Goal: Find specific page/section: Find specific page/section

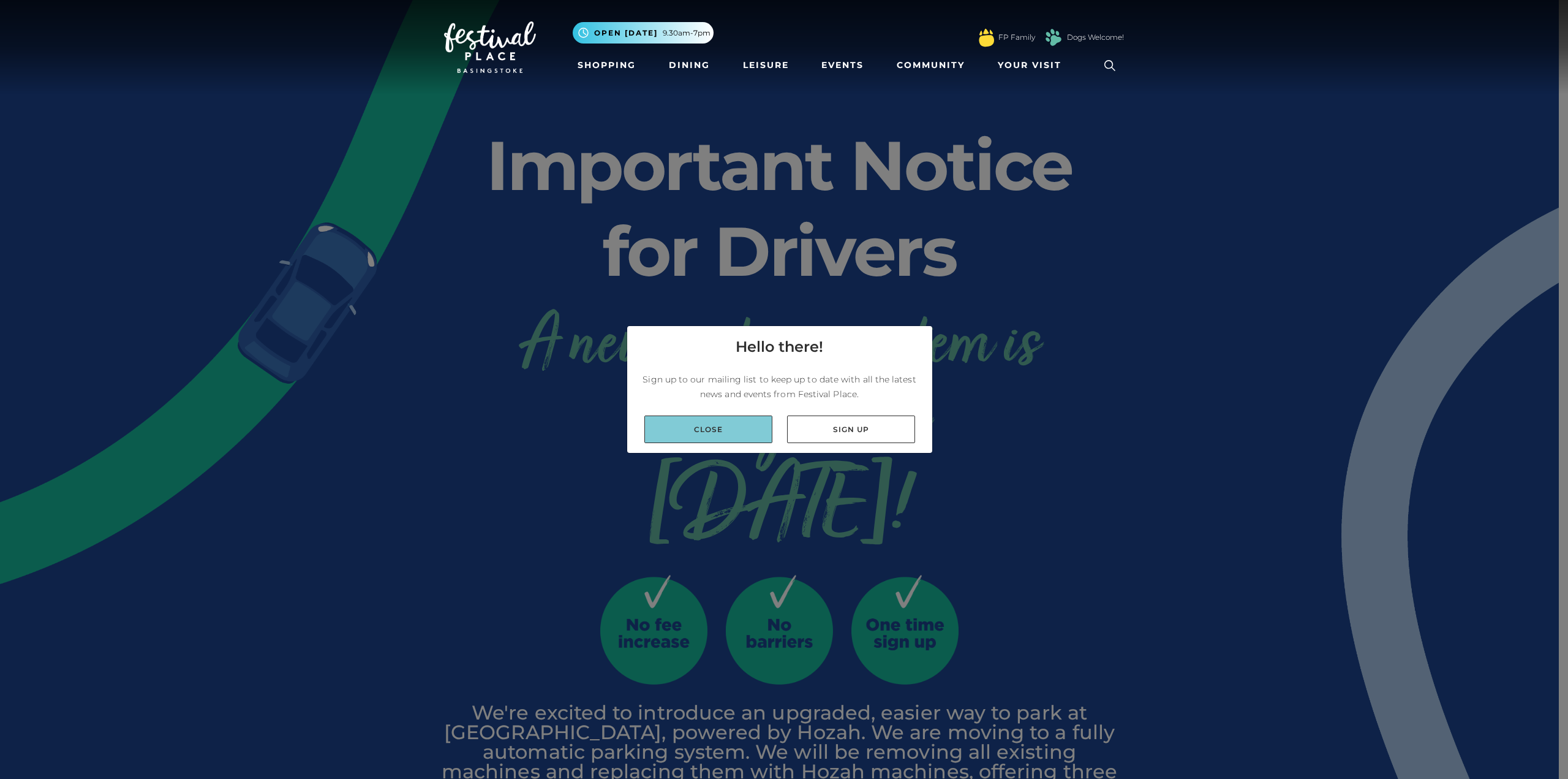
click at [719, 436] on link "Close" at bounding box center [708, 429] width 128 height 28
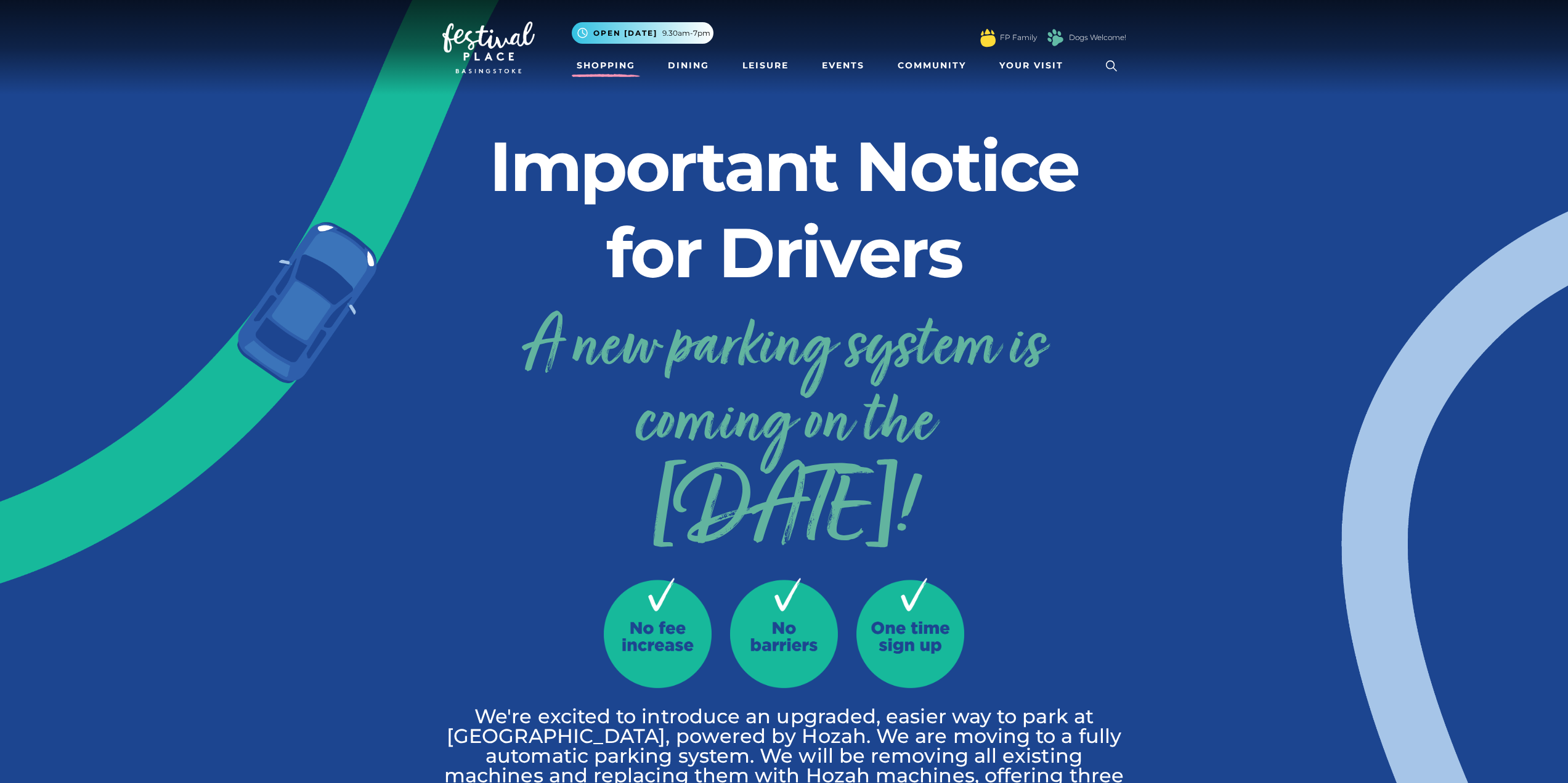
click at [613, 69] on link "Shopping" at bounding box center [606, 65] width 68 height 23
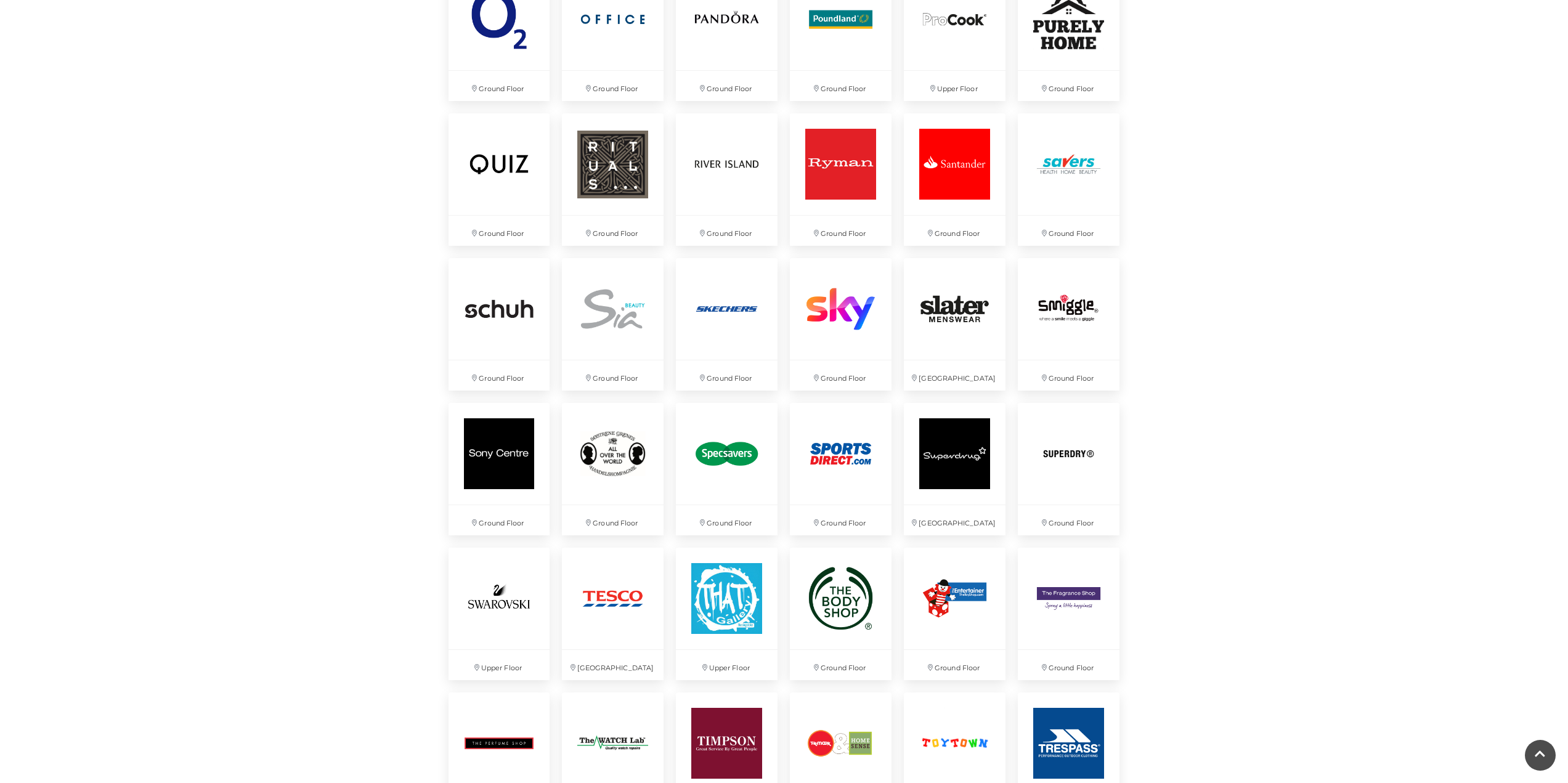
scroll to position [490, 0]
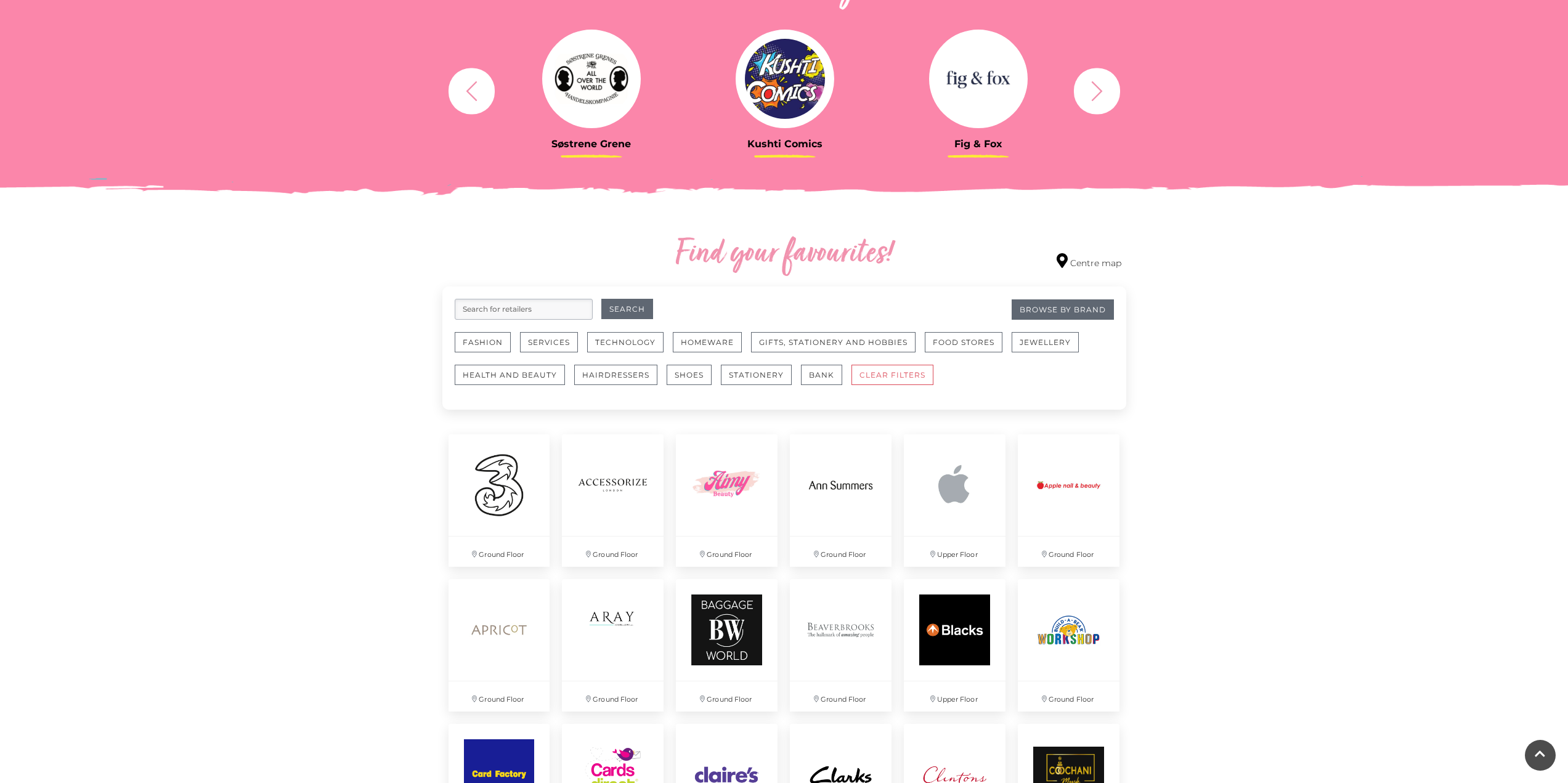
drag, startPoint x: 1218, startPoint y: 515, endPoint x: 1218, endPoint y: 224, distance: 291.0
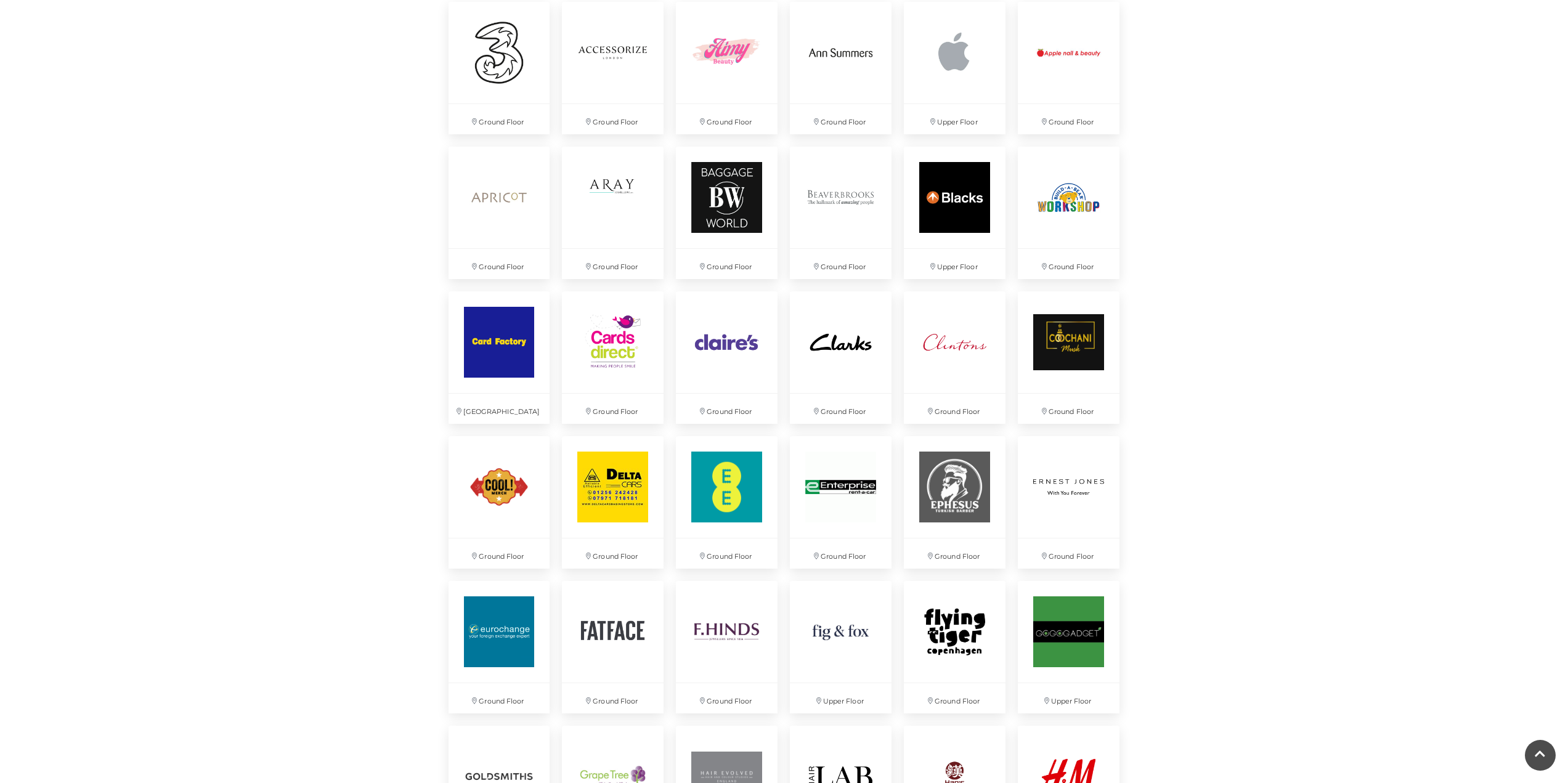
scroll to position [0, 0]
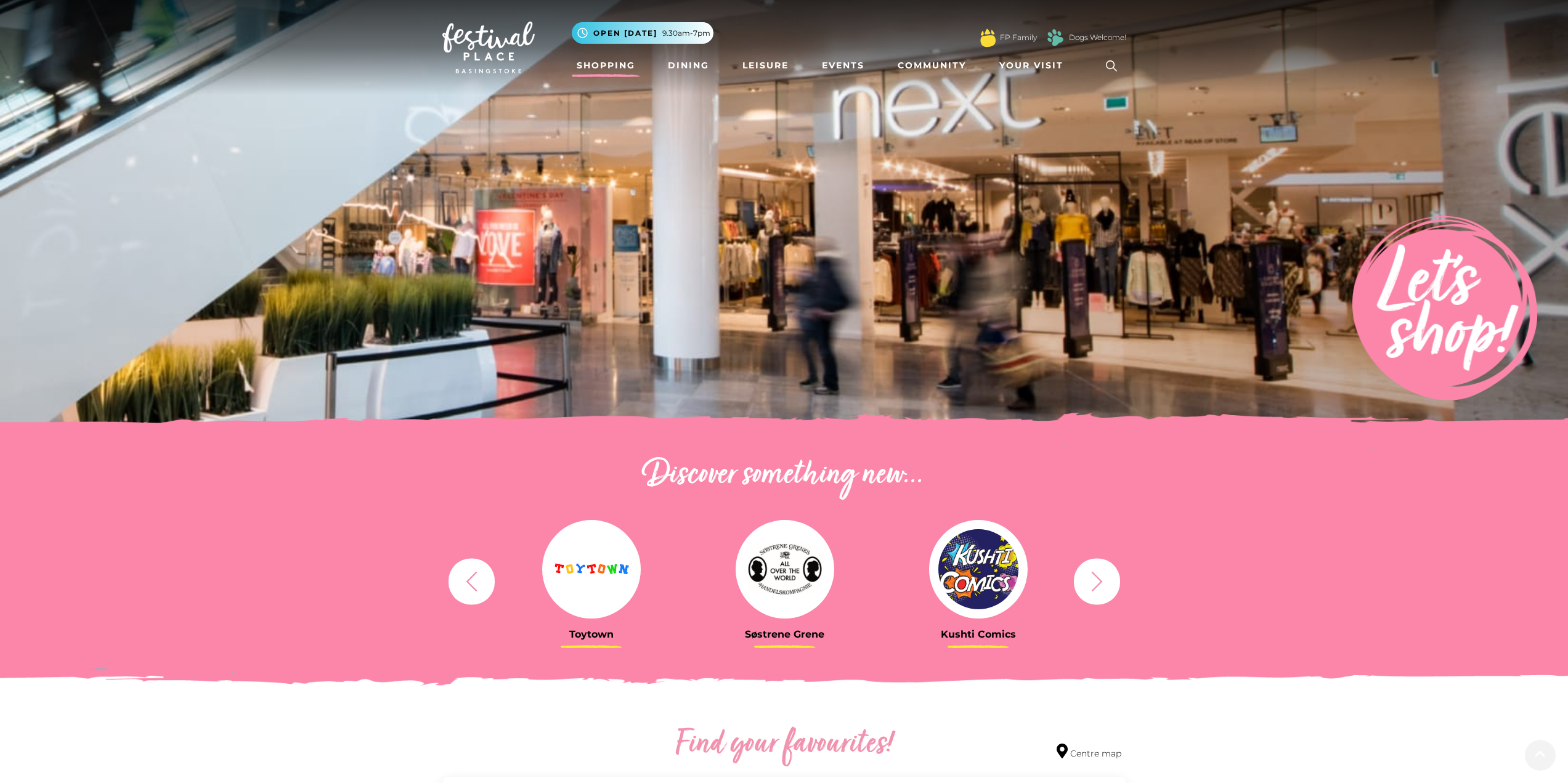
drag, startPoint x: 1205, startPoint y: 519, endPoint x: 1233, endPoint y: 217, distance: 303.3
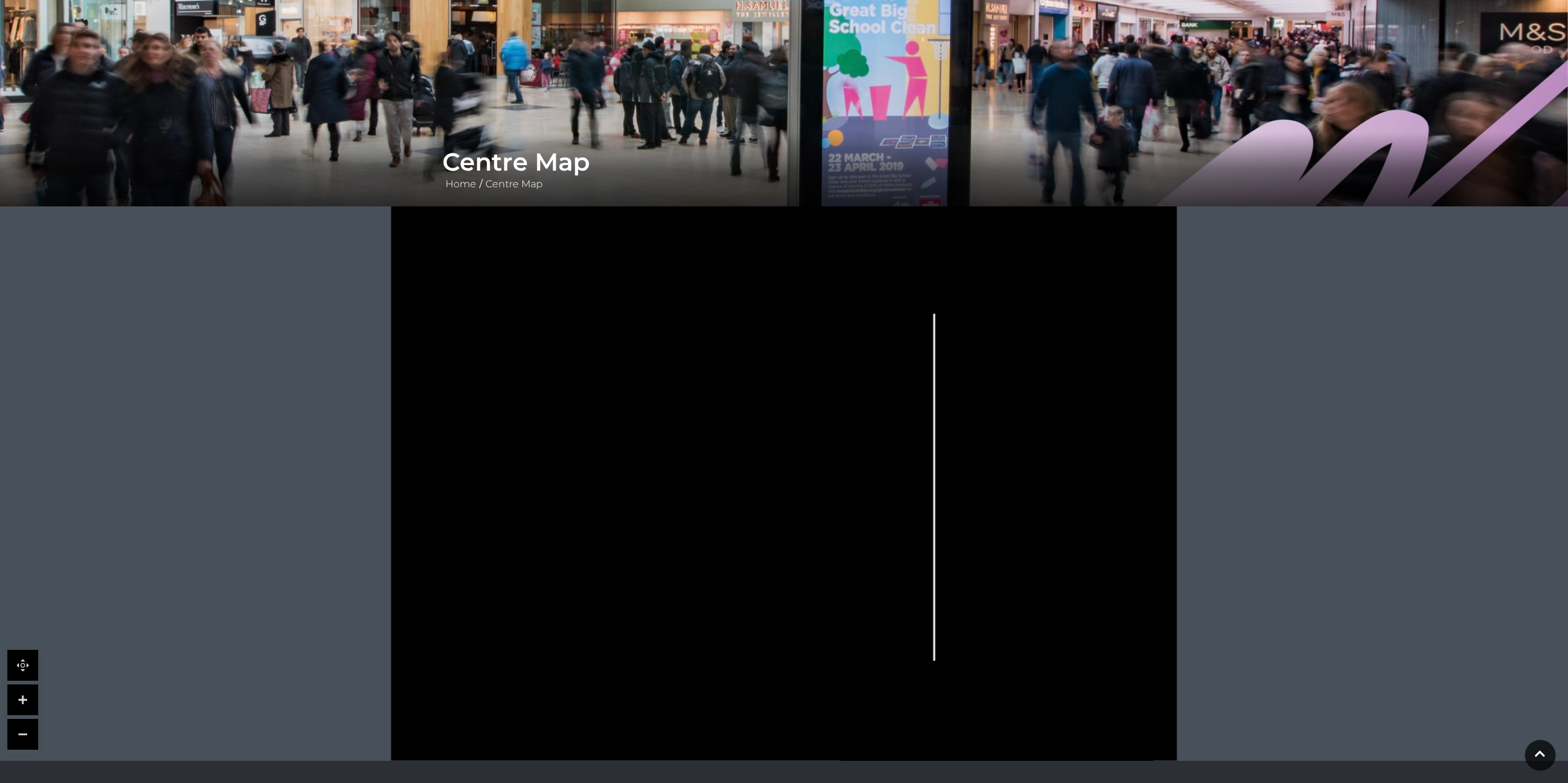
scroll to position [123, 0]
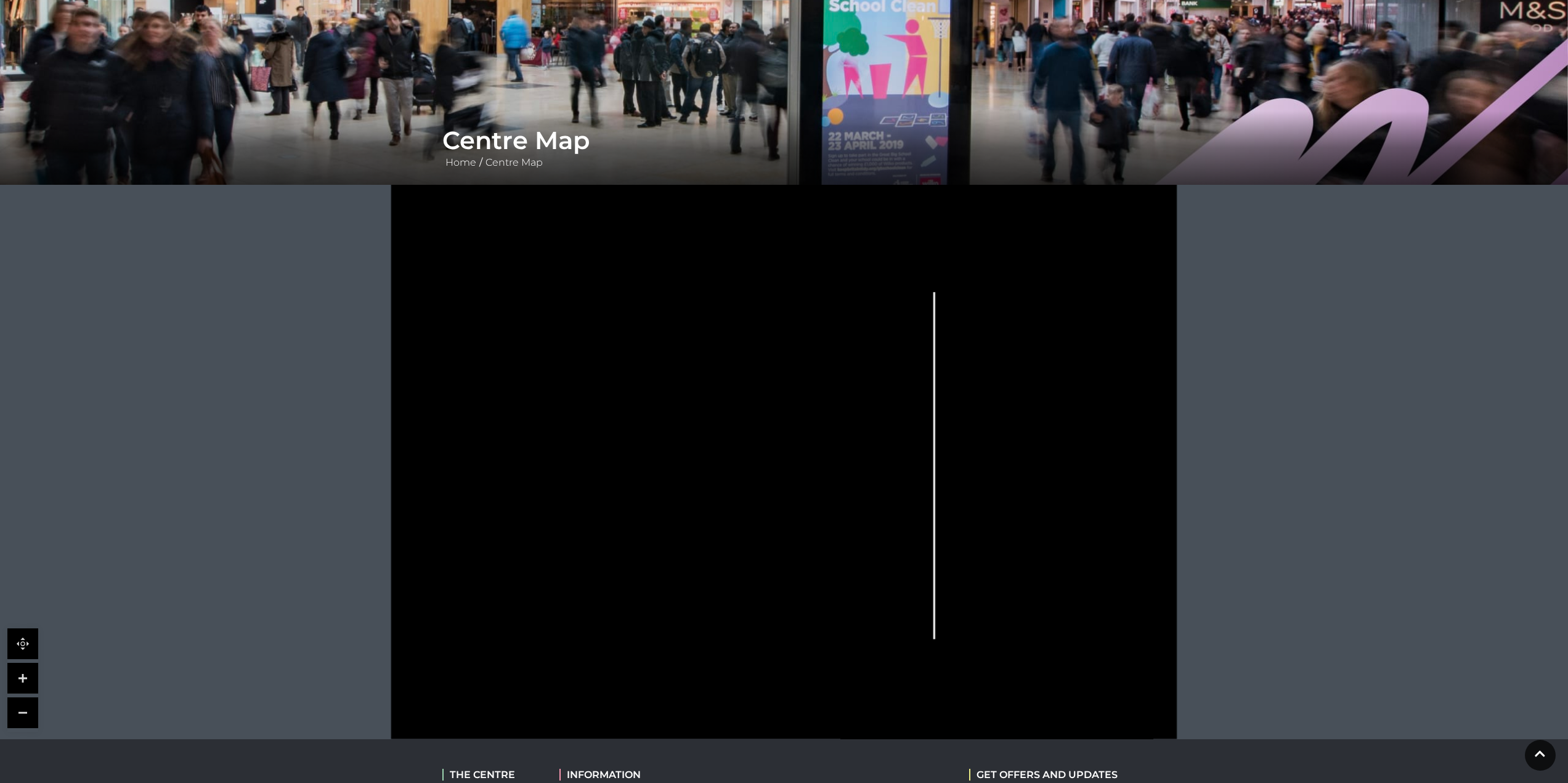
drag, startPoint x: 592, startPoint y: 499, endPoint x: 519, endPoint y: 423, distance: 105.4
click at [519, 423] on polygon at bounding box center [533, 421] width 82 height 45
click at [513, 435] on polygon at bounding box center [533, 421] width 82 height 45
drag, startPoint x: 616, startPoint y: 401, endPoint x: 565, endPoint y: 431, distance: 59.2
click at [565, 431] on polygon at bounding box center [533, 421] width 82 height 45
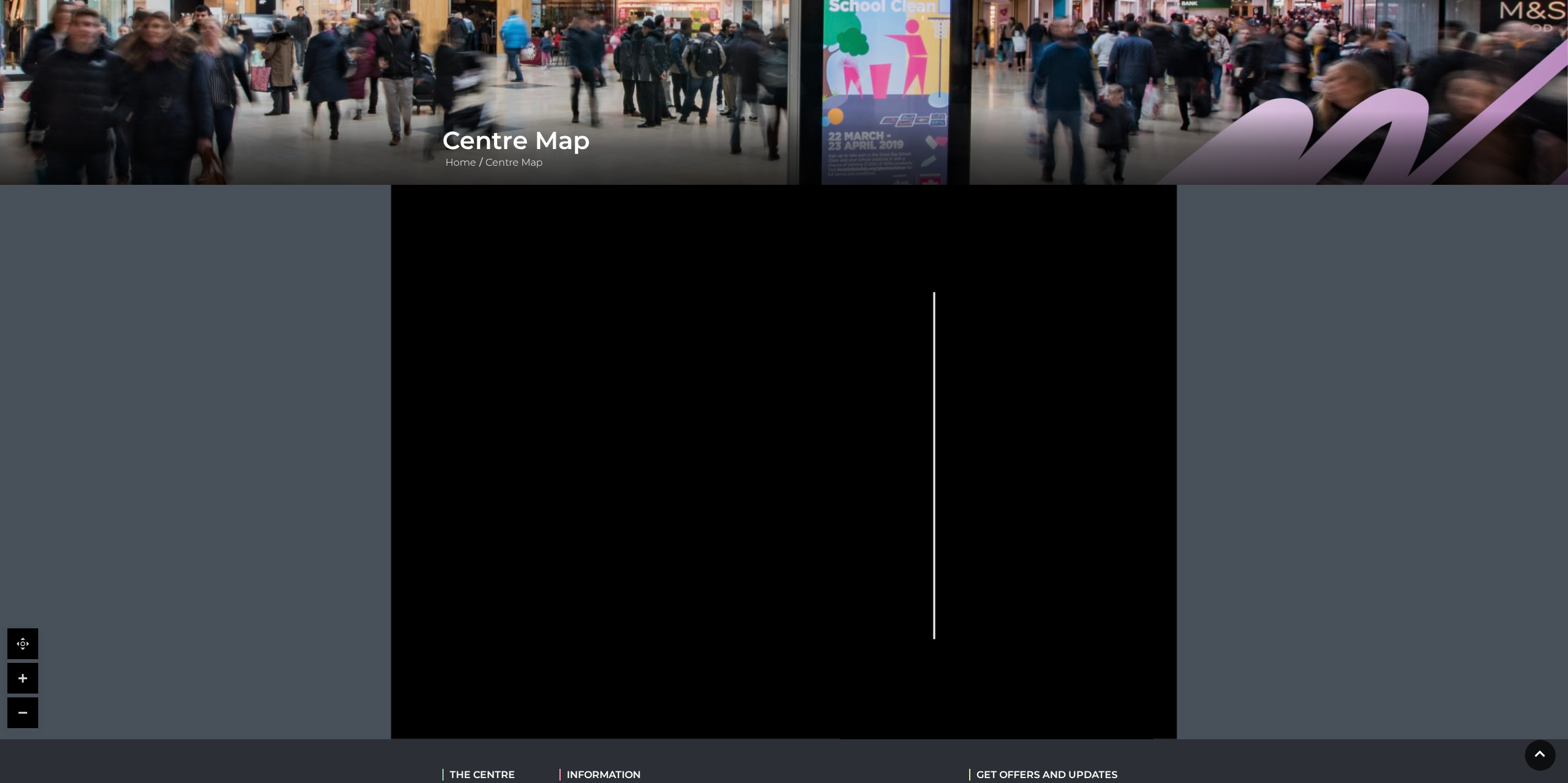
drag, startPoint x: 575, startPoint y: 434, endPoint x: 605, endPoint y: 405, distance: 41.7
click at [603, 405] on icon at bounding box center [784, 462] width 985 height 554
click at [603, 403] on polygon at bounding box center [626, 503] width 335 height 388
click at [23, 682] on link at bounding box center [23, 678] width 31 height 31
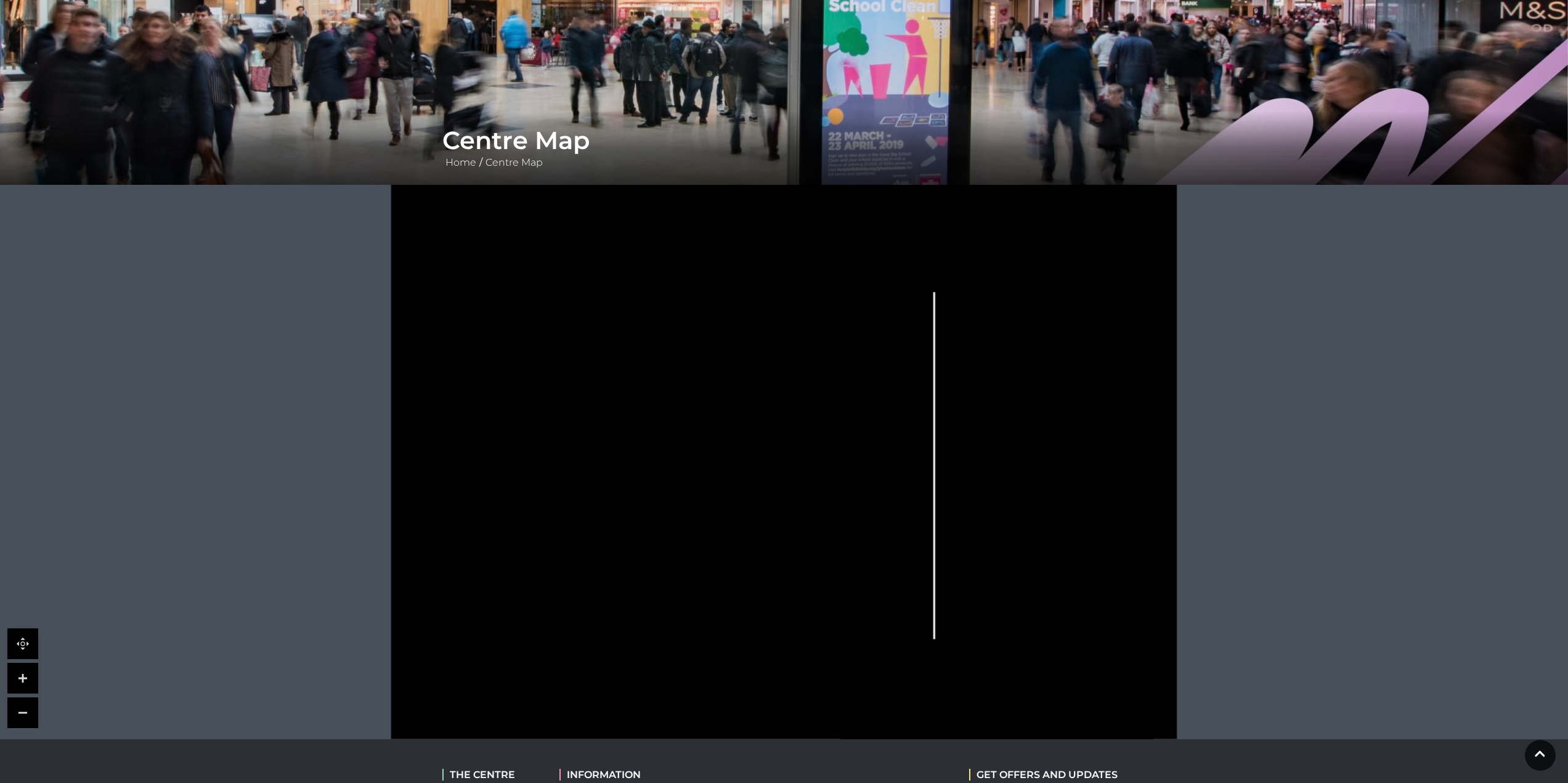
click at [23, 682] on link at bounding box center [23, 678] width 31 height 31
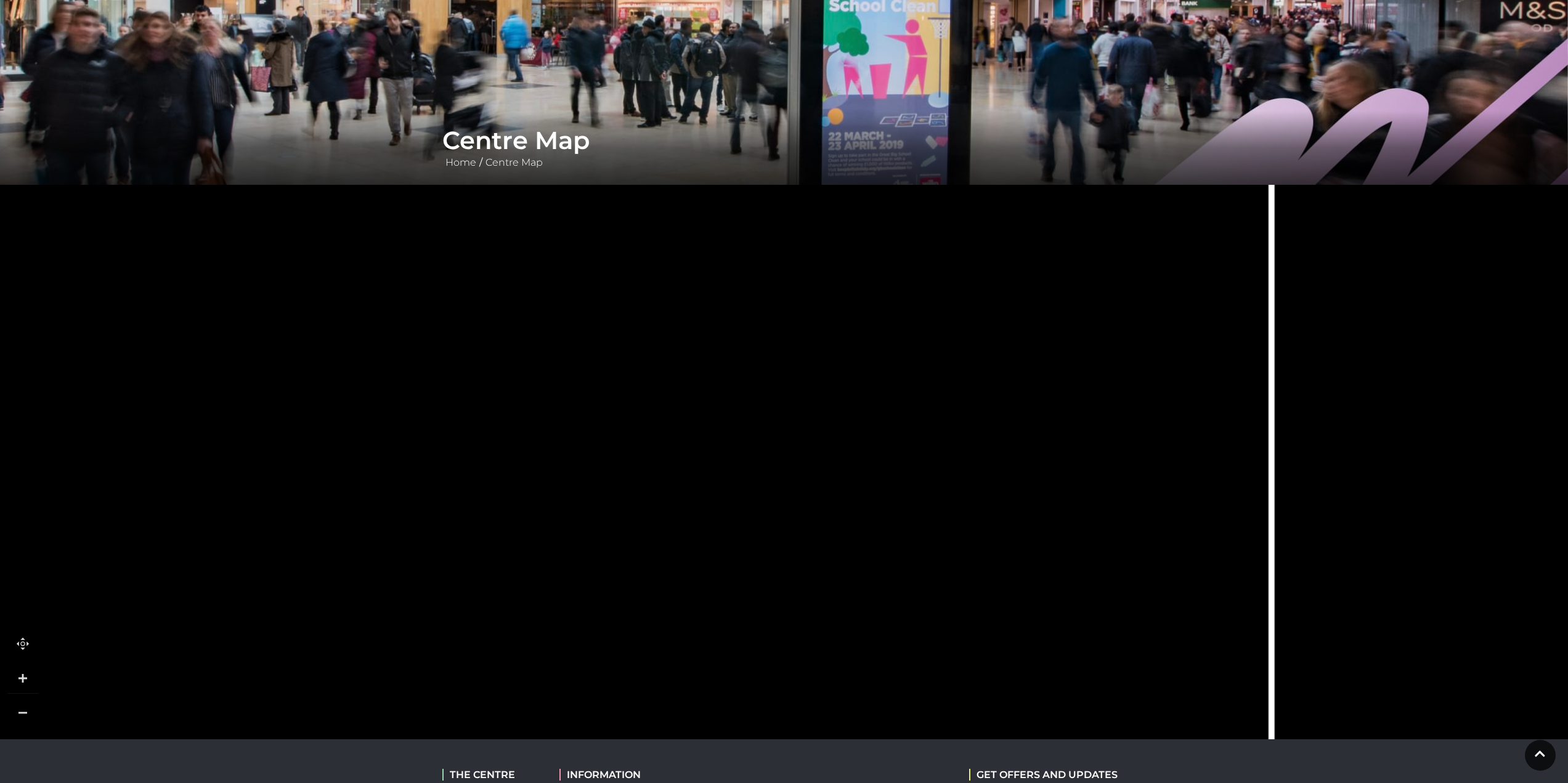
click at [23, 682] on link at bounding box center [23, 678] width 31 height 31
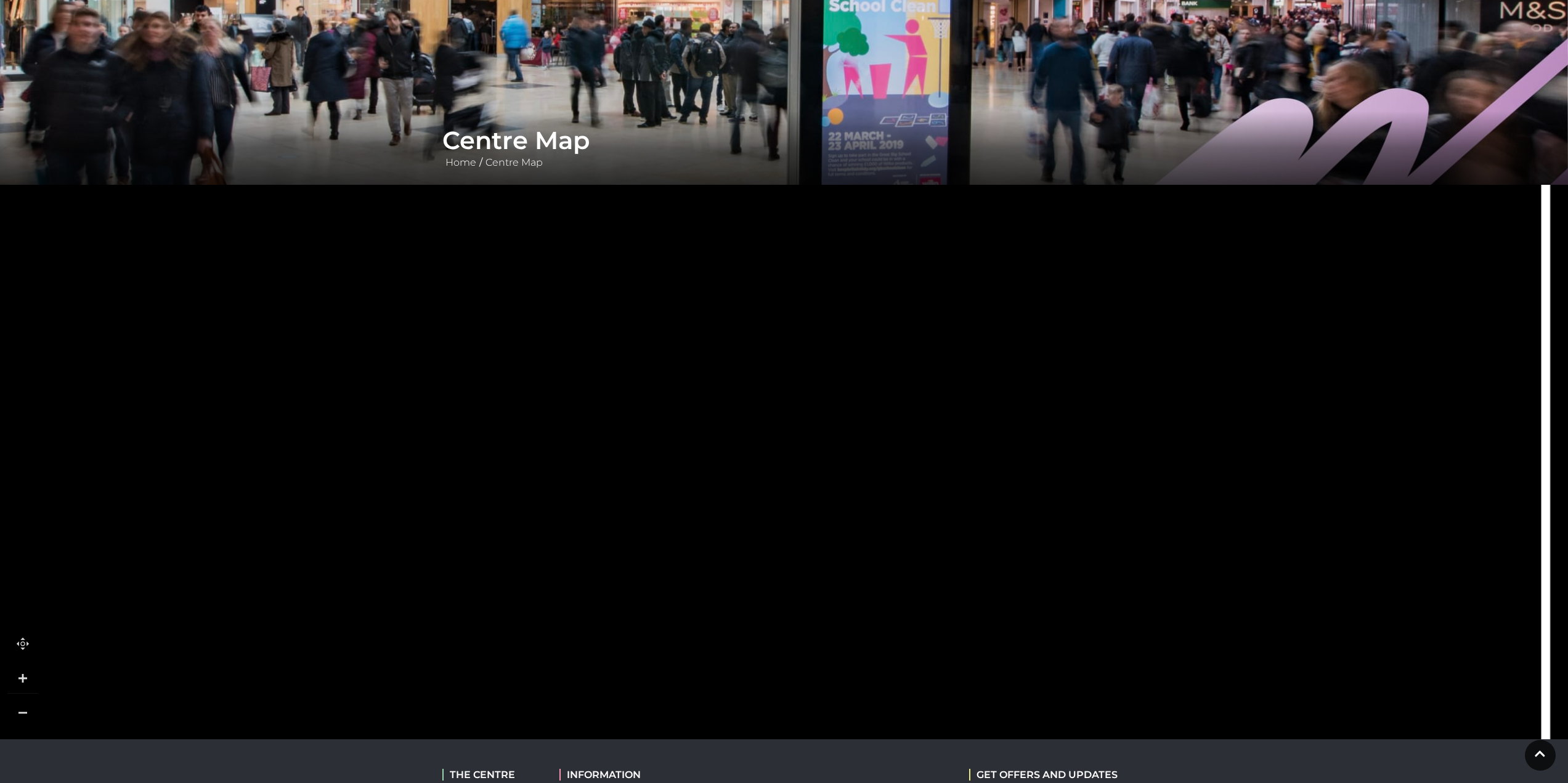
drag, startPoint x: 385, startPoint y: 397, endPoint x: 750, endPoint y: 676, distance: 459.4
click at [548, 405] on rect at bounding box center [474, 369] width 148 height 72
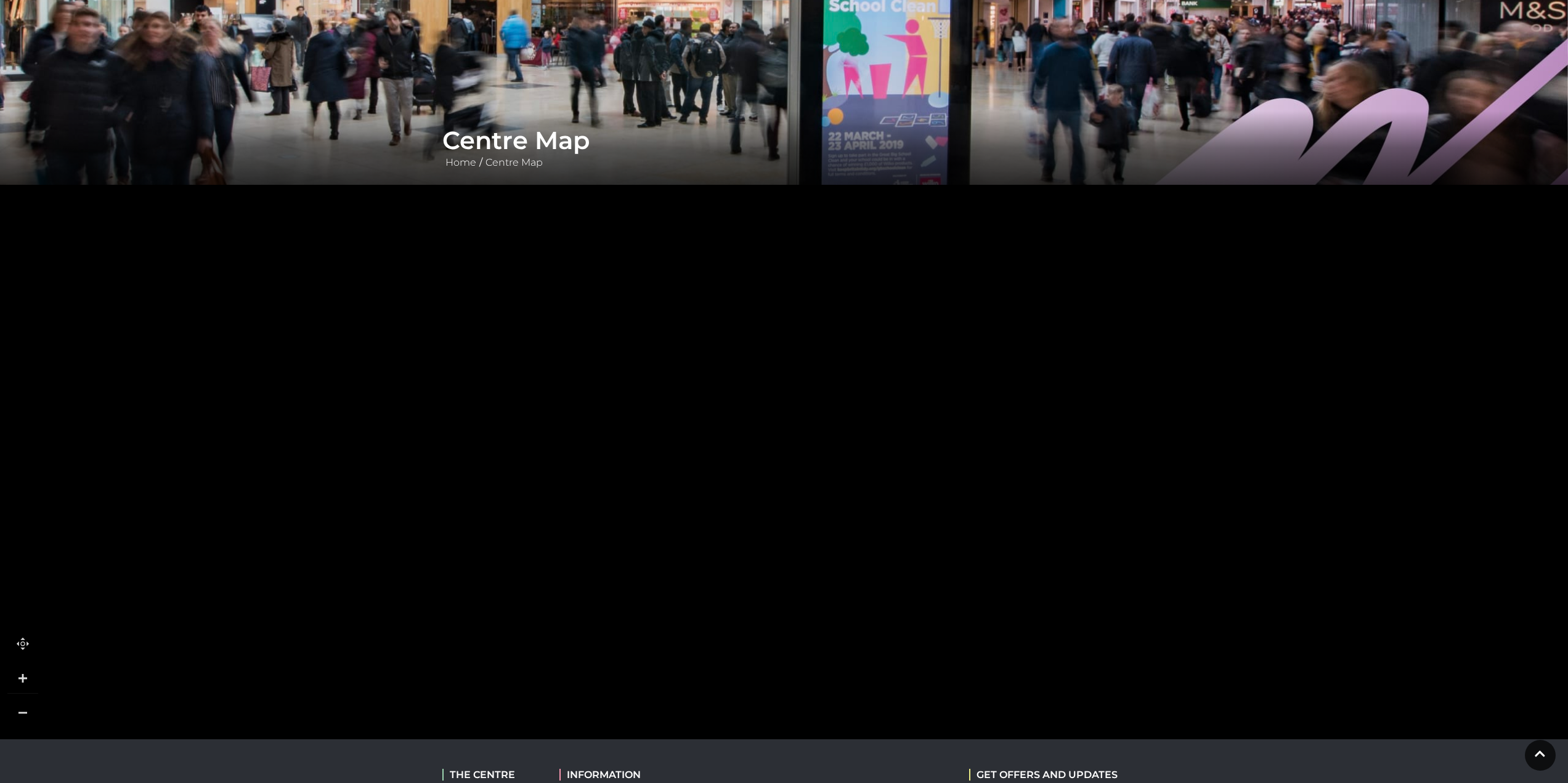
drag, startPoint x: 641, startPoint y: 462, endPoint x: 661, endPoint y: 503, distance: 45.6
click at [664, 504] on tspan "3 Store" at bounding box center [664, 504] width 0 height 0
drag, startPoint x: 586, startPoint y: 524, endPoint x: 592, endPoint y: 527, distance: 6.7
click at [592, 527] on polygon at bounding box center [584, 632] width 126 height 315
drag, startPoint x: 597, startPoint y: 449, endPoint x: 605, endPoint y: 450, distance: 8.1
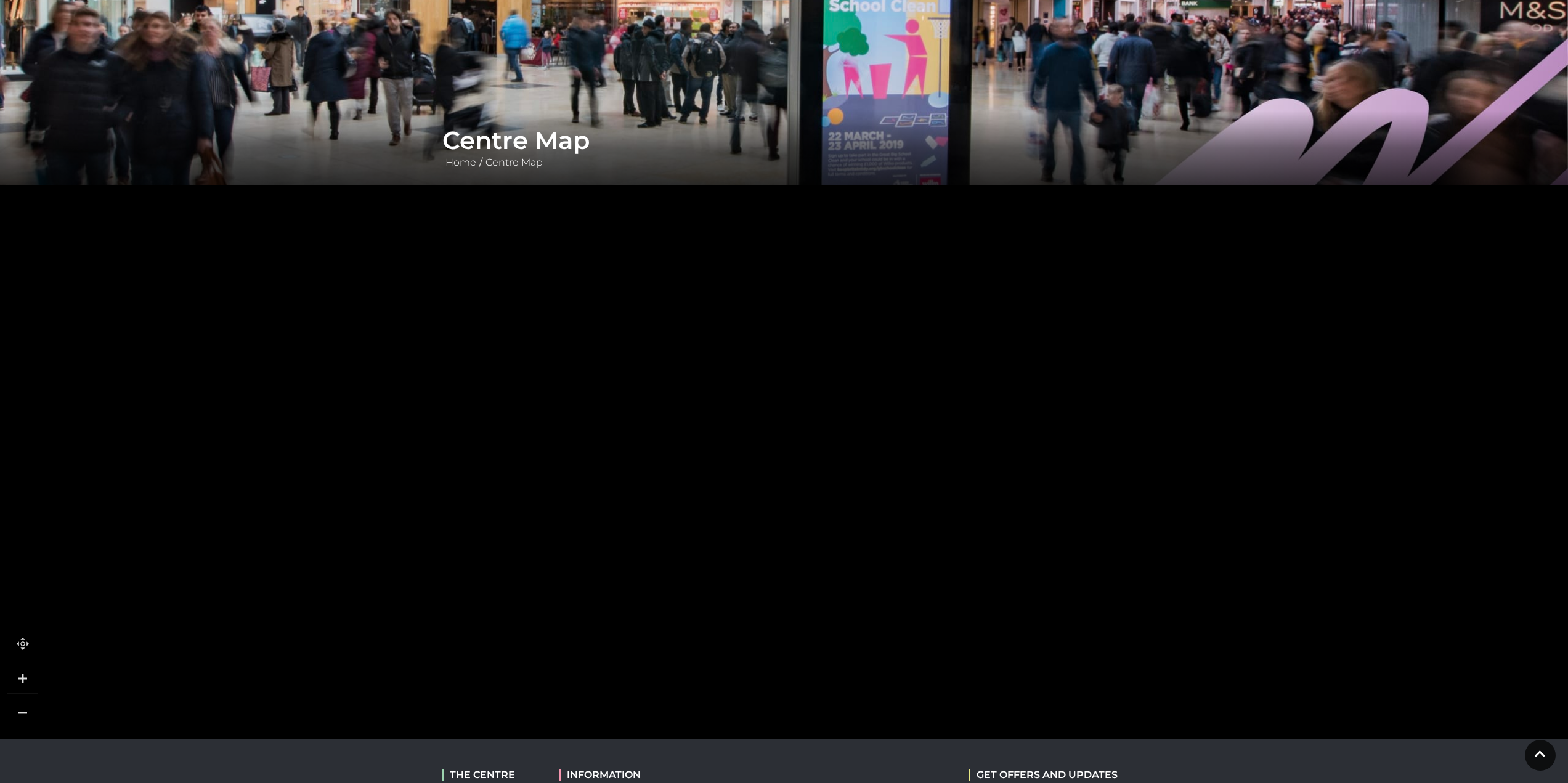
drag, startPoint x: 550, startPoint y: 438, endPoint x: 699, endPoint y: 341, distance: 177.8
drag, startPoint x: 546, startPoint y: 550, endPoint x: 565, endPoint y: 311, distance: 239.8
click at [565, 527] on rect at bounding box center [562, 547] width 40 height 40
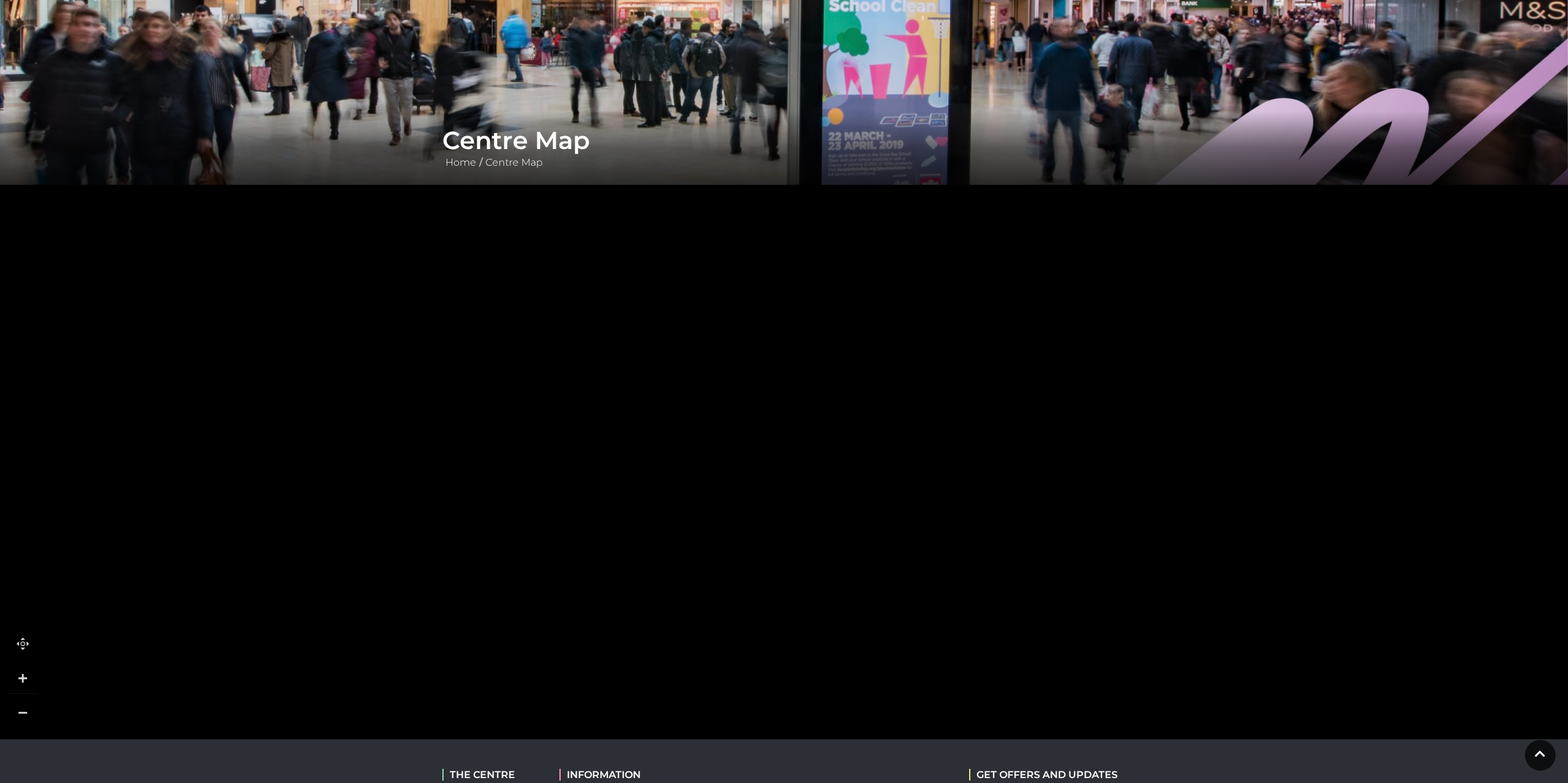
drag, startPoint x: 516, startPoint y: 593, endPoint x: 676, endPoint y: 606, distance: 160.5
click at [619, 599] on rect at bounding box center [546, 567] width 143 height 94
drag, startPoint x: 767, startPoint y: 290, endPoint x: 625, endPoint y: 550, distance: 296.2
click at [634, 543] on polygon at bounding box center [945, 570] width 1611 height 1865
drag, startPoint x: 659, startPoint y: 486, endPoint x: 654, endPoint y: 428, distance: 58.2
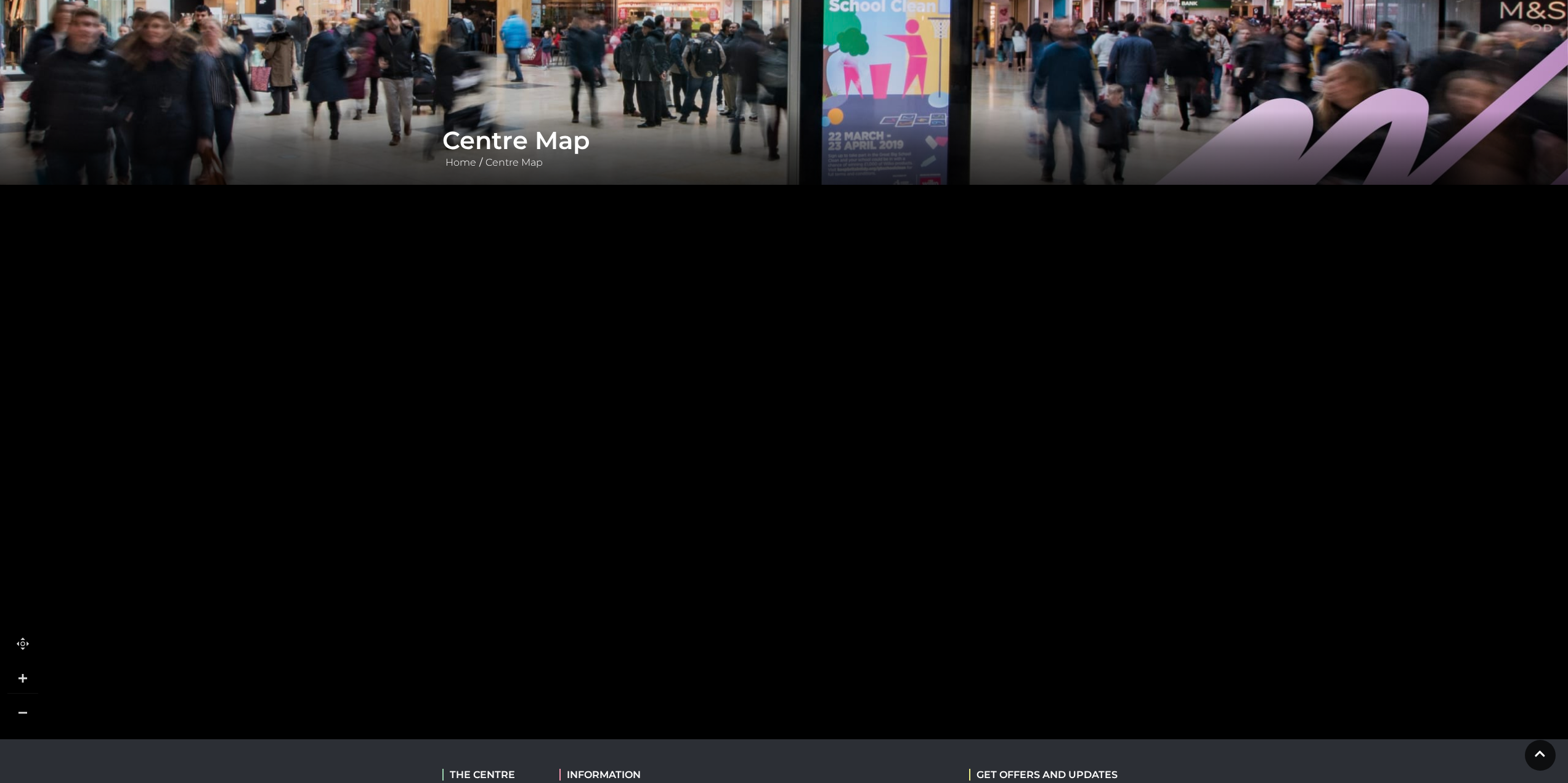
click at [23, 712] on link at bounding box center [23, 713] width 31 height 31
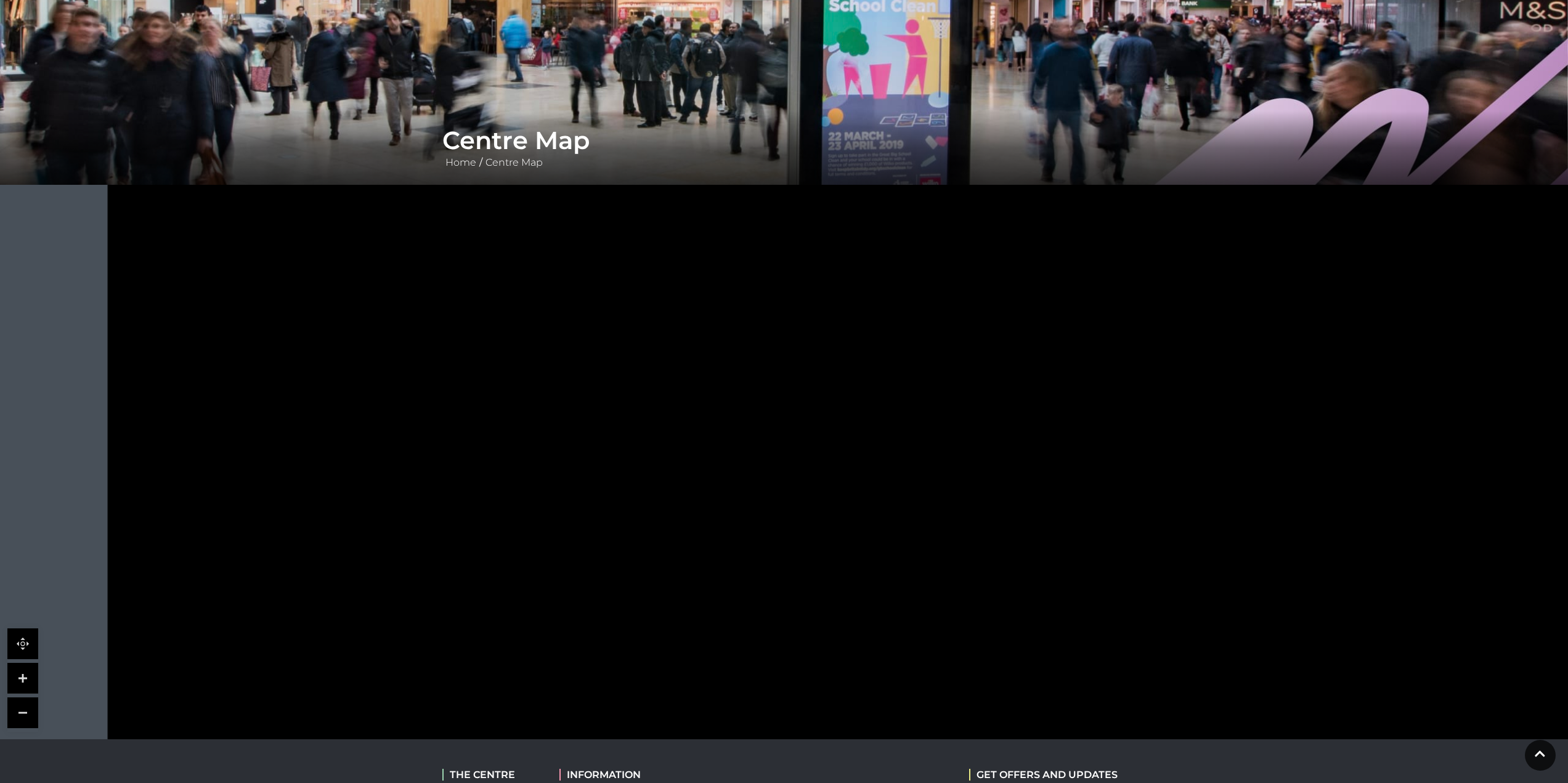
click at [22, 712] on link at bounding box center [23, 713] width 31 height 31
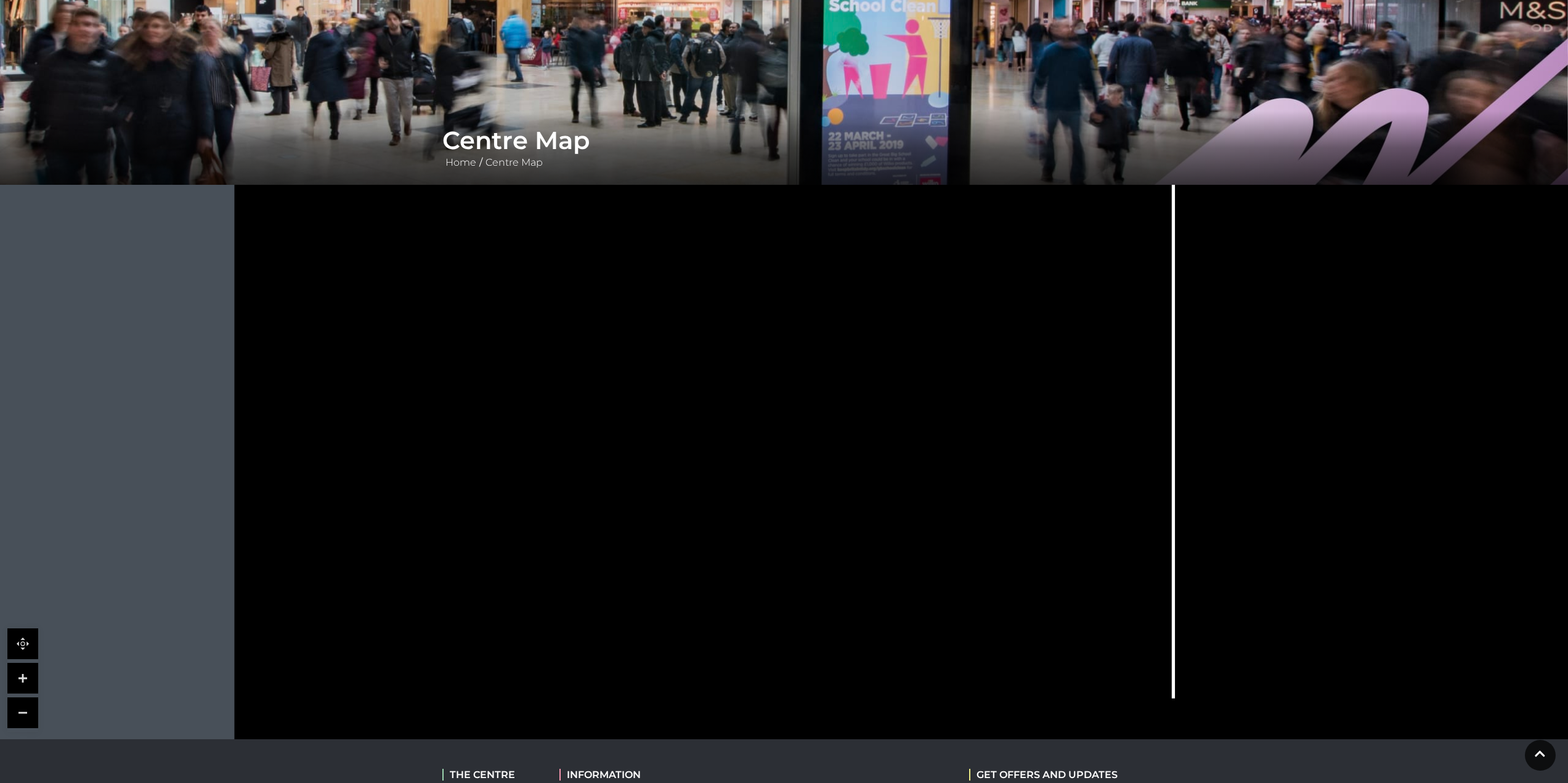
drag, startPoint x: 536, startPoint y: 596, endPoint x: 551, endPoint y: 498, distance: 99.1
click at [551, 498] on g at bounding box center [941, 398] width 1180 height 757
drag, startPoint x: 523, startPoint y: 562, endPoint x: 537, endPoint y: 473, distance: 90.1
click at [537, 473] on icon at bounding box center [913, 364] width 1704 height 958
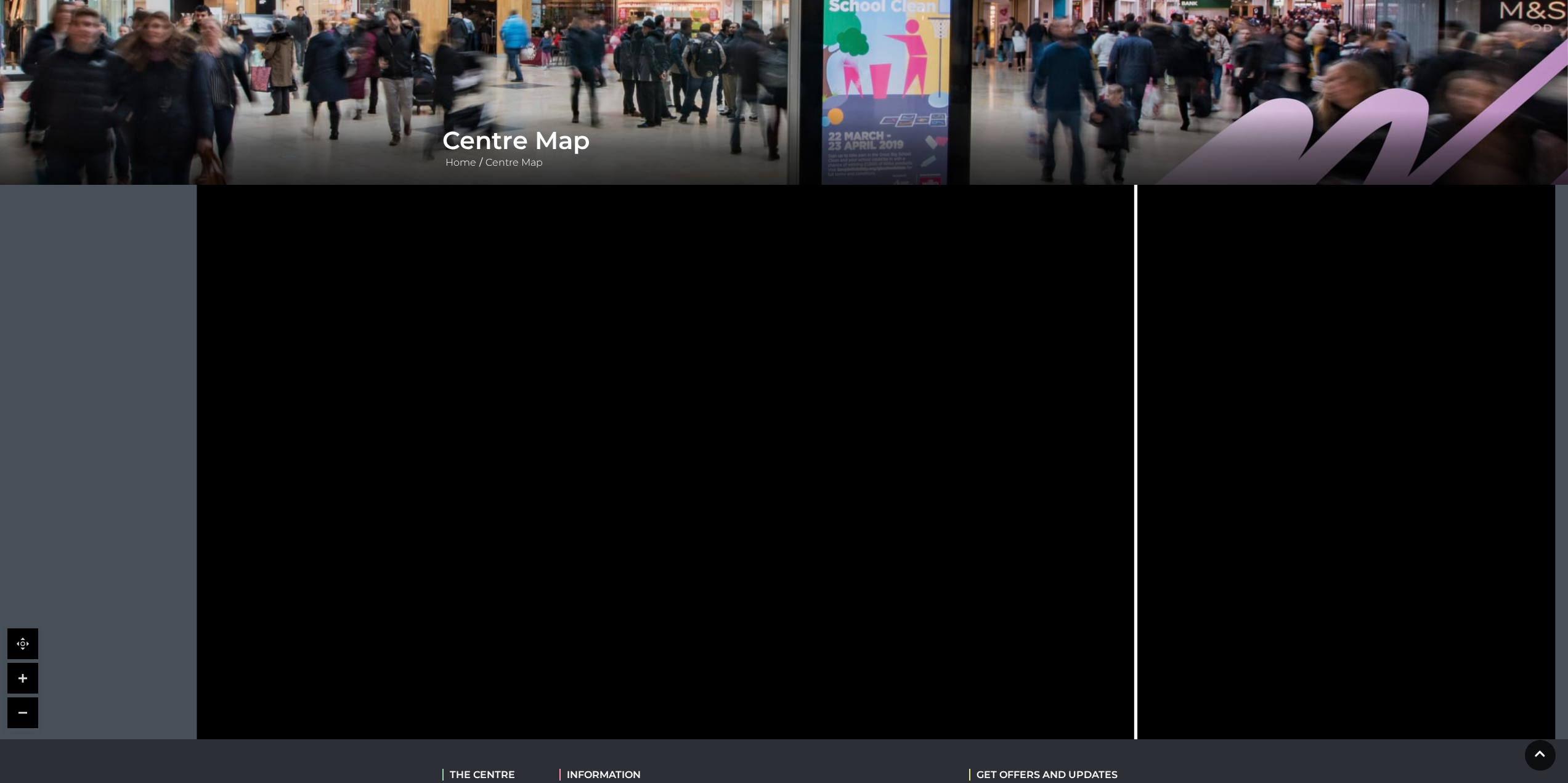
drag, startPoint x: 758, startPoint y: 403, endPoint x: 718, endPoint y: 578, distance: 179.5
click at [718, 578] on icon at bounding box center [876, 459] width 1704 height 958
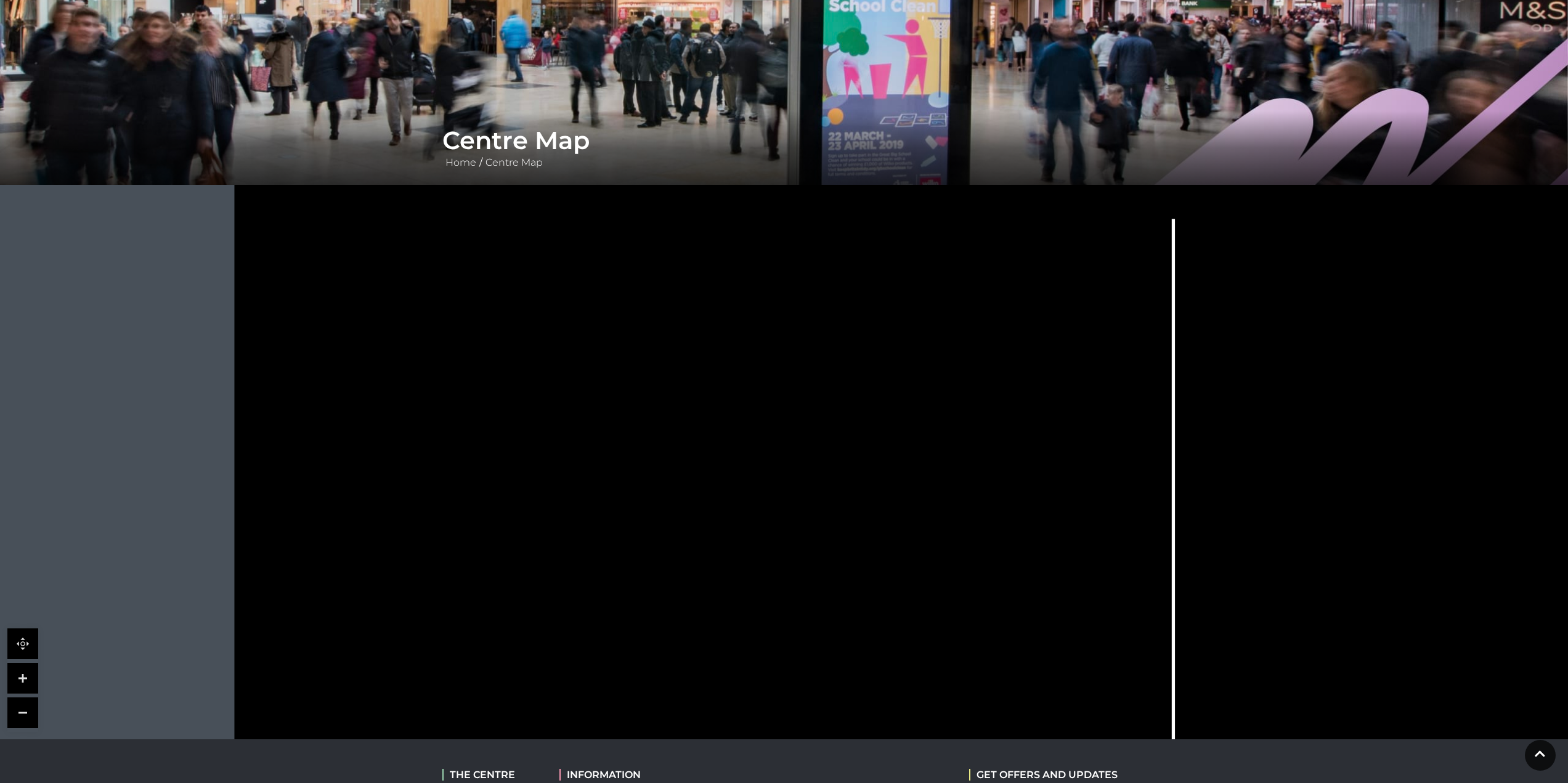
drag, startPoint x: 718, startPoint y: 578, endPoint x: 922, endPoint y: 623, distance: 208.9
click at [922, 623] on icon at bounding box center [913, 512] width 1704 height 958
drag, startPoint x: 703, startPoint y: 429, endPoint x: 722, endPoint y: 468, distance: 43.4
click at [722, 468] on icon at bounding box center [913, 572] width 1704 height 958
drag, startPoint x: 605, startPoint y: 481, endPoint x: 605, endPoint y: 465, distance: 16.0
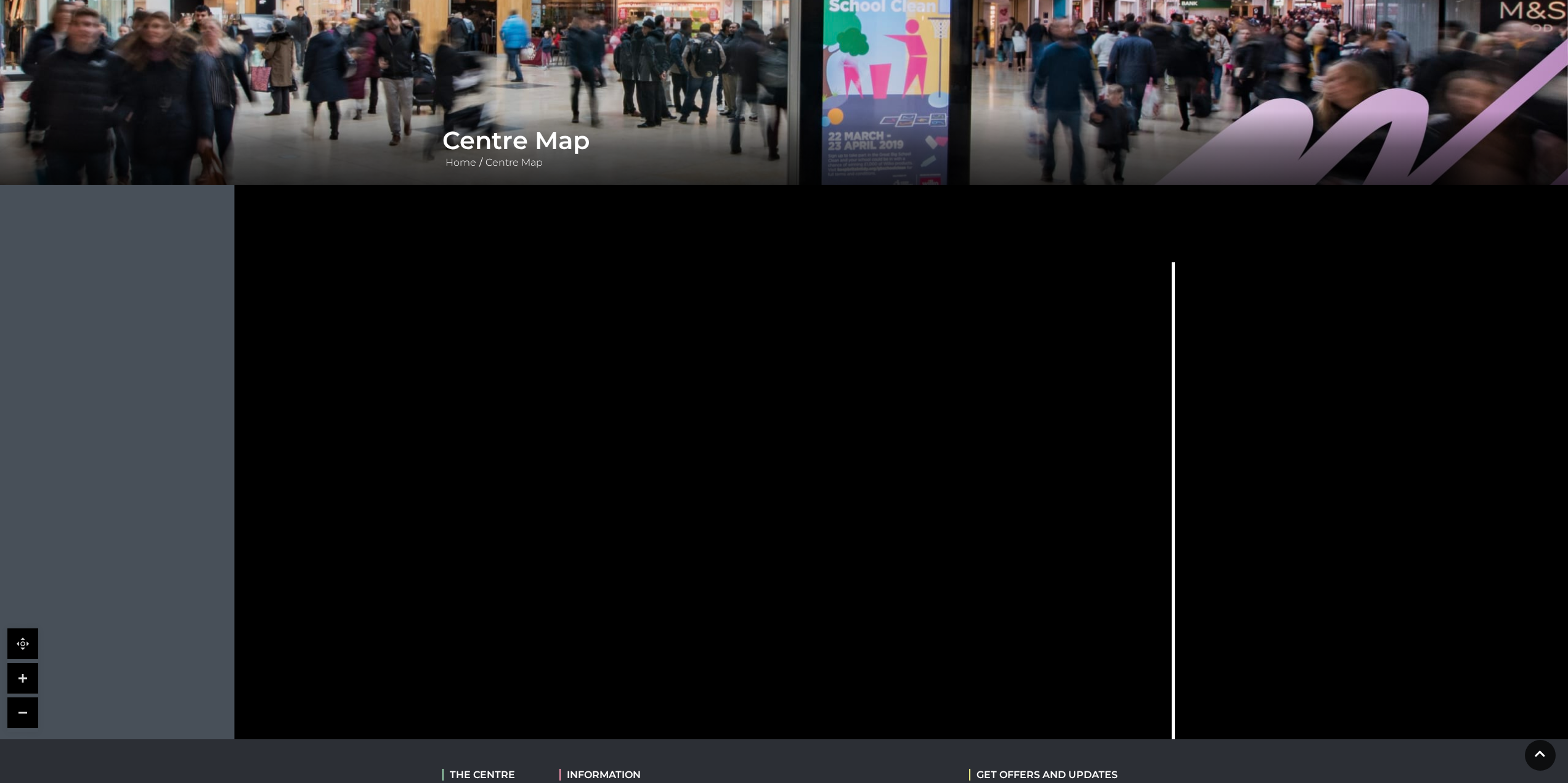
click at [605, 465] on polygon at bounding box center [641, 627] width 580 height 671
drag, startPoint x: 451, startPoint y: 406, endPoint x: 458, endPoint y: 389, distance: 18.4
click at [458, 389] on polygon at bounding box center [436, 373] width 97 height 102
click at [26, 709] on link at bounding box center [23, 713] width 31 height 31
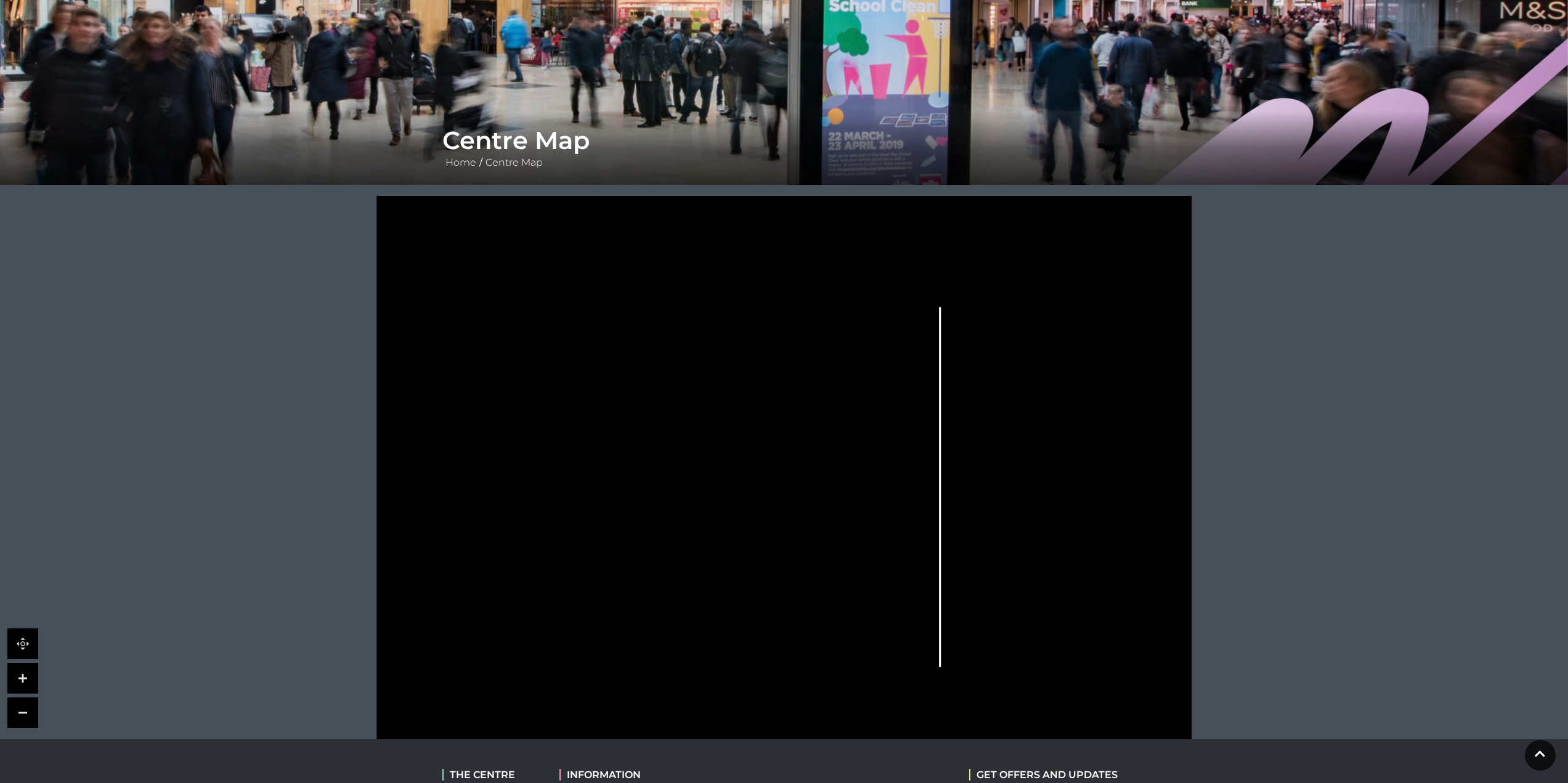
drag, startPoint x: 595, startPoint y: 616, endPoint x: 577, endPoint y: 589, distance: 32.4
click at [598, 595] on icon at bounding box center [784, 483] width 1022 height 575
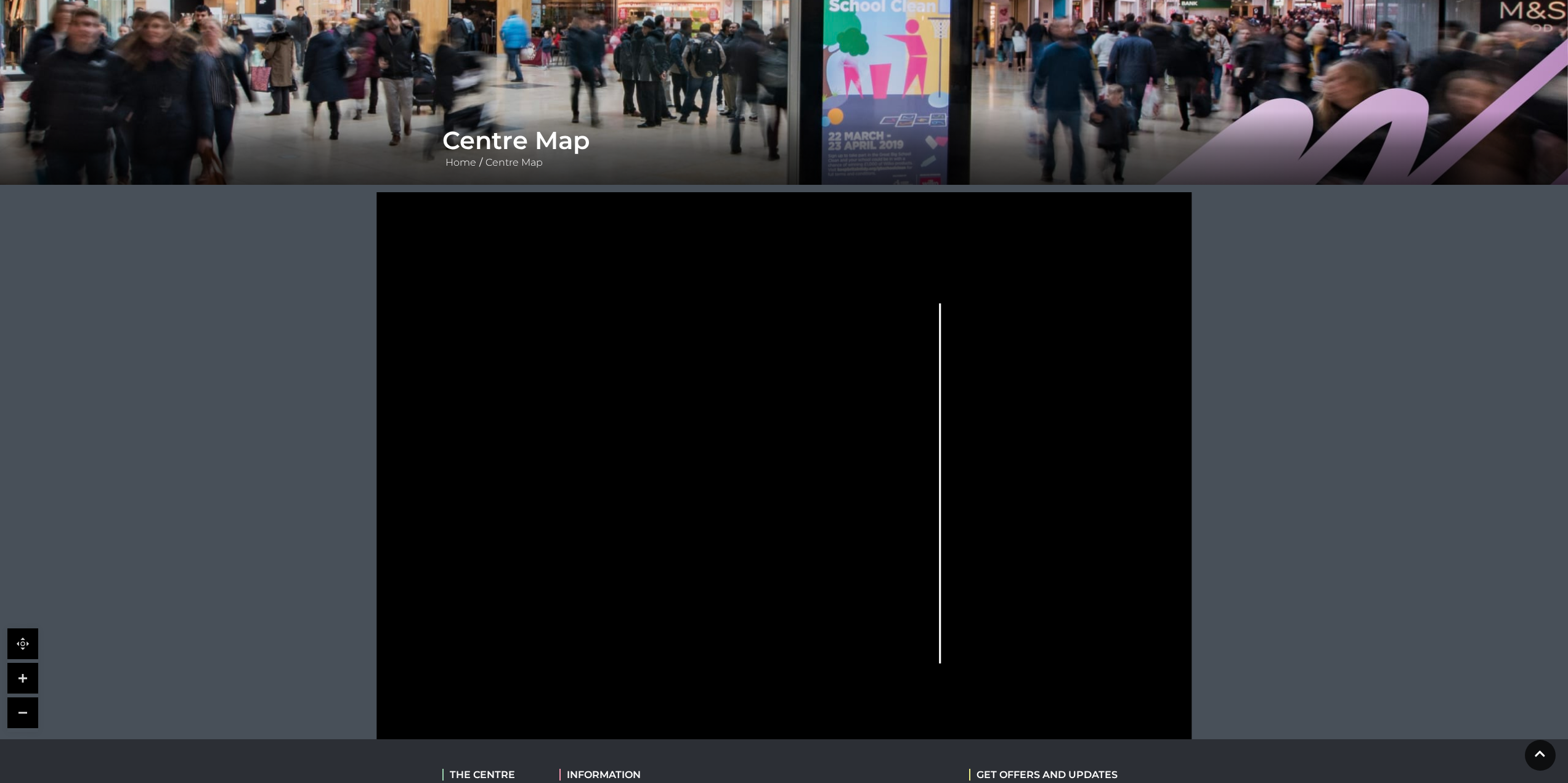
click at [30, 684] on link at bounding box center [23, 678] width 31 height 31
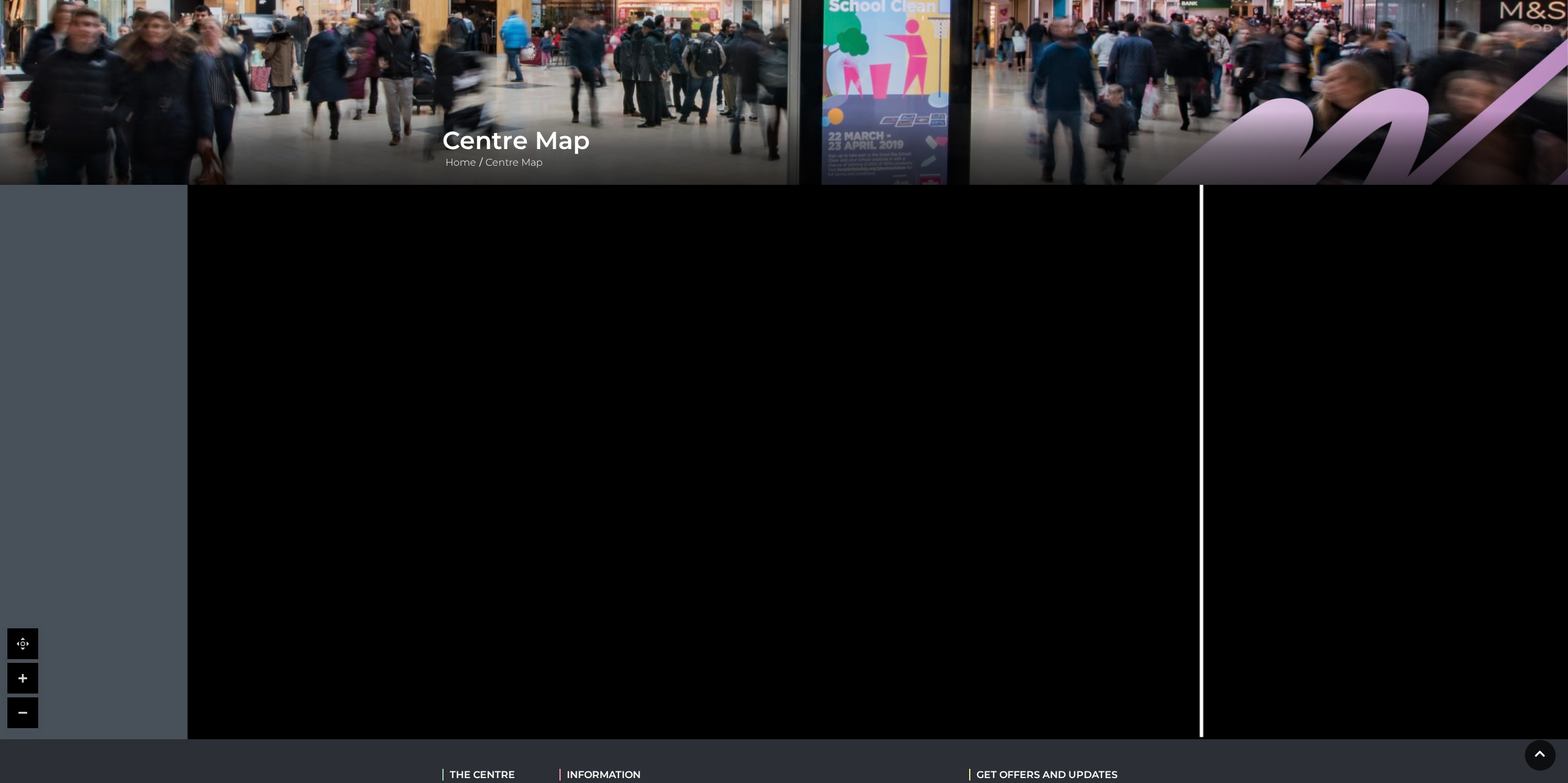
drag, startPoint x: 504, startPoint y: 616, endPoint x: 641, endPoint y: 529, distance: 162.3
click at [641, 529] on rect at bounding box center [626, 535] width 57 height 16
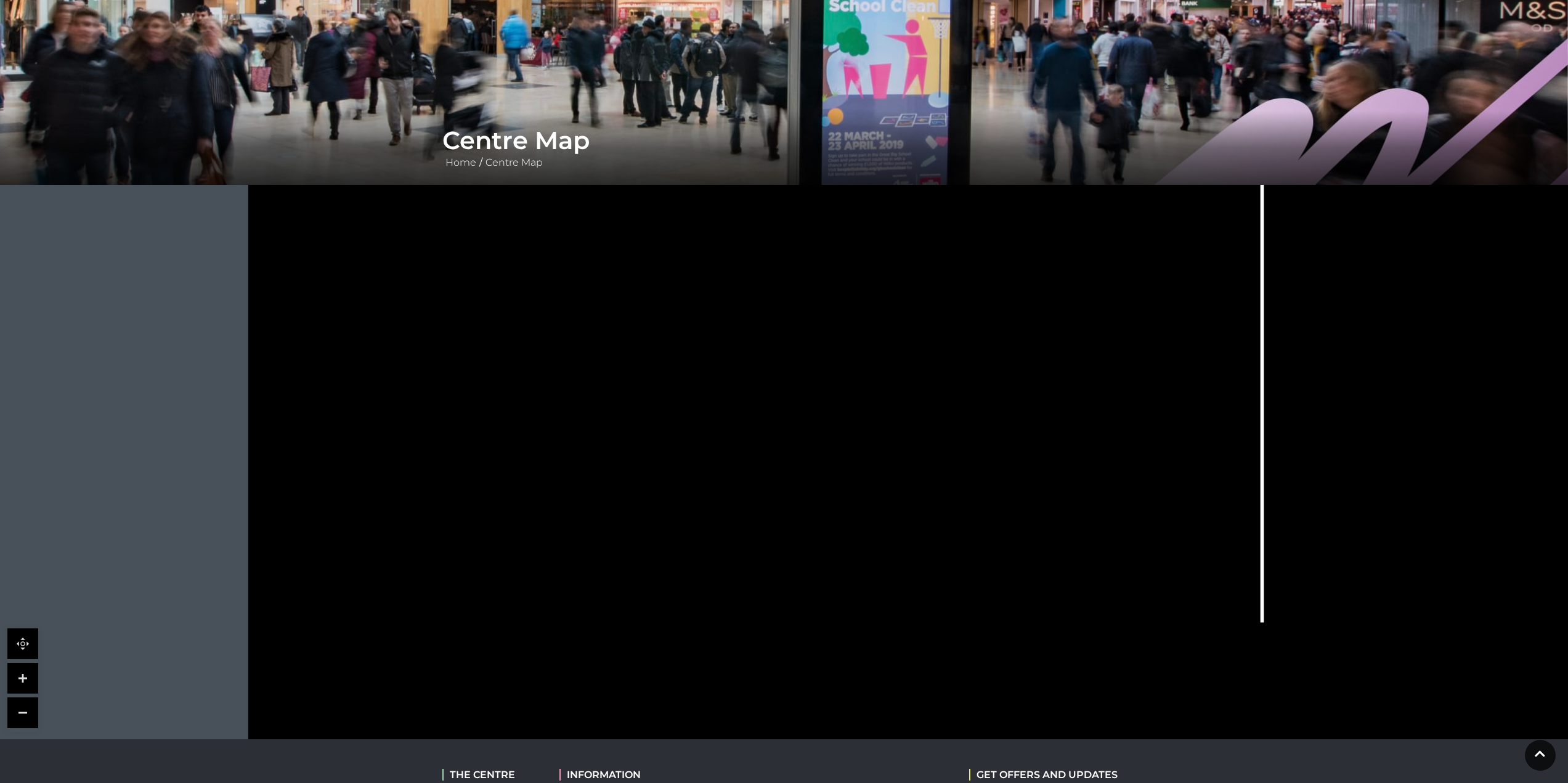
drag, startPoint x: 641, startPoint y: 529, endPoint x: 768, endPoint y: 431, distance: 160.4
click at [767, 431] on icon at bounding box center [981, 291] width 1840 height 1034
drag, startPoint x: 754, startPoint y: 544, endPoint x: 752, endPoint y: 529, distance: 15.1
click at [752, 529] on icon at bounding box center [980, 292] width 1840 height 1034
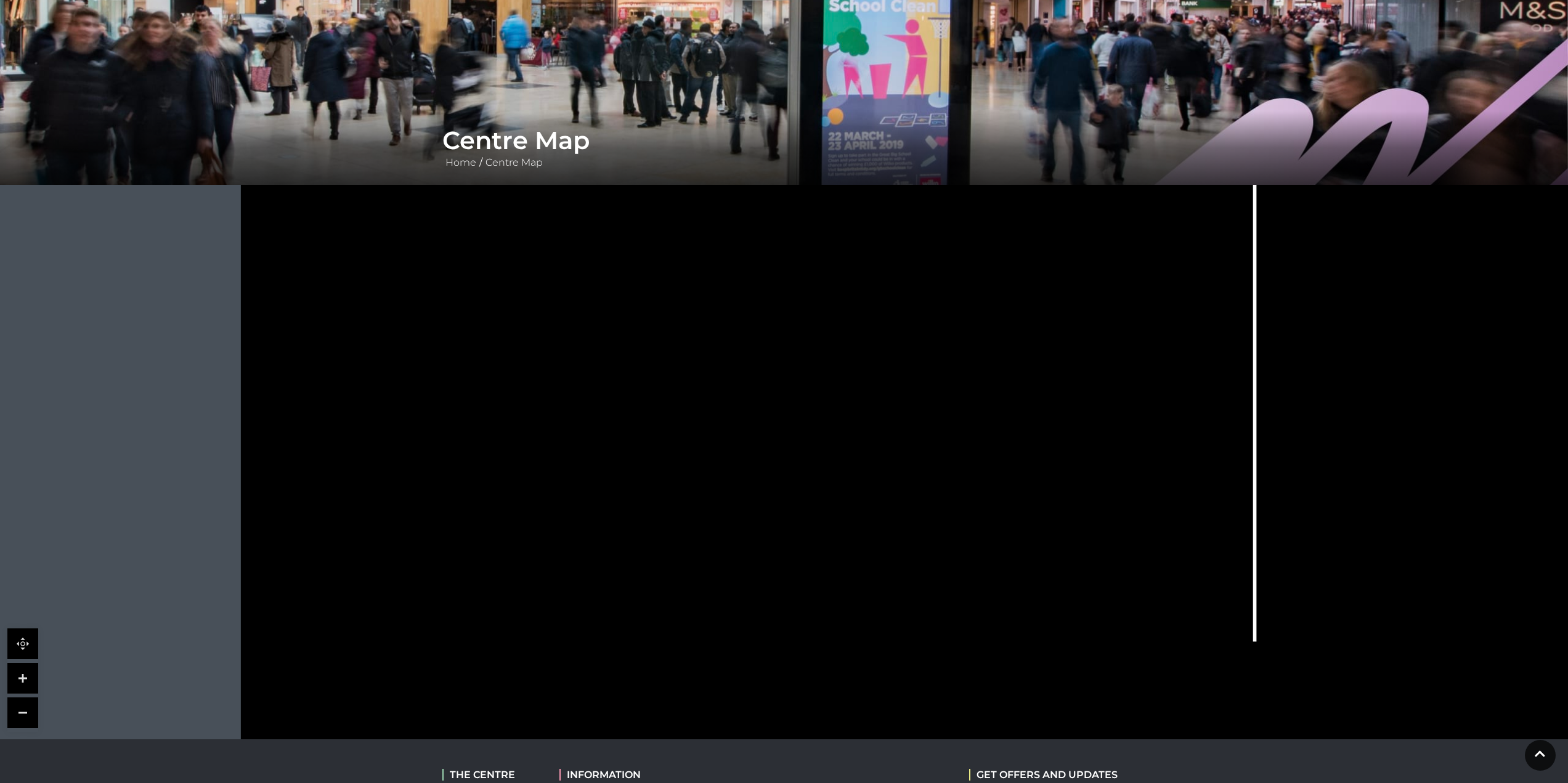
drag, startPoint x: 598, startPoint y: 581, endPoint x: 593, endPoint y: 599, distance: 18.7
click at [593, 599] on polygon at bounding box center [680, 387] width 626 height 725
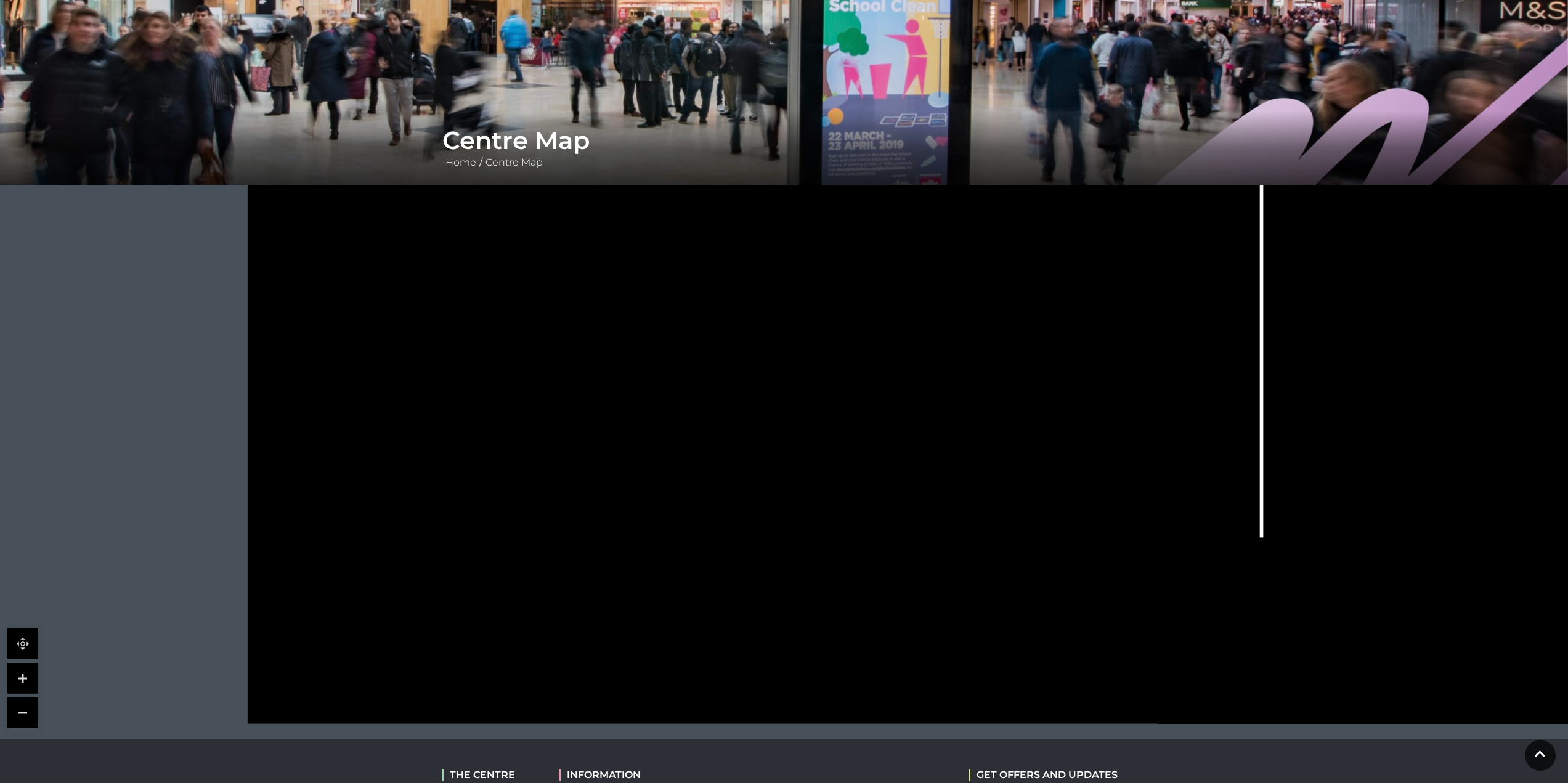
drag, startPoint x: 704, startPoint y: 630, endPoint x: 709, endPoint y: 544, distance: 86.1
click at [709, 544] on rect at bounding box center [705, 546] width 57 height 32
click at [24, 678] on link at bounding box center [23, 678] width 31 height 31
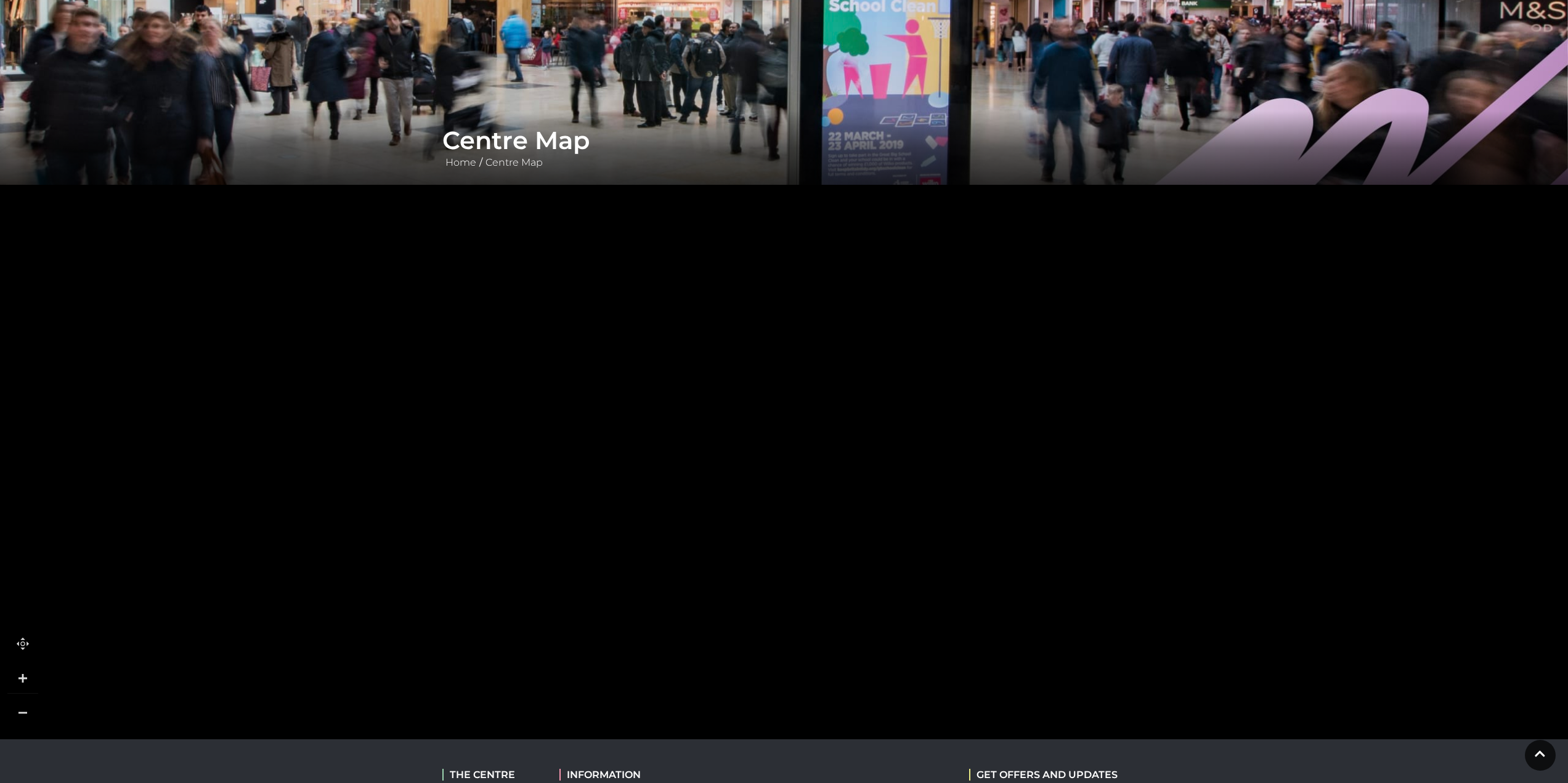
click at [24, 678] on link at bounding box center [23, 678] width 31 height 31
drag, startPoint x: 461, startPoint y: 632, endPoint x: 561, endPoint y: 483, distance: 179.4
drag, startPoint x: 683, startPoint y: 550, endPoint x: 883, endPoint y: 595, distance: 205.0
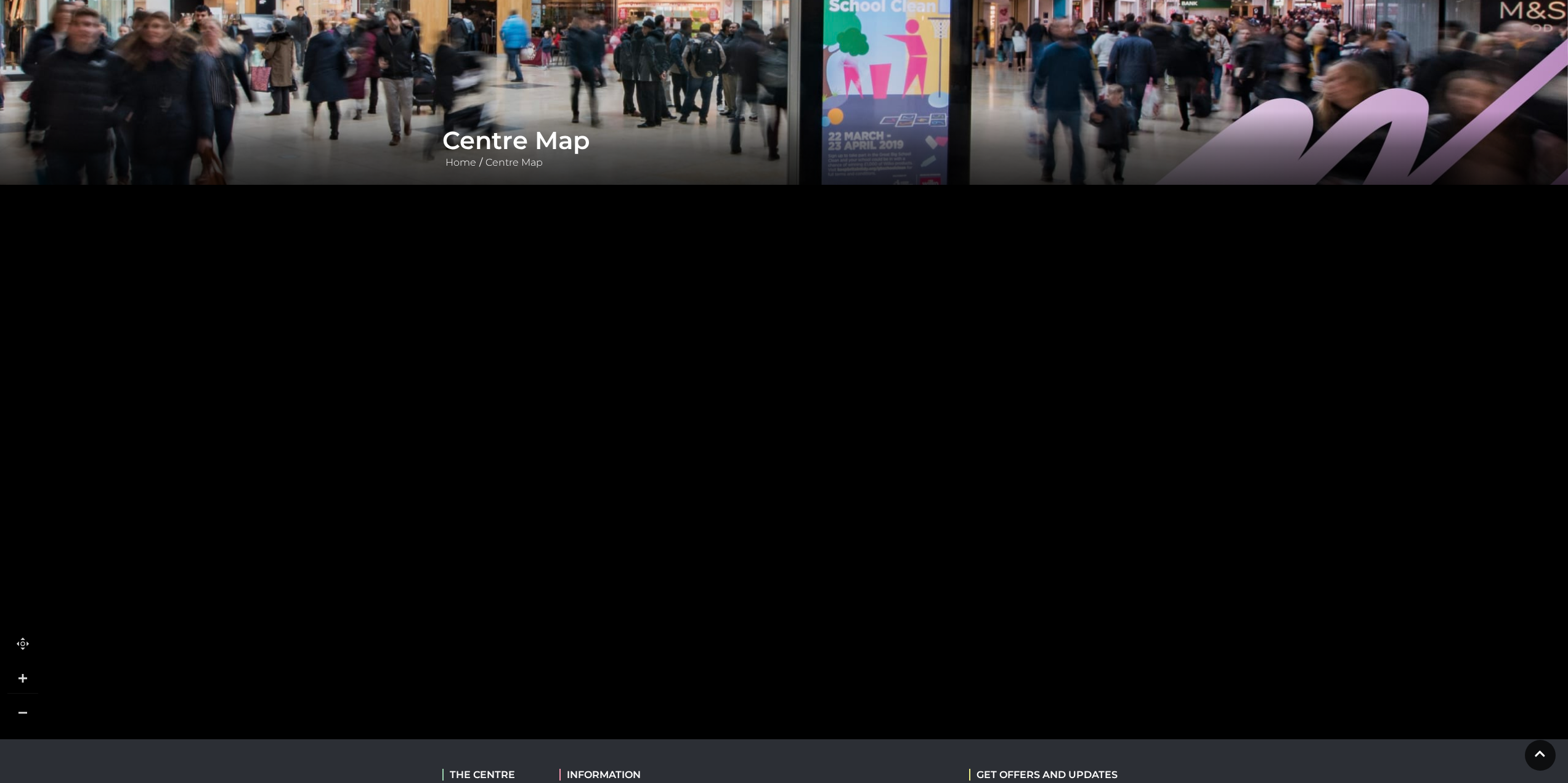
drag, startPoint x: 662, startPoint y: 456, endPoint x: 581, endPoint y: 643, distance: 203.8
click at [659, 556] on rect at bounding box center [716, 444] width 115 height 223
drag, startPoint x: 581, startPoint y: 643, endPoint x: 579, endPoint y: 661, distance: 18.1
click at [589, 658] on rect at bounding box center [646, 596] width 115 height 223
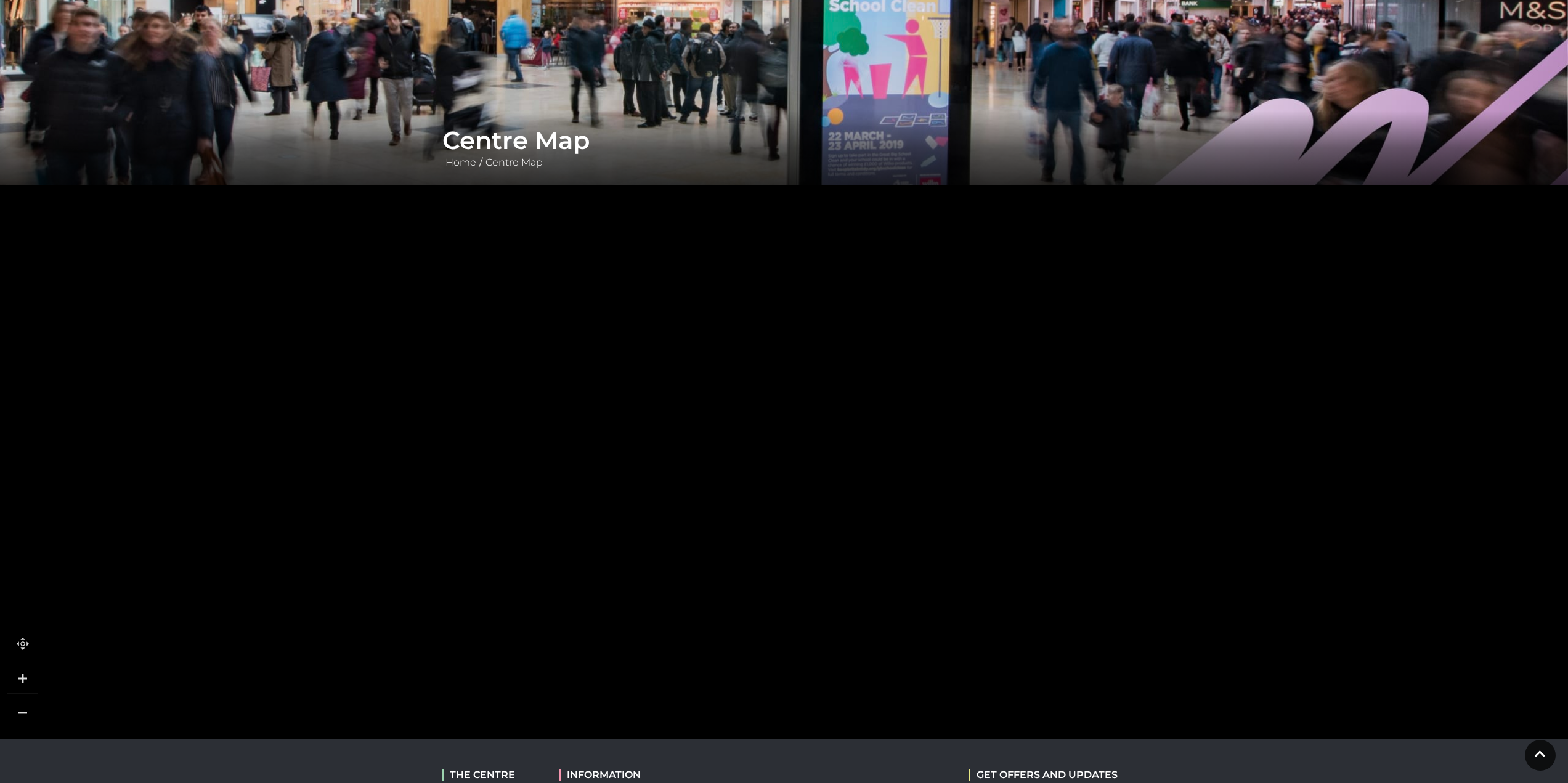
drag, startPoint x: 565, startPoint y: 429, endPoint x: 579, endPoint y: 551, distance: 122.8
click at [579, 551] on rect at bounding box center [588, 527] width 53 height 127
drag, startPoint x: 505, startPoint y: 408, endPoint x: 504, endPoint y: 571, distance: 163.0
click at [504, 571] on rect at bounding box center [426, 578] width 171 height 44
drag, startPoint x: 595, startPoint y: 417, endPoint x: 566, endPoint y: 346, distance: 76.7
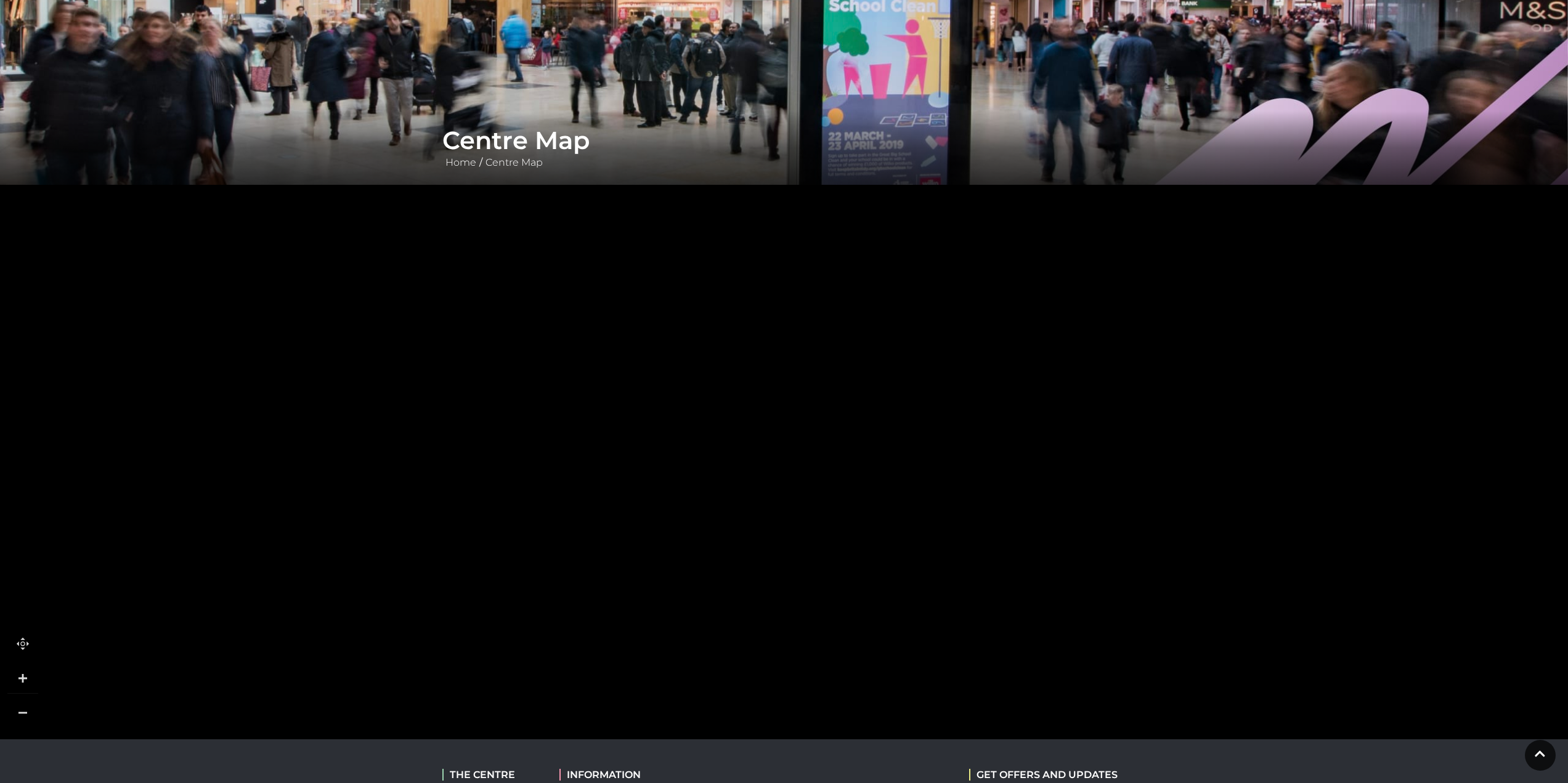
click at [566, 346] on rect at bounding box center [604, 323] width 143 height 94
drag, startPoint x: 668, startPoint y: 605, endPoint x: 597, endPoint y: 583, distance: 74.3
click at [597, 583] on polygon at bounding box center [744, 261] width 1611 height 1865
drag, startPoint x: 569, startPoint y: 602, endPoint x: 586, endPoint y: 320, distance: 282.5
click at [586, 320] on polygon at bounding box center [749, 28] width 1611 height 1865
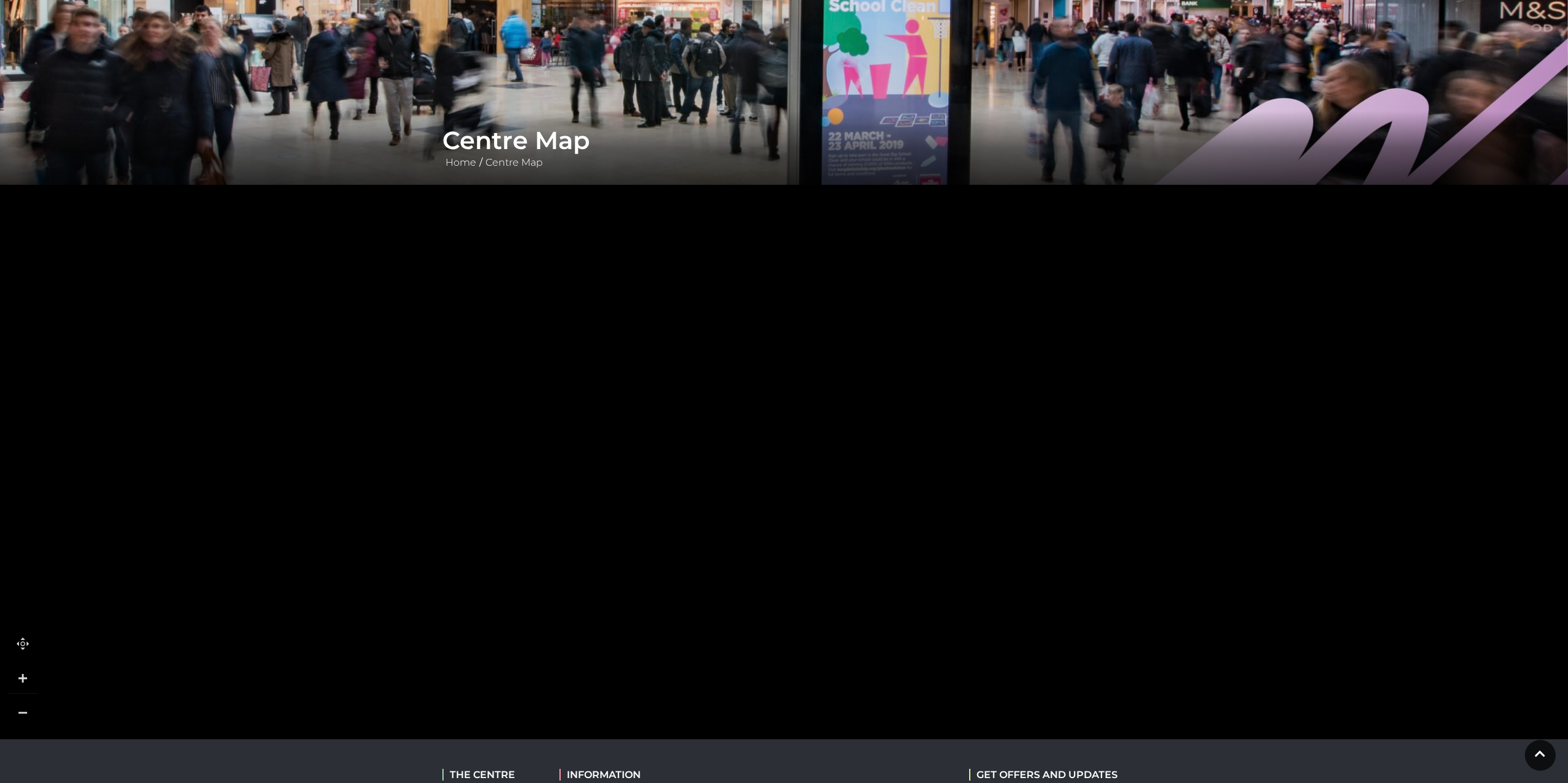
drag, startPoint x: 536, startPoint y: 347, endPoint x: 566, endPoint y: 295, distance: 60.0
drag, startPoint x: 576, startPoint y: 588, endPoint x: 479, endPoint y: 647, distance: 113.5
click at [550, 615] on rect at bounding box center [607, 584] width 115 height 61
drag, startPoint x: 595, startPoint y: 333, endPoint x: 582, endPoint y: 577, distance: 244.3
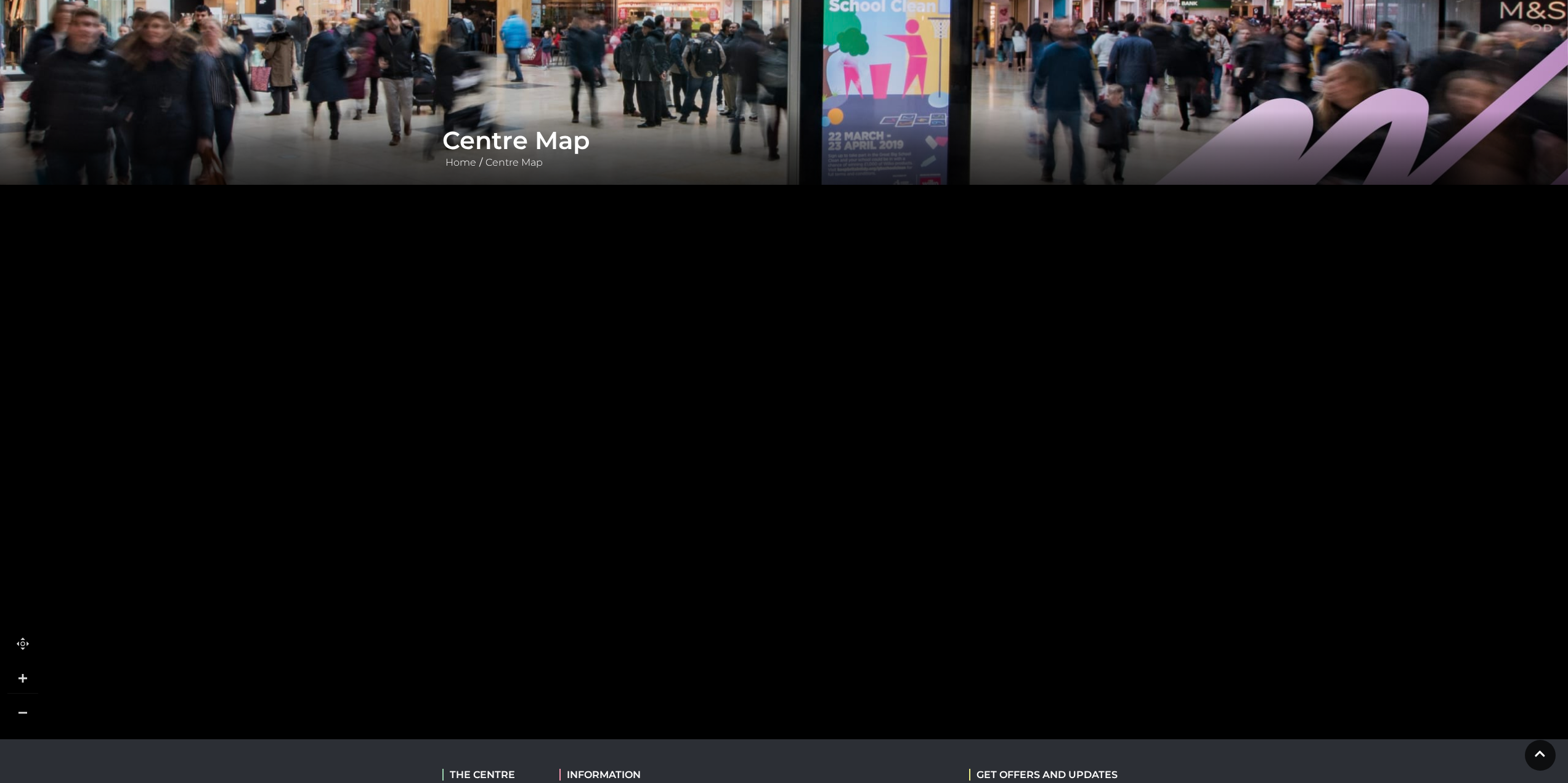
click at [579, 447] on tspan "Beaverbrooks" at bounding box center [579, 447] width 0 height 0
drag, startPoint x: 558, startPoint y: 575, endPoint x: 622, endPoint y: 189, distance: 391.3
drag, startPoint x: 723, startPoint y: 498, endPoint x: 683, endPoint y: 563, distance: 76.3
click at [683, 563] on rect at bounding box center [724, 589] width 147 height 83
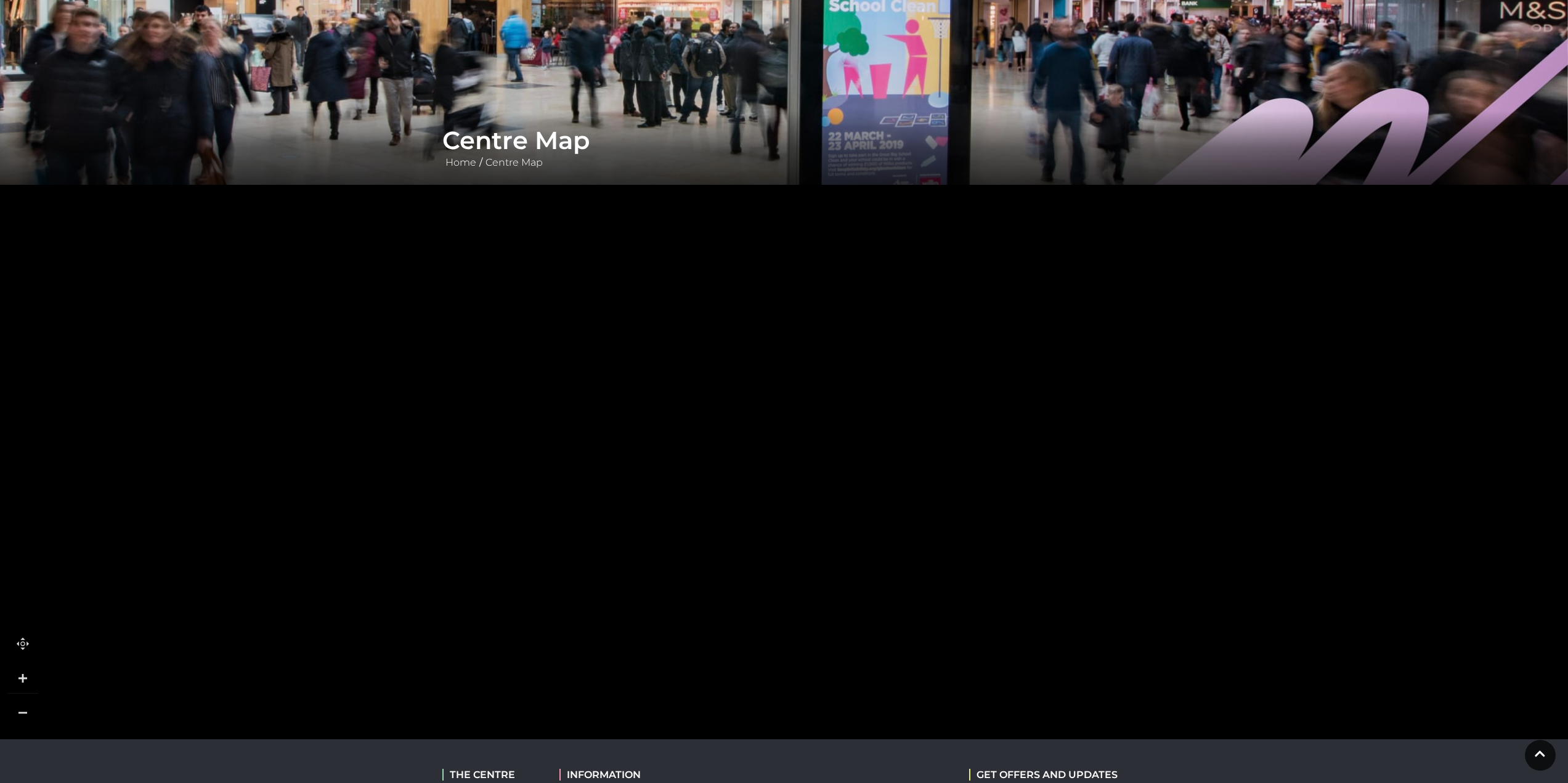
drag, startPoint x: 795, startPoint y: 454, endPoint x: 548, endPoint y: 640, distance: 309.2
drag, startPoint x: 978, startPoint y: 511, endPoint x: 931, endPoint y: 626, distance: 124.2
click at [950, 575] on rect at bounding box center [986, 512] width 71 height 126
drag, startPoint x: 789, startPoint y: 414, endPoint x: 732, endPoint y: 459, distance: 72.6
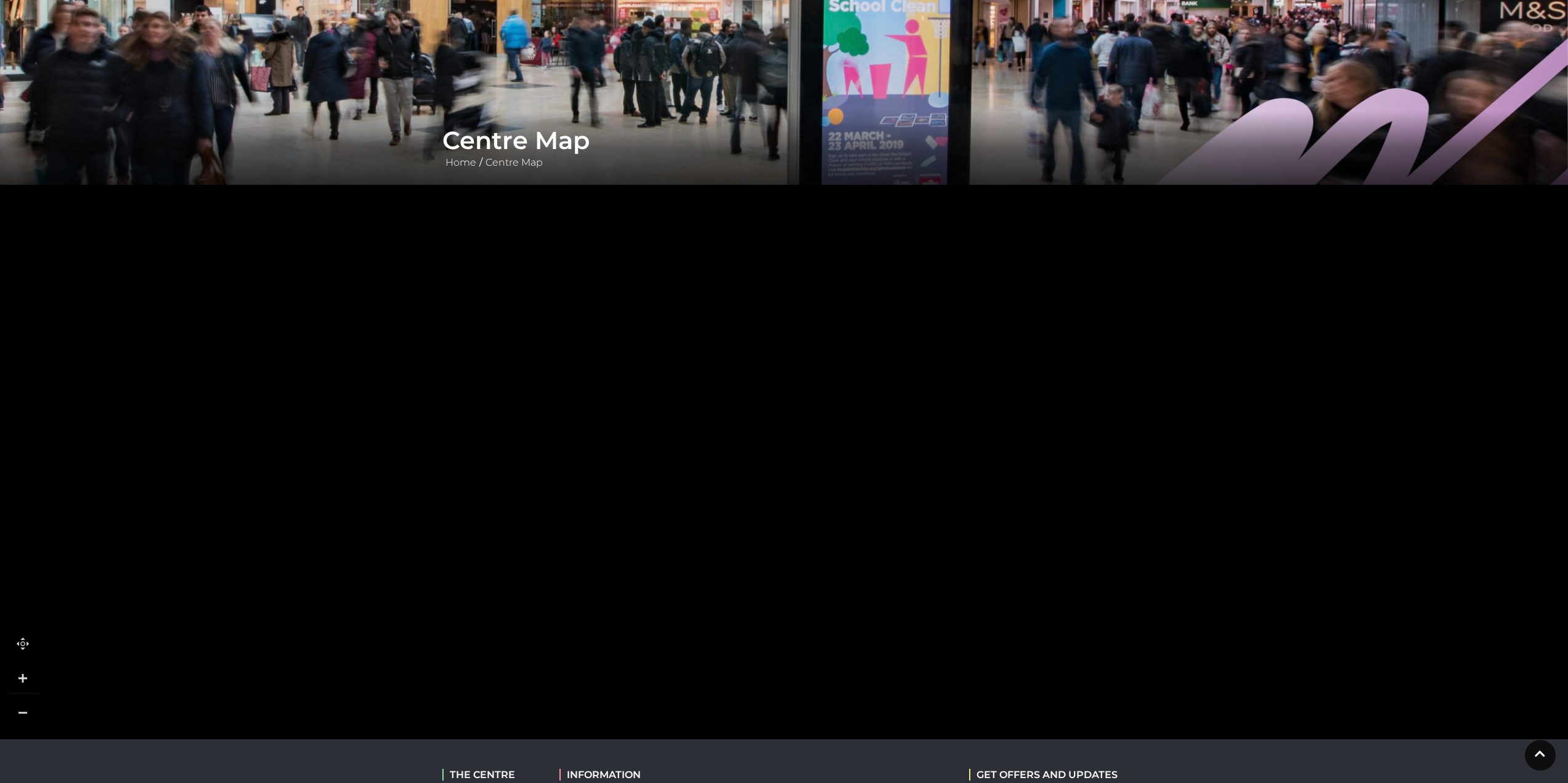
click at [735, 457] on polygon at bounding box center [201, 361] width 1611 height 1865
drag, startPoint x: 868, startPoint y: 452, endPoint x: 601, endPoint y: 473, distance: 267.8
click at [605, 470] on polygon at bounding box center [675, 445] width 162 height 102
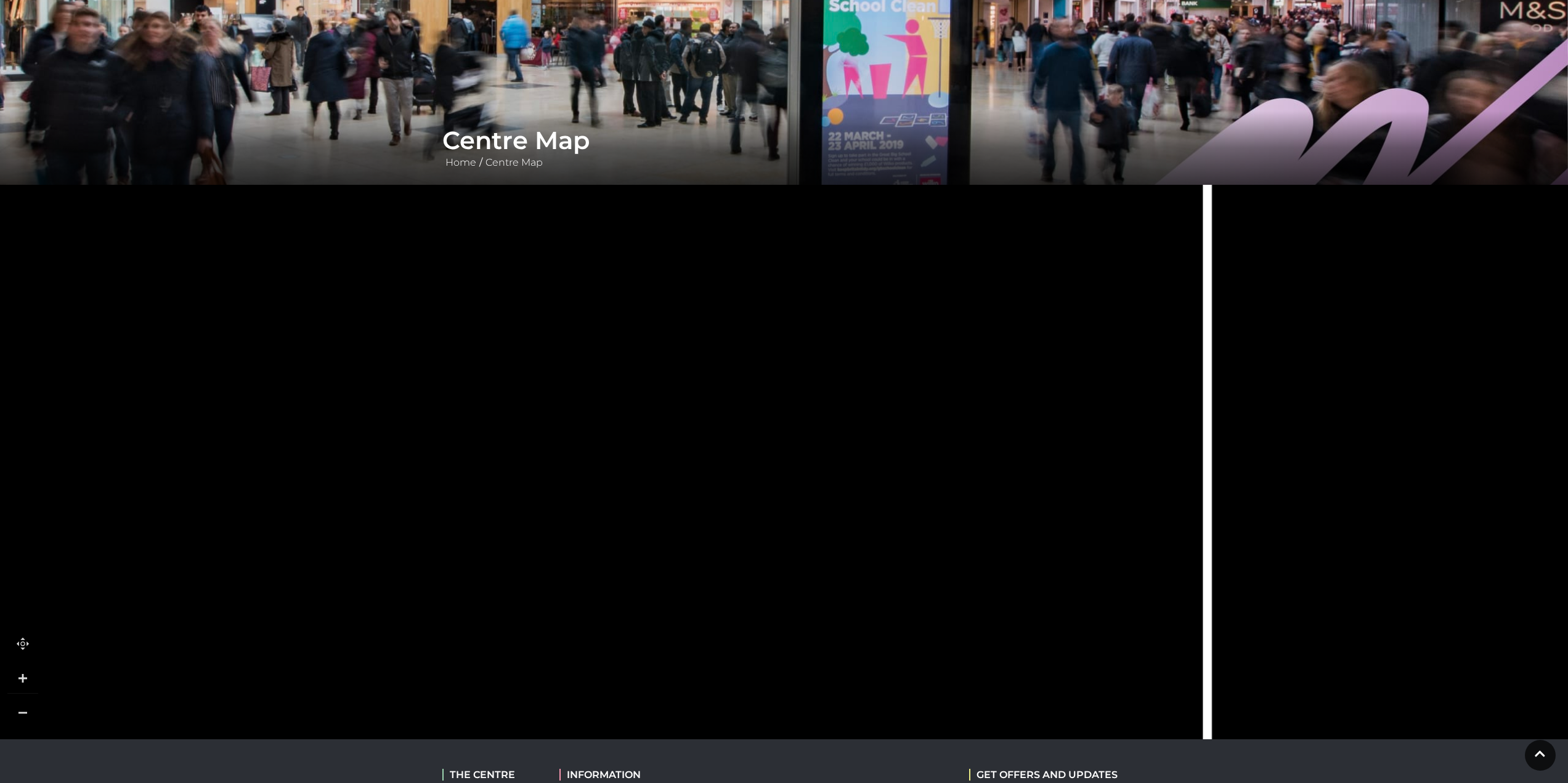
drag, startPoint x: 919, startPoint y: 538, endPoint x: 791, endPoint y: 527, distance: 128.5
click at [791, 527] on icon at bounding box center [778, 211] width 651 height 1451
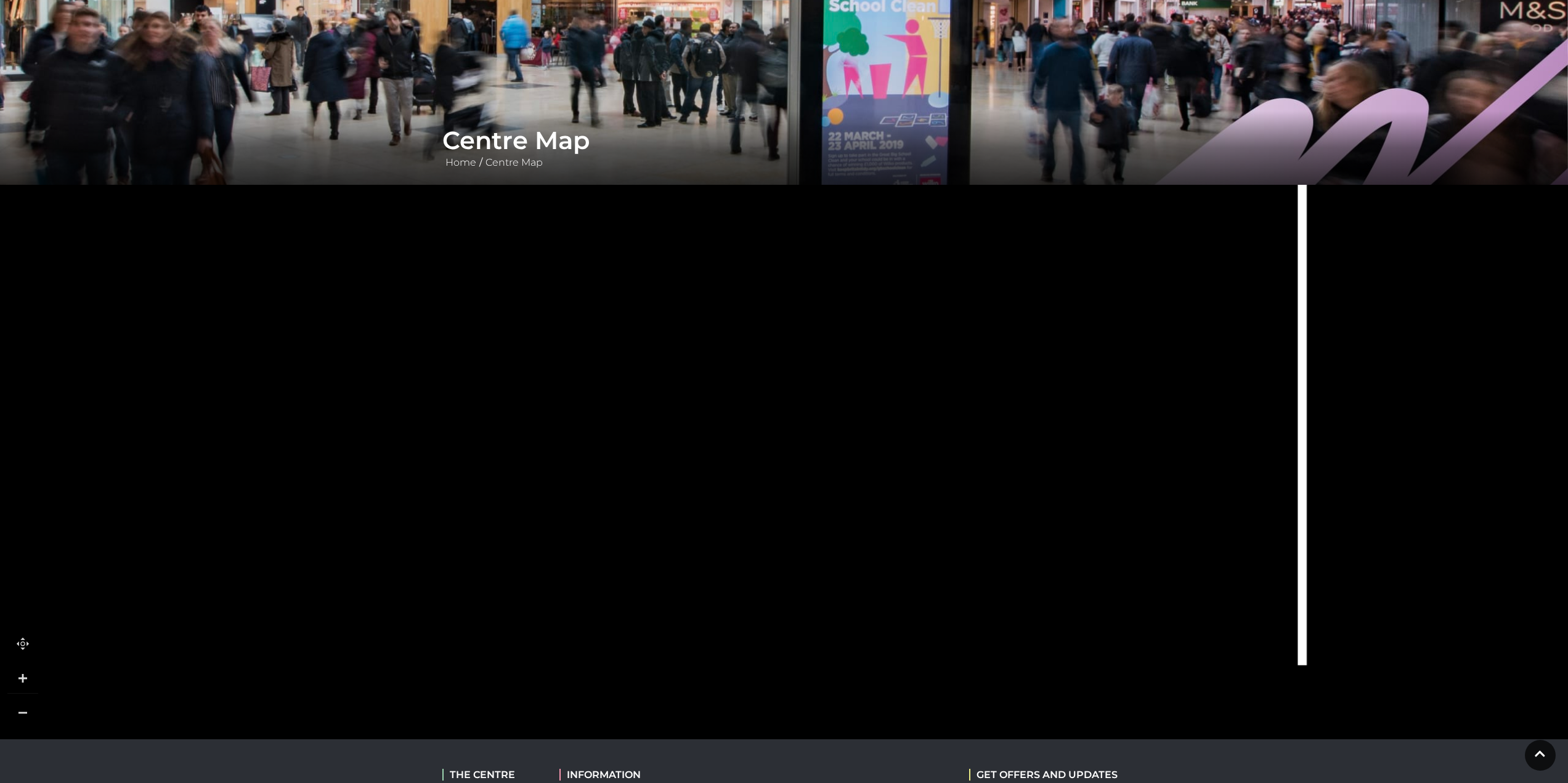
drag, startPoint x: 706, startPoint y: 643, endPoint x: 796, endPoint y: 338, distance: 318.0
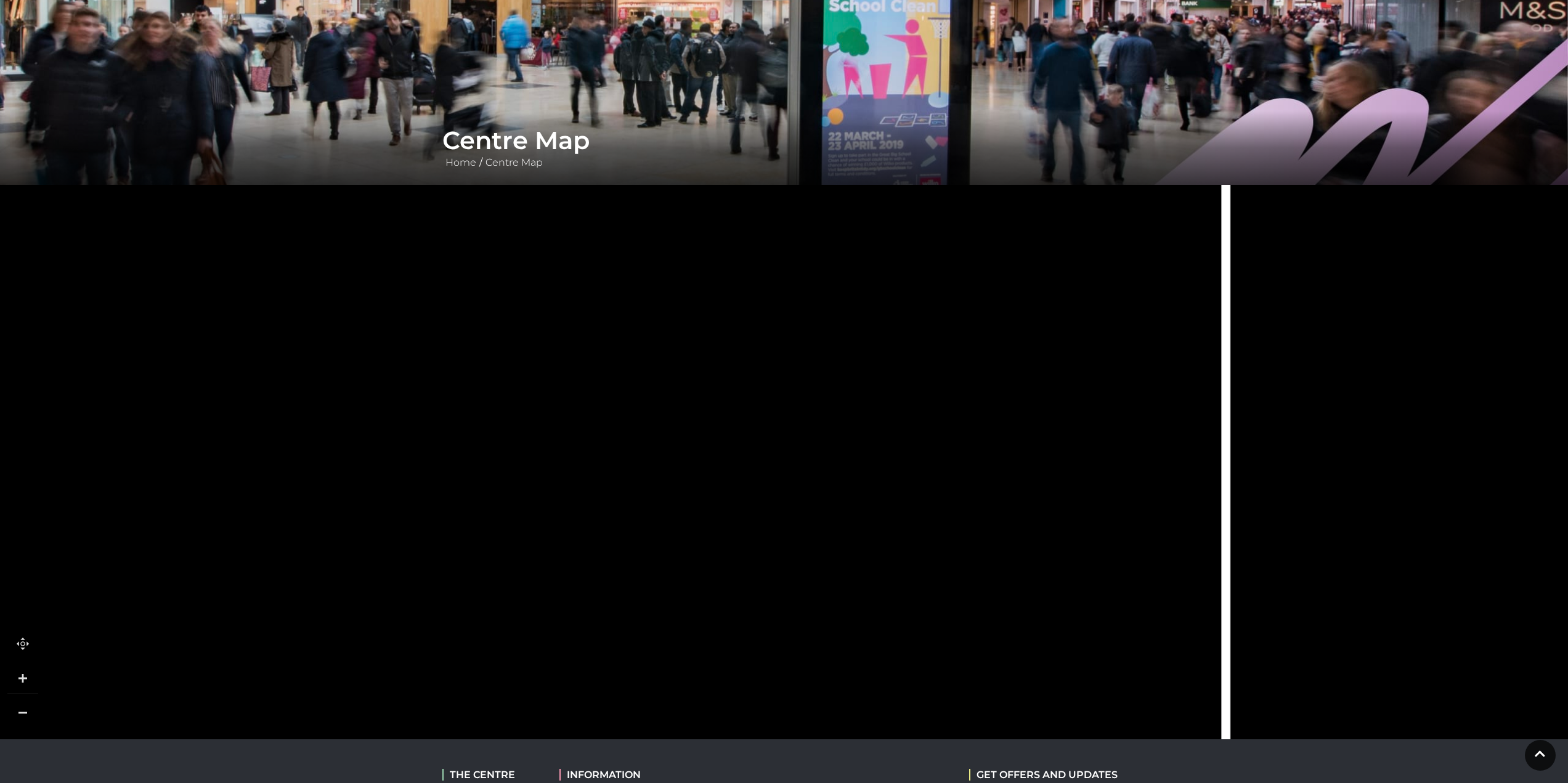
drag, startPoint x: 761, startPoint y: 532, endPoint x: 747, endPoint y: 591, distance: 60.6
click at [747, 552] on rect at bounding box center [750, 512] width 70 height 79
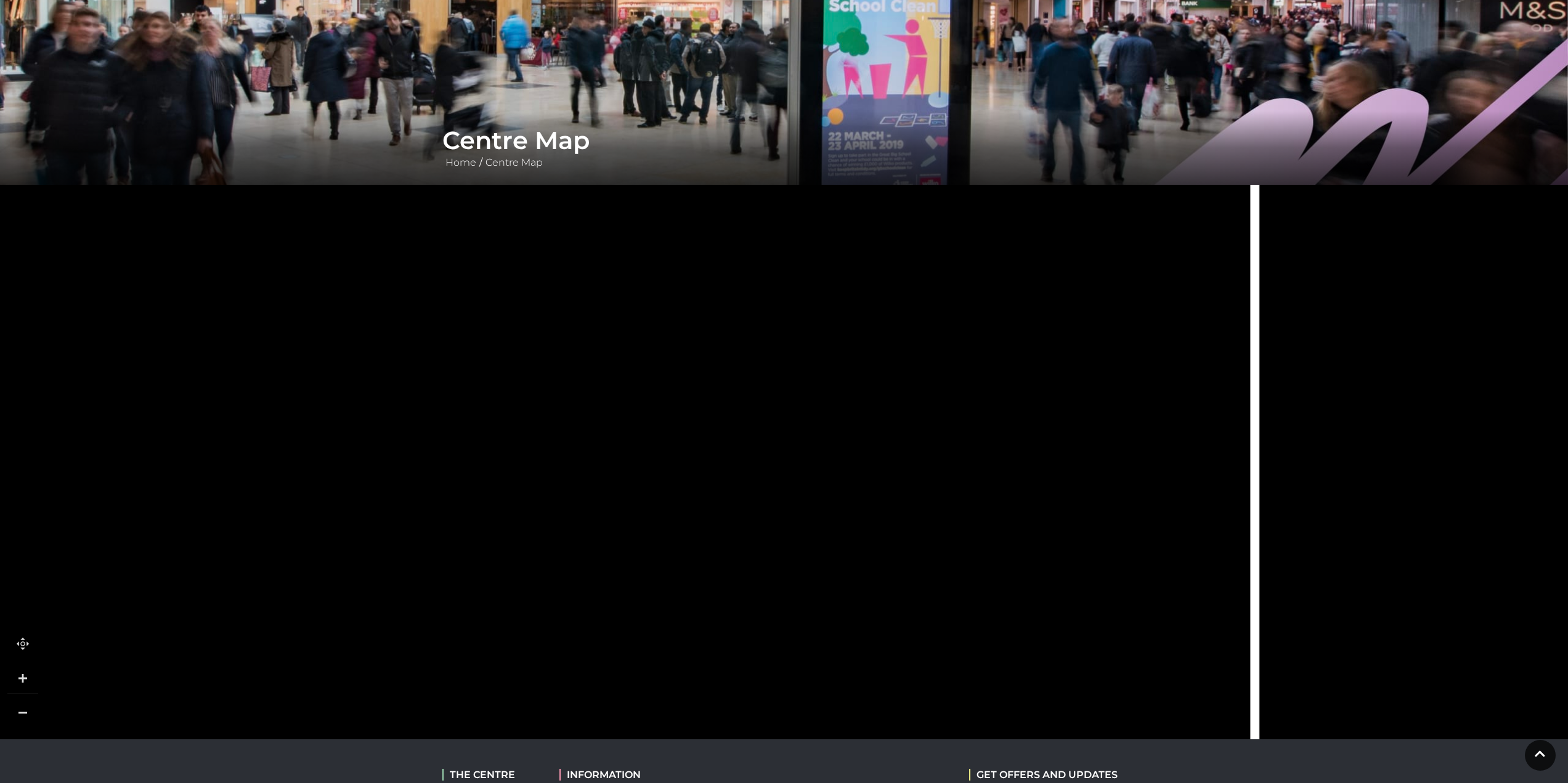
drag, startPoint x: 729, startPoint y: 335, endPoint x: 778, endPoint y: 461, distance: 135.2
click at [778, 461] on rect at bounding box center [779, 491] width 70 height 132
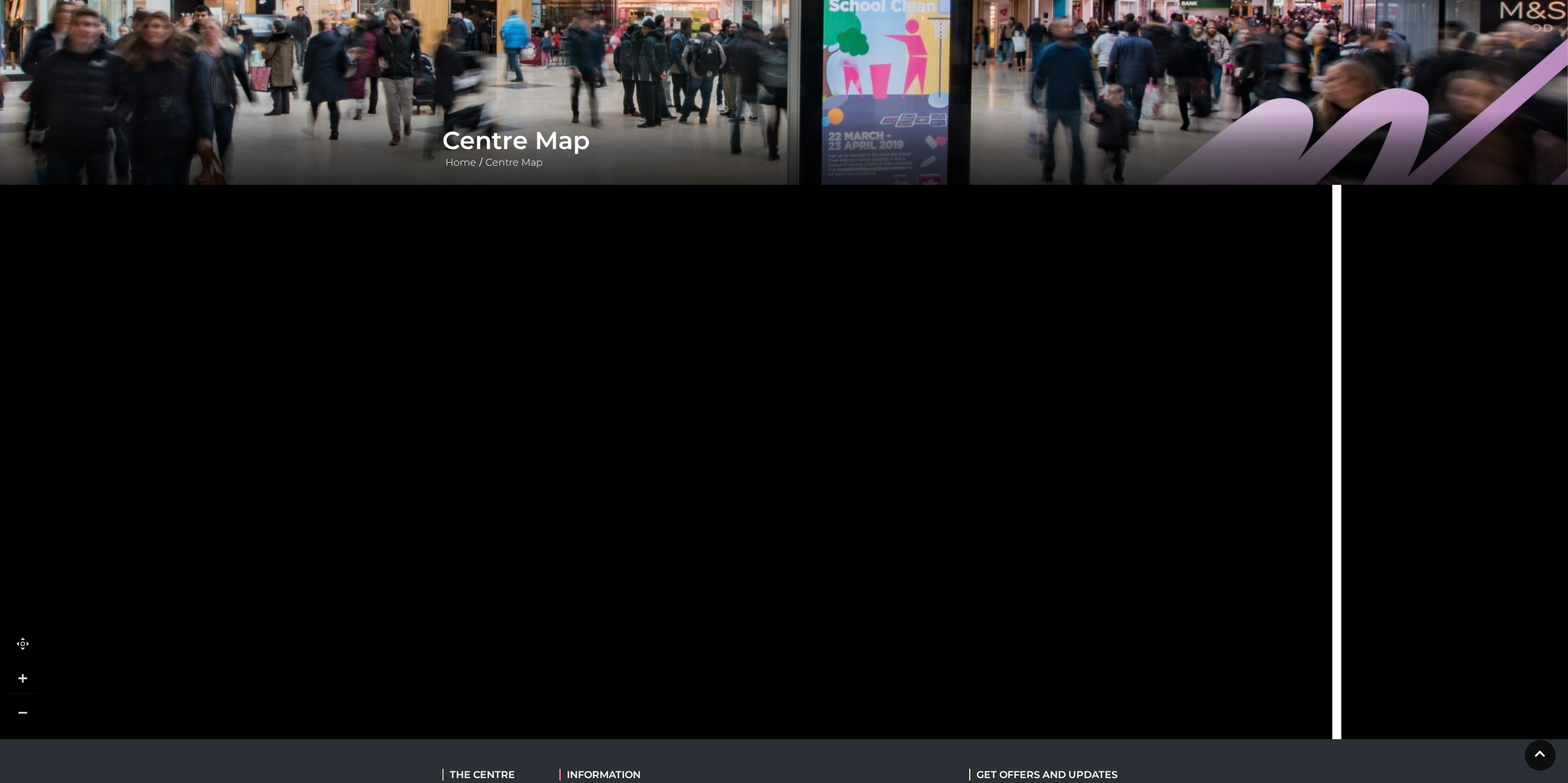
drag, startPoint x: 626, startPoint y: 351, endPoint x: 711, endPoint y: 571, distance: 235.8
click at [715, 583] on icon at bounding box center [907, 536] width 651 height 1451
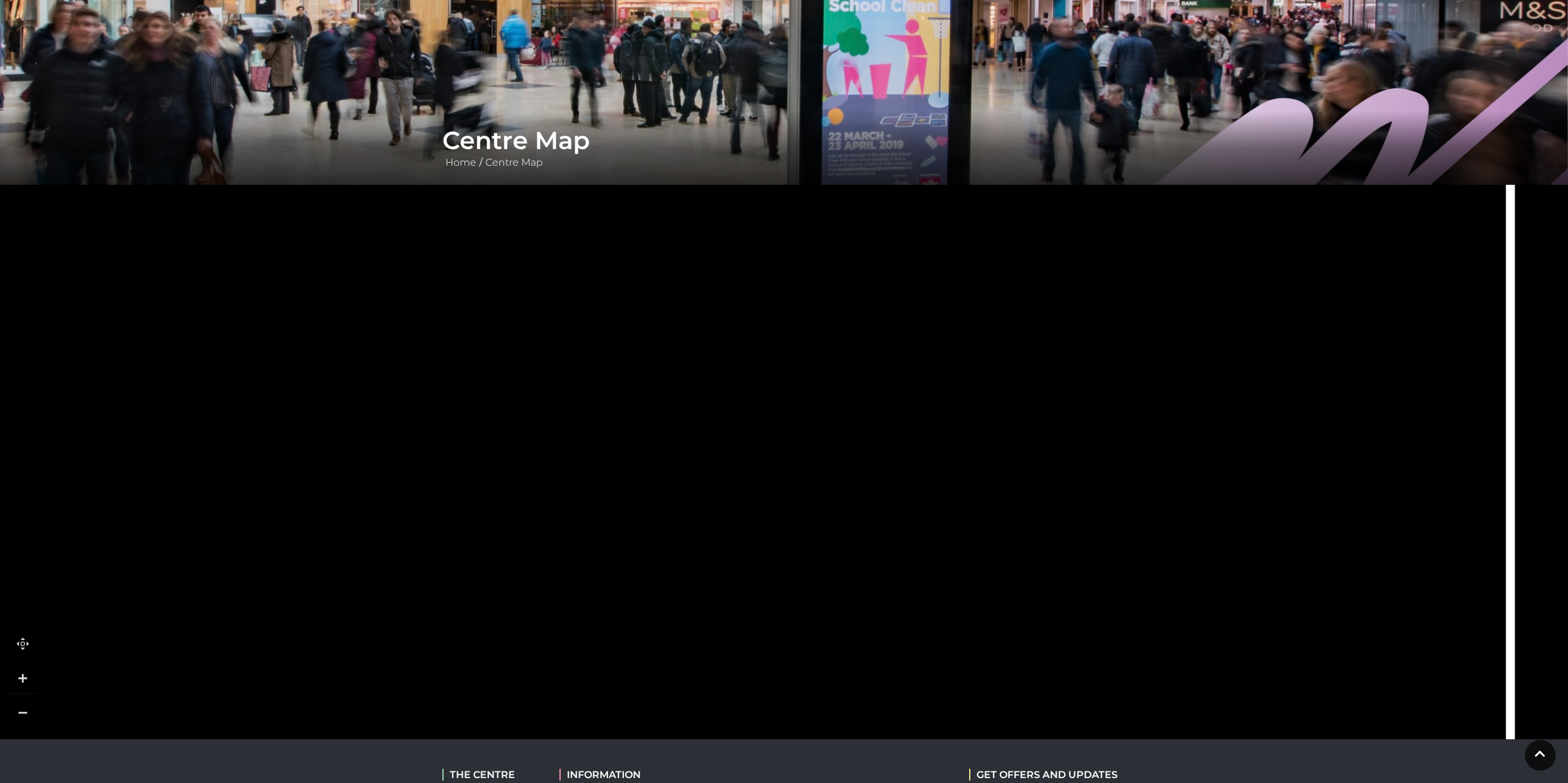
drag, startPoint x: 659, startPoint y: 366, endPoint x: 828, endPoint y: 543, distance: 244.7
click at [828, 534] on icon at bounding box center [814, 509] width 48 height 48
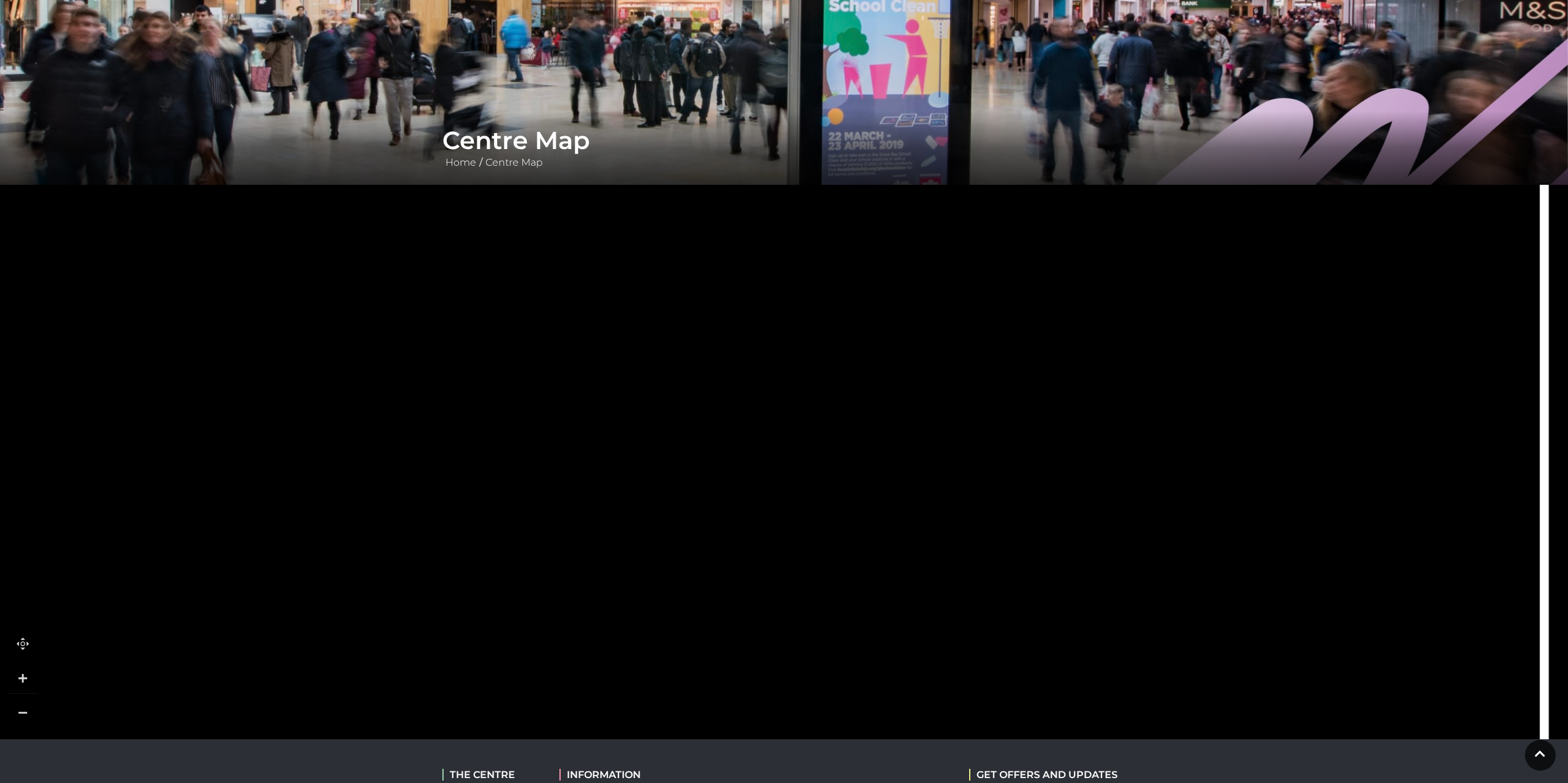
drag, startPoint x: 695, startPoint y: 486, endPoint x: 701, endPoint y: 597, distance: 111.2
click at [669, 583] on tspan "Mango" at bounding box center [669, 583] width 0 height 0
drag, startPoint x: 717, startPoint y: 388, endPoint x: 722, endPoint y: 448, distance: 60.2
click at [722, 448] on icon at bounding box center [719, 439] width 23 height 32
click at [588, 460] on tspan "GROUND LEVEL" at bounding box center [588, 460] width 0 height 0
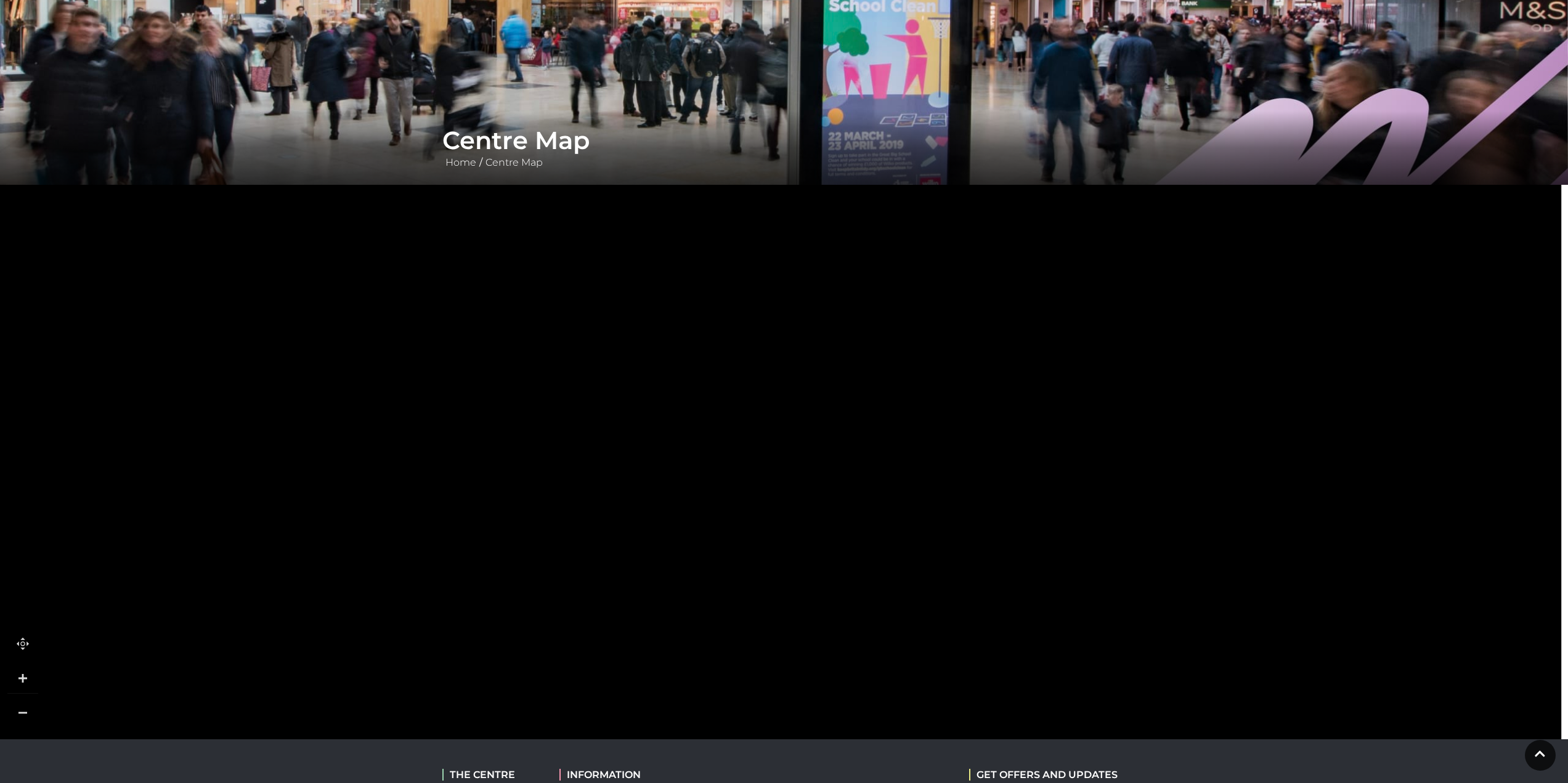
drag, startPoint x: 643, startPoint y: 468, endPoint x: 989, endPoint y: 553, distance: 356.3
click at [819, 562] on icon at bounding box center [679, 440] width 281 height 291
drag
click at [729, 557] on rect at bounding box center [682, 578] width 94 height 148
click at [726, 531] on icon at bounding box center [715, 536] width 68 height 68
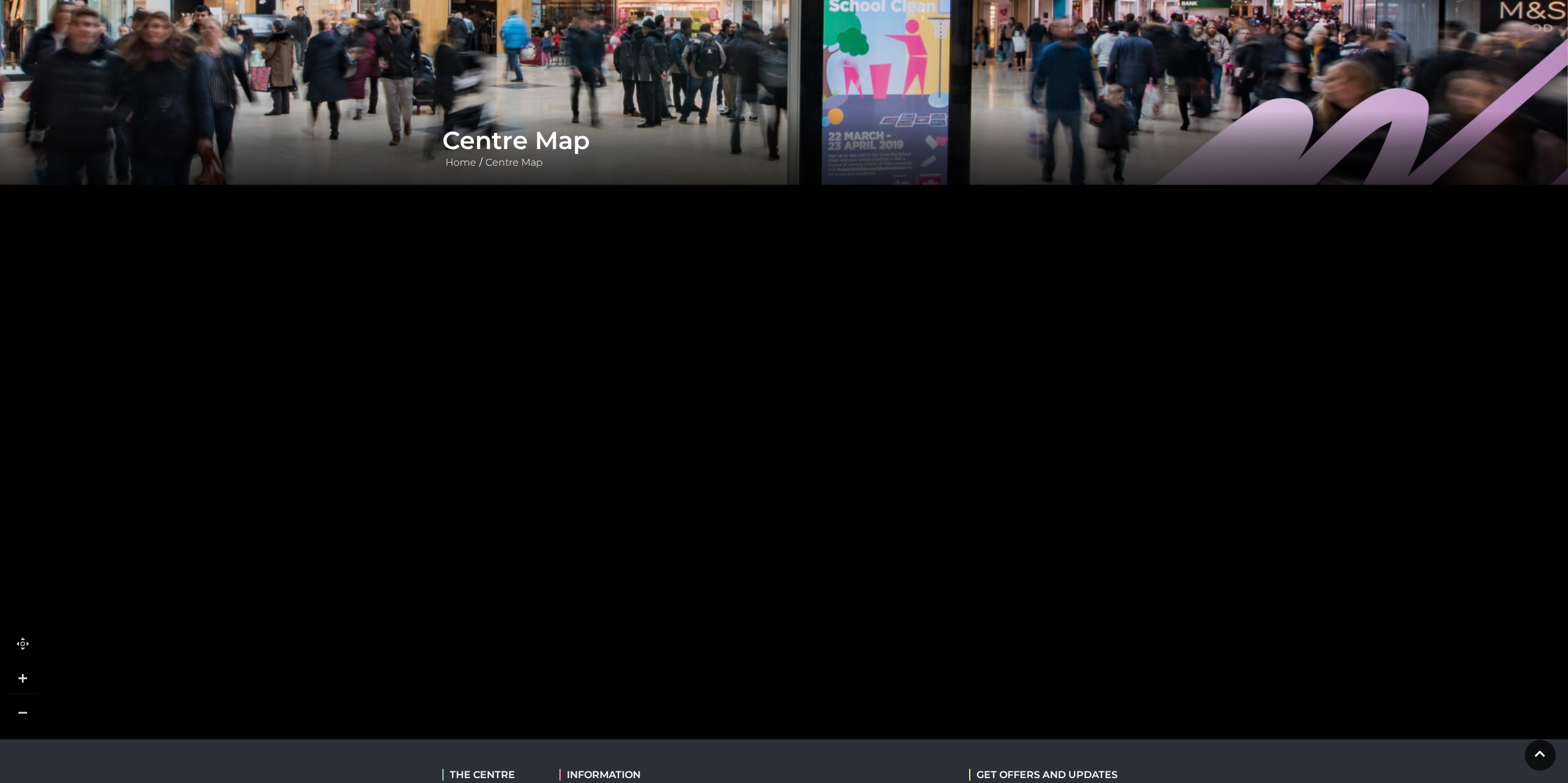
click at [824, 470] on rect at bounding box center [764, 517] width 163 height 122
click at [707, 354] on rect at bounding box center [754, 414] width 163 height 122
click at [652, 586] on tspan "Sports Centre" at bounding box center [652, 586] width 0 height 0
click at [603, 517] on rect at bounding box center [535, 515] width 168 height 380
click at [589, 454] on rect at bounding box center [526, 461] width 168 height 380
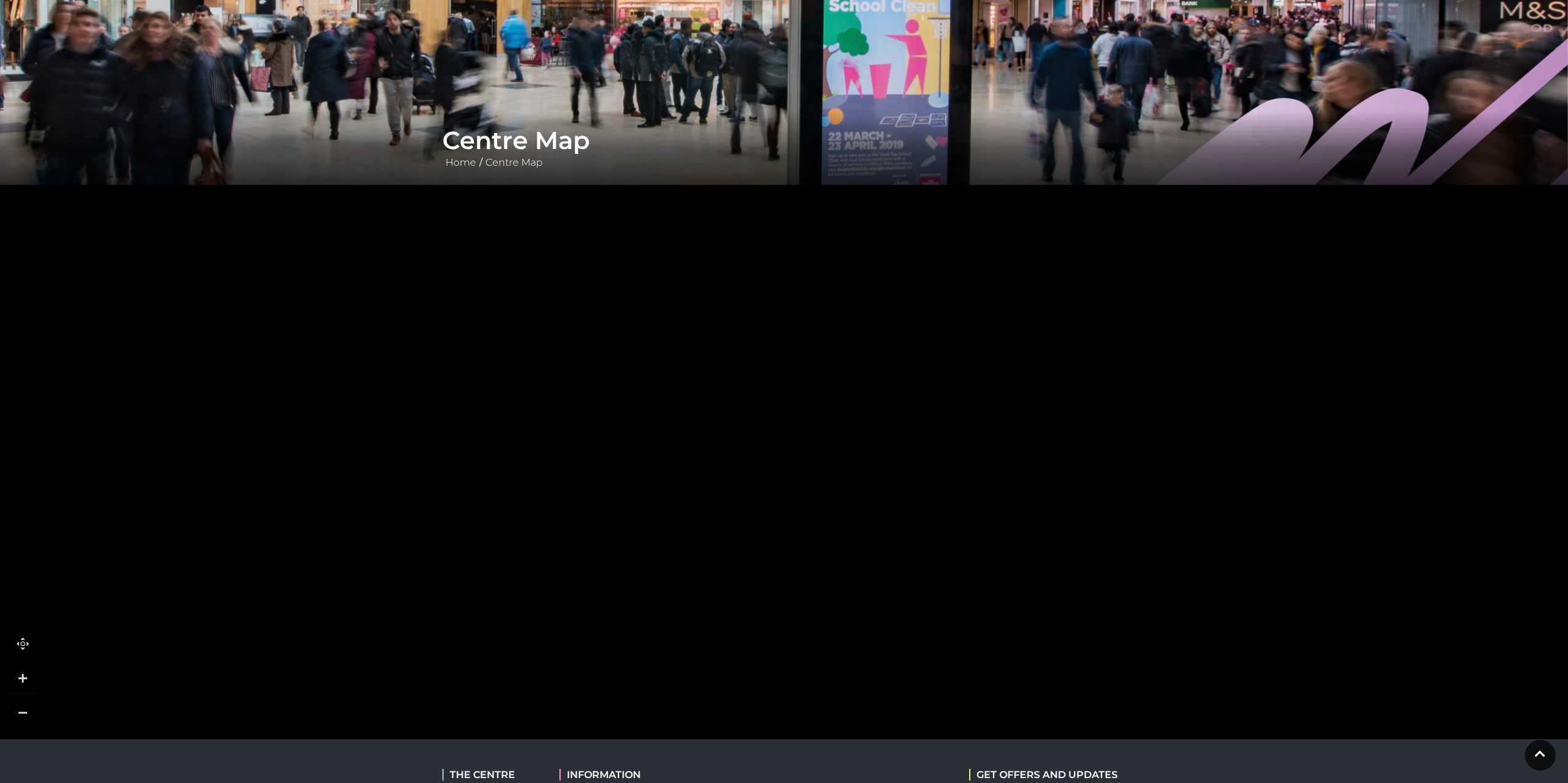
click at [437, 460] on icon at bounding box center [1545, 547] width 4733 height 2660
click at [489, 462] on polygon at bounding box center [833, 564] width 1611 height 1865
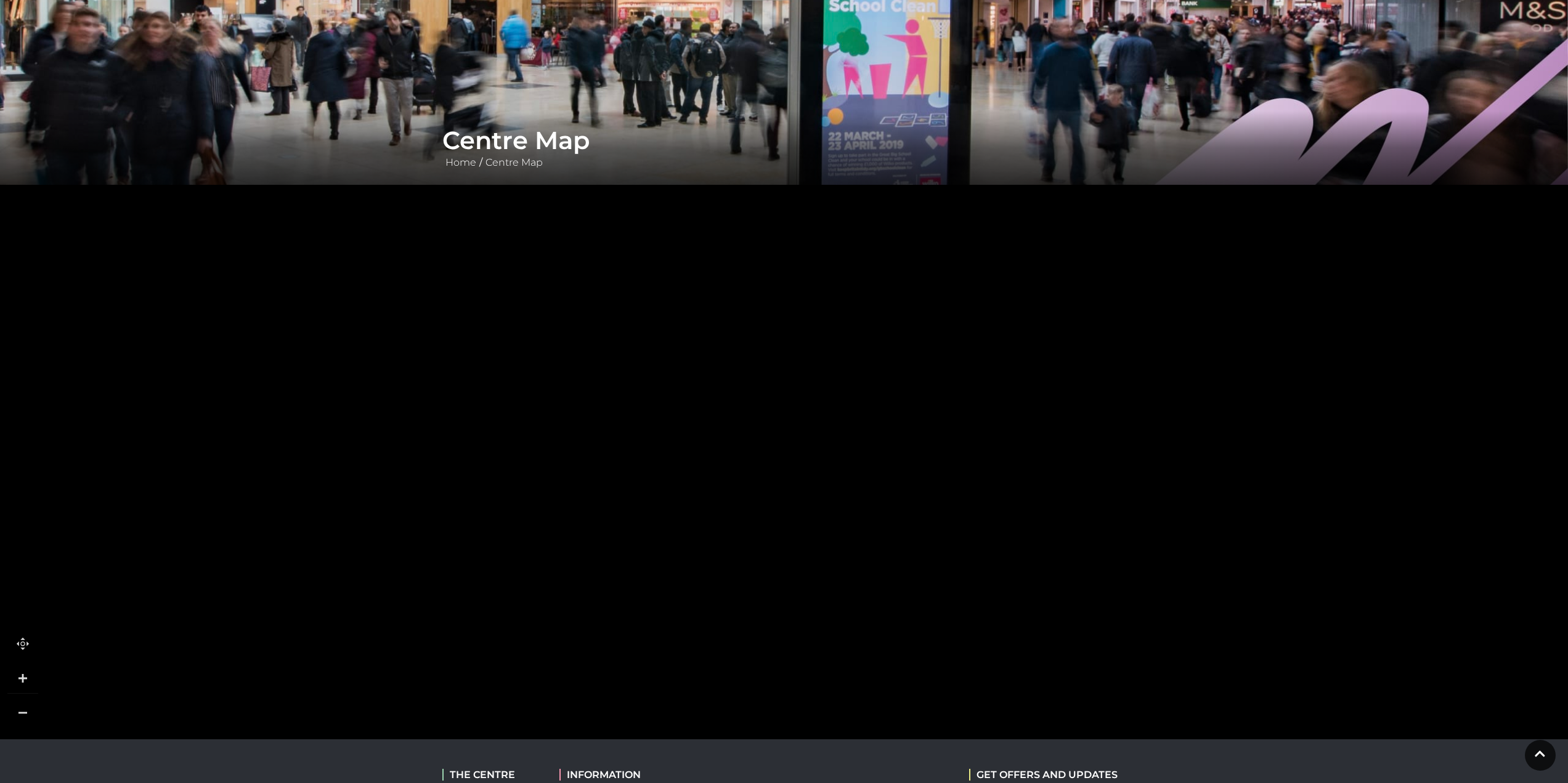
click at [465, 468] on rect at bounding box center [518, 472] width 171 height 47
click at [484, 385] on rect at bounding box center [551, 390] width 171 height 44
click at [442, 494] on polygon at bounding box center [949, 209] width 1611 height 1865
click at [547, 427] on polygon at bounding box center [970, 146] width 1611 height 1865
click at [664, 411] on icon at bounding box center [660, 414] width 7 height 8
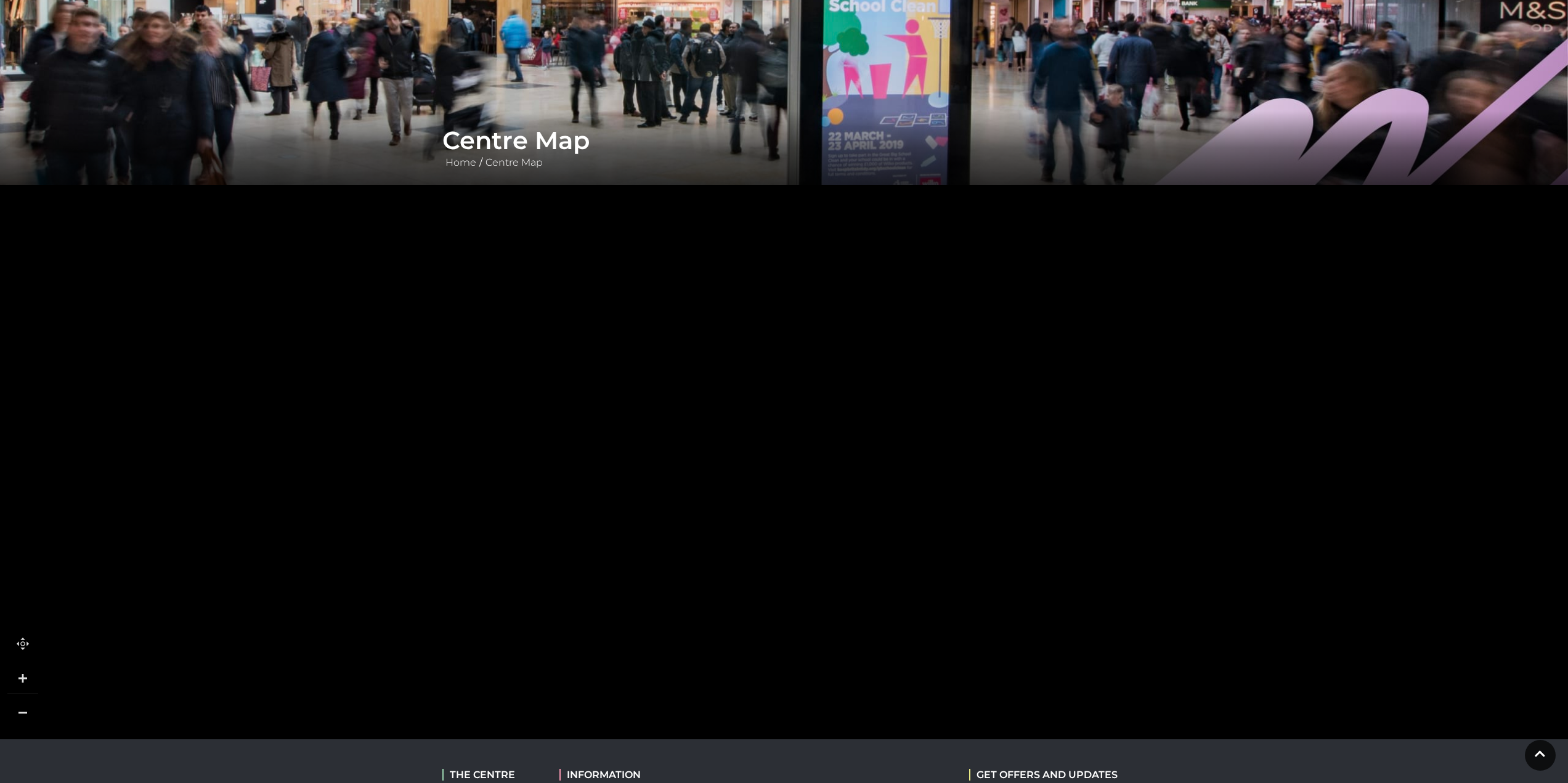
click at [496, 537] on rect at bounding box center [471, 607] width 139 height 156
click at [615, 530] on rect at bounding box center [677, 561] width 123 height 63
click at [543, 438] on rect at bounding box center [600, 411] width 115 height 61
click at [629, 335] on rect at bounding box center [662, 295] width 216 height 81
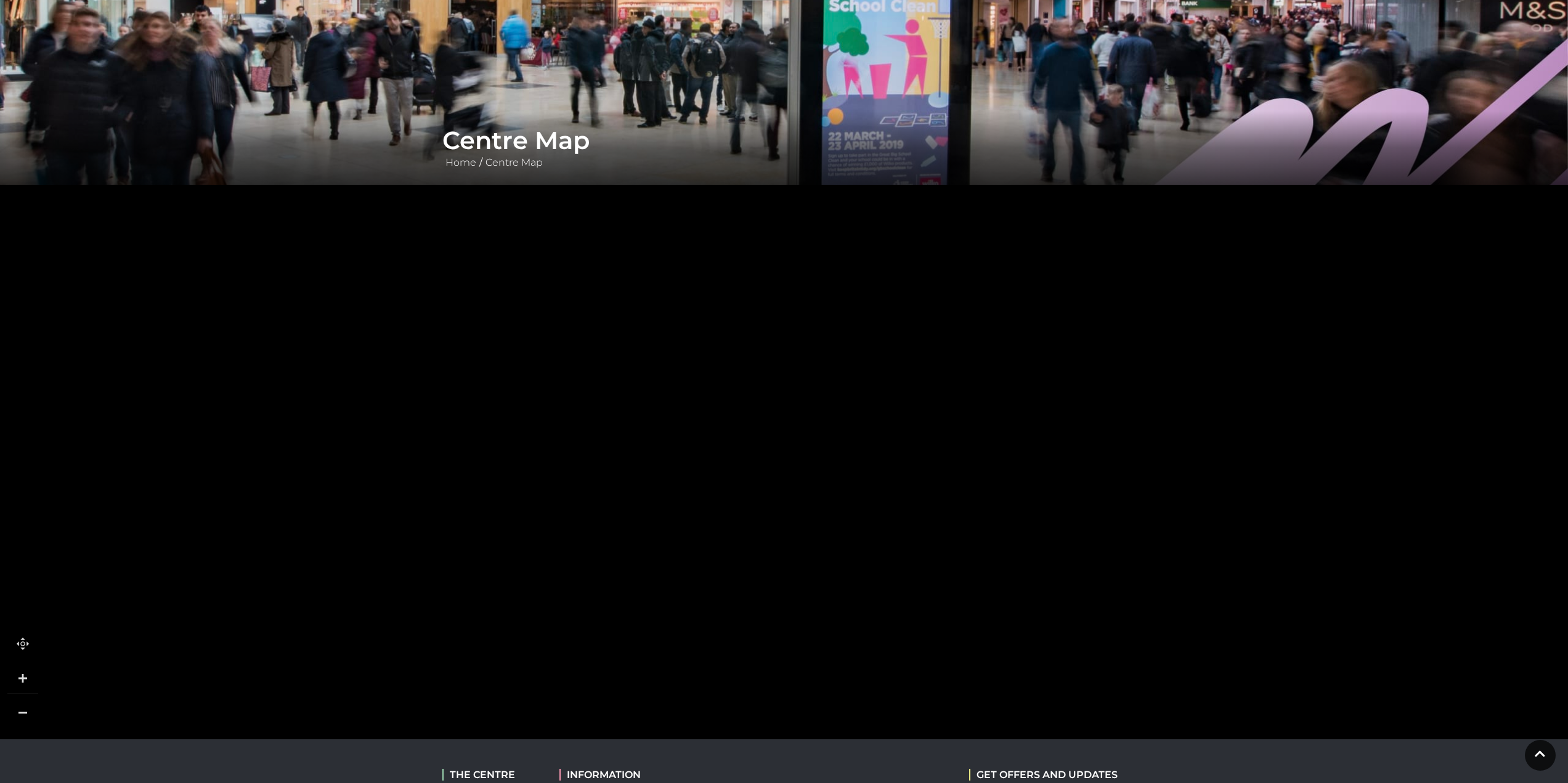
click at [626, 537] on icon at bounding box center [1292, 143] width 4733 height 2660
click at [526, 405] on rect at bounding box center [532, 374] width 147 height 61
click at [494, 499] on icon at bounding box center [1186, 388] width 4733 height 2660
click at [434, 455] on icon at bounding box center [969, 307] width 4733 height 2660
click at [345, 421] on icon at bounding box center [836, 55] width 4733 height 2660
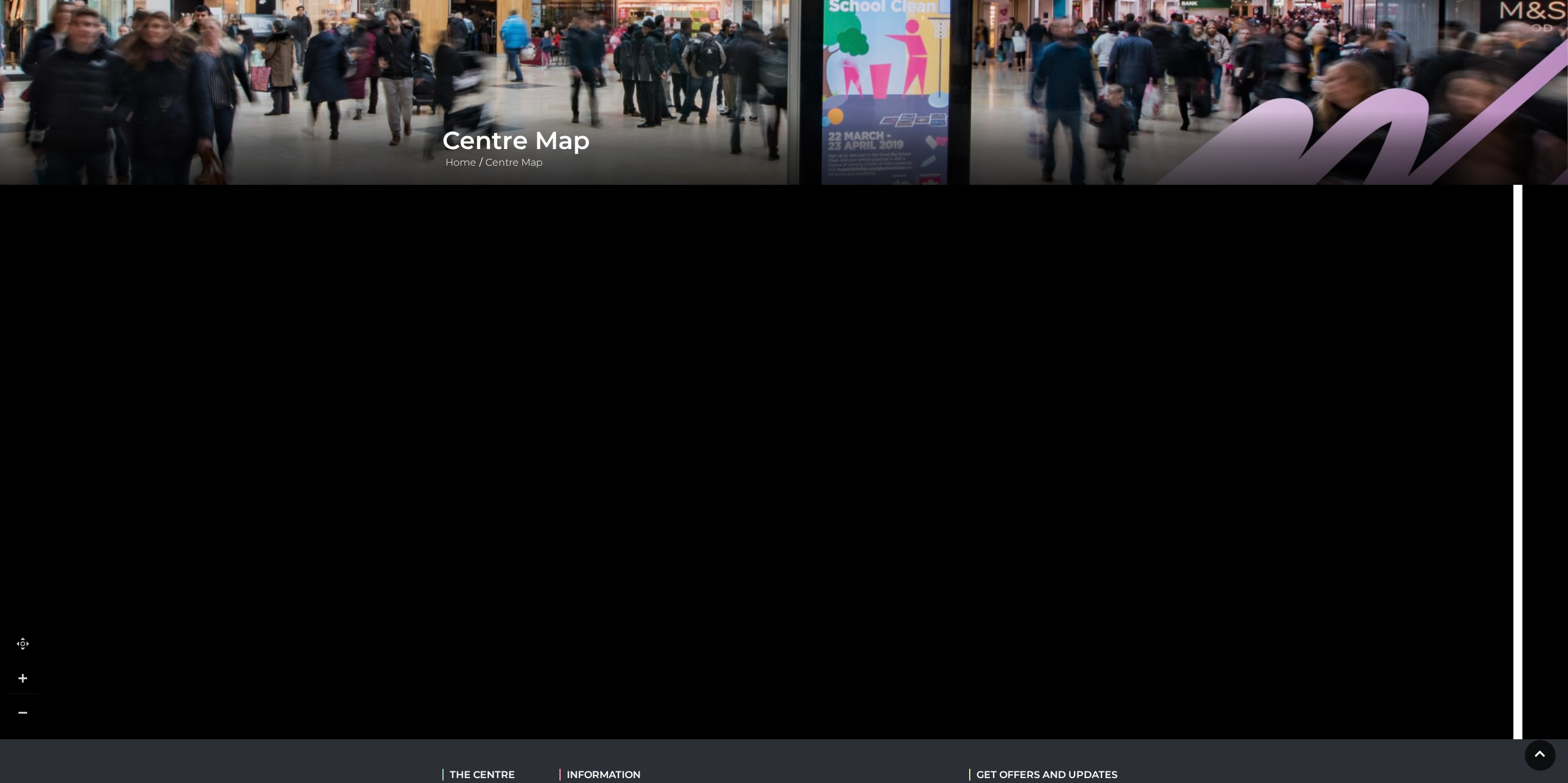
click at [676, 473] on rect at bounding box center [684, 451] width 117 height 43
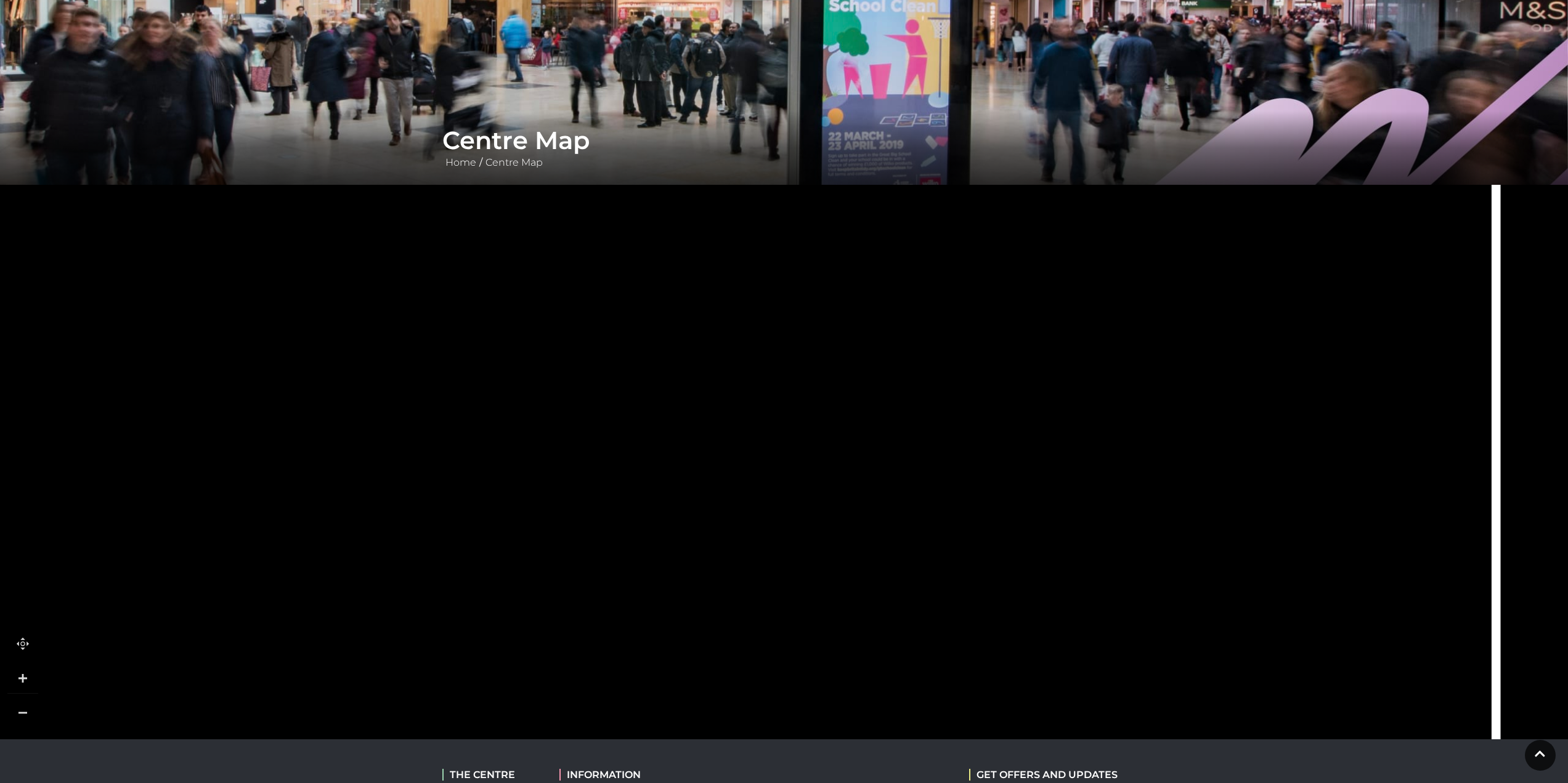
click at [724, 501] on rect at bounding box center [678, 488] width 148 height 42
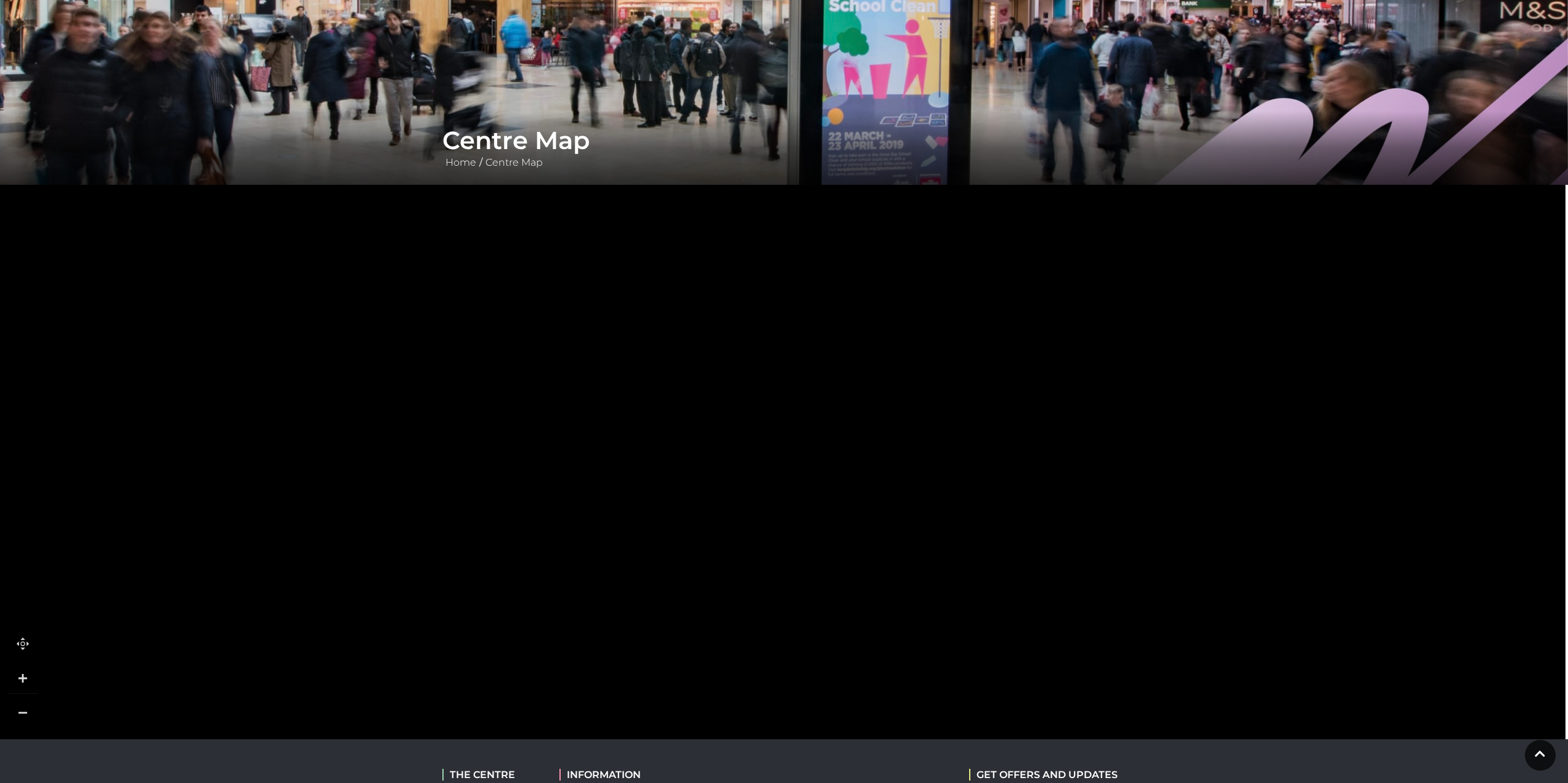
click at [739, 555] on rect at bounding box center [752, 535] width 148 height 41
click at [865, 511] on icon at bounding box center [846, 725] width 4733 height 2660
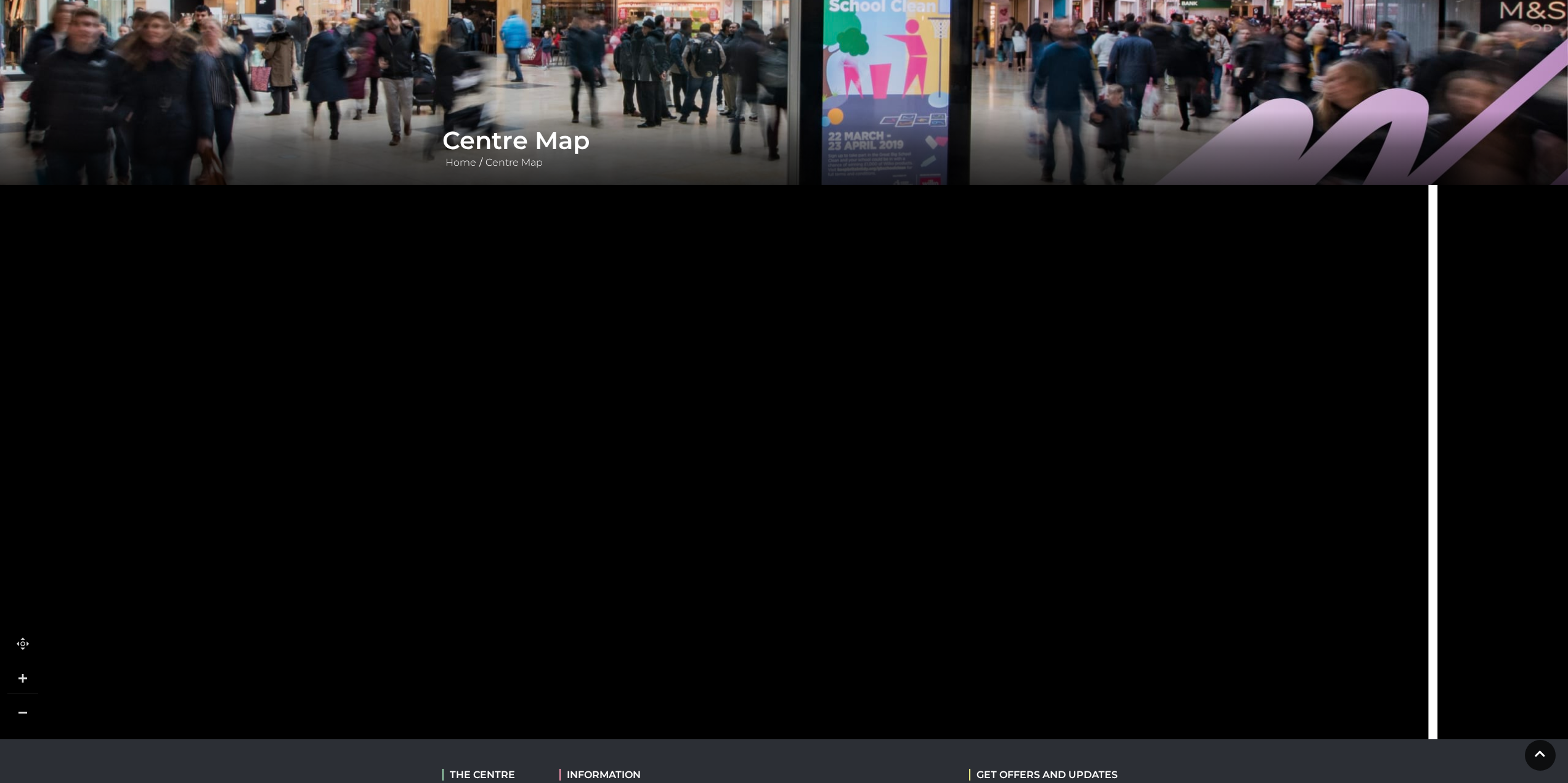
click at [602, 369] on icon at bounding box center [711, 728] width 4733 height 2660
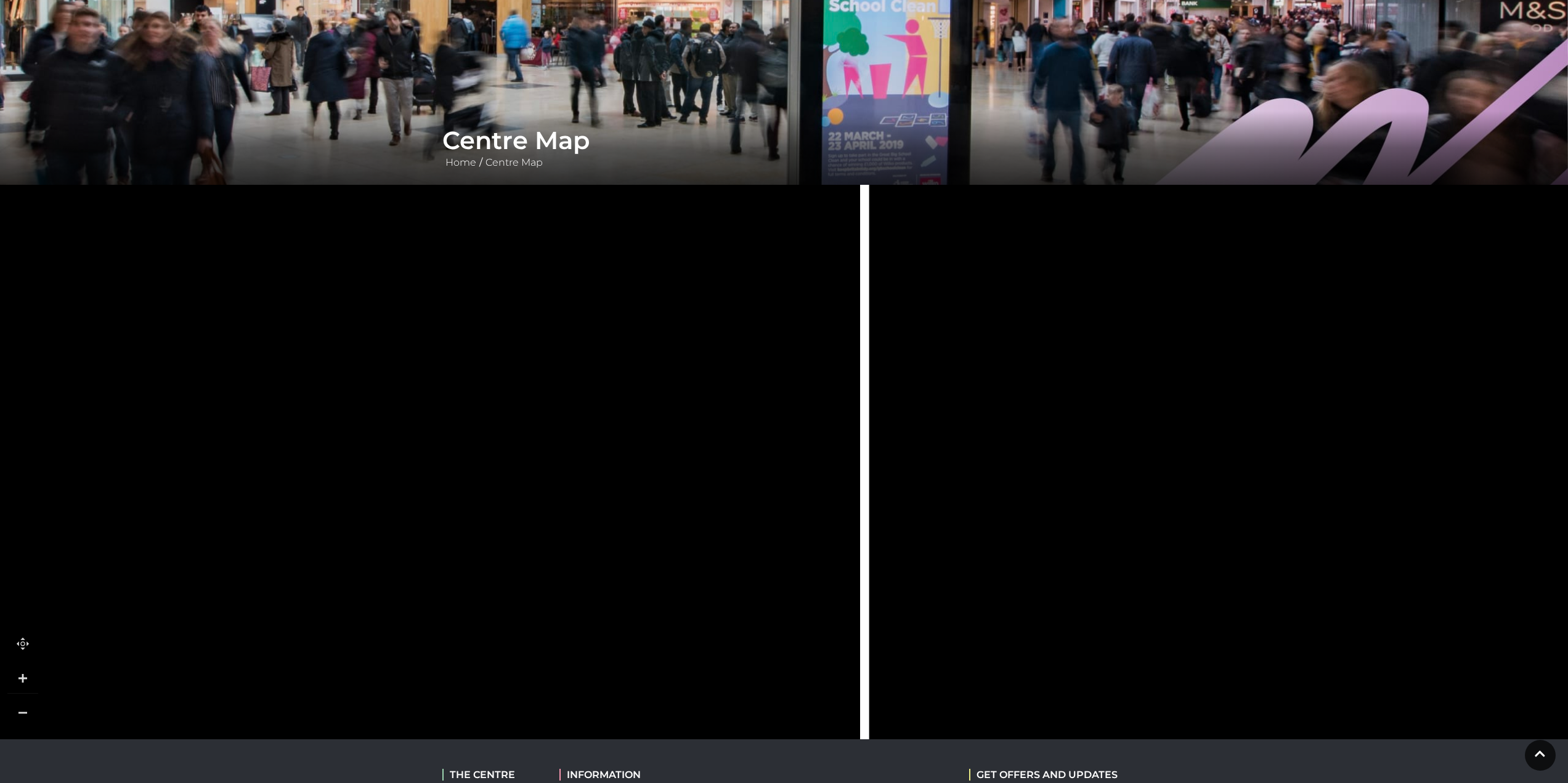
click at [601, 557] on icon at bounding box center [435, 619] width 651 height 1451
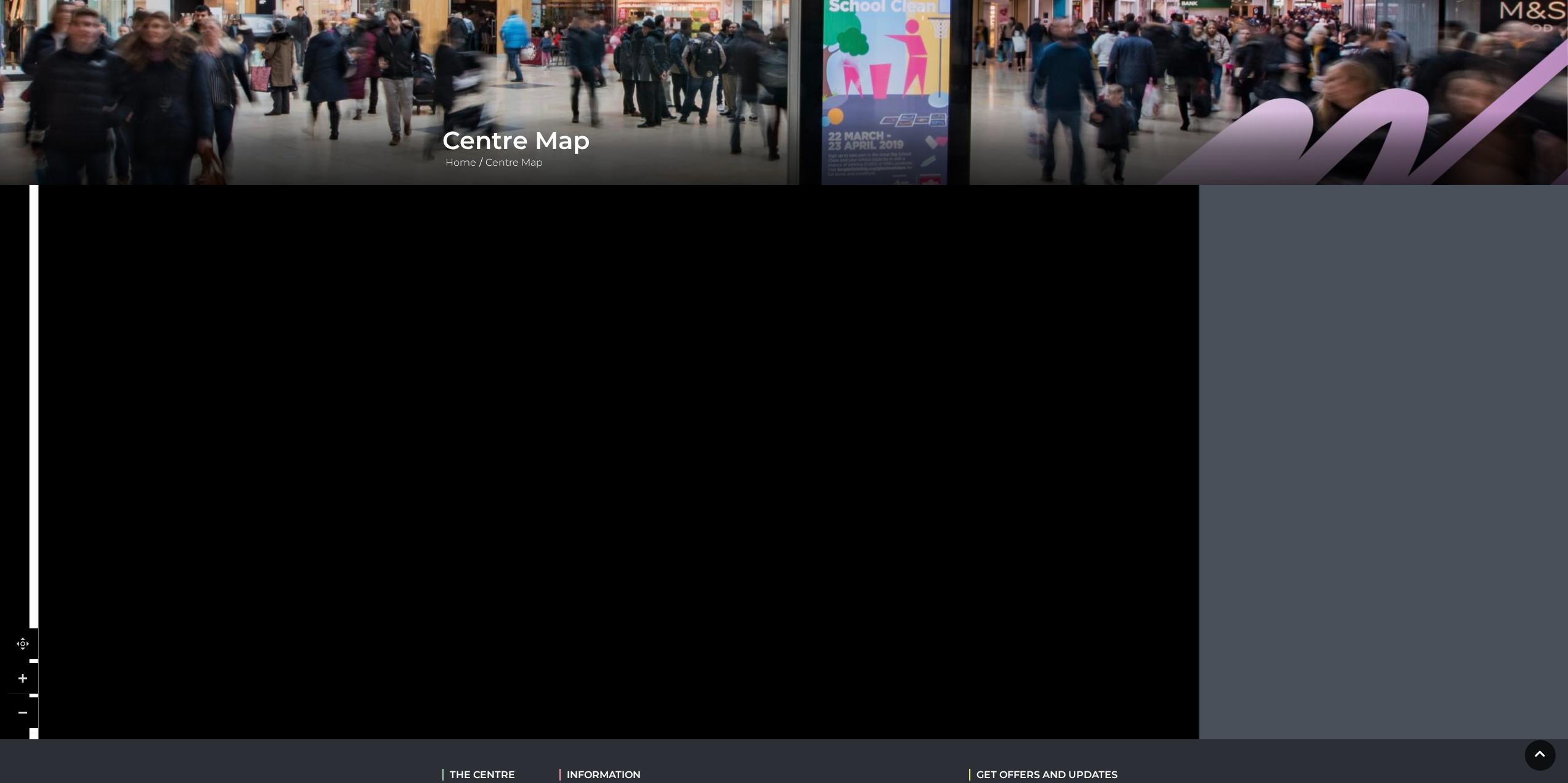
click at [788, 605] on rect at bounding box center [830, 758] width 148 height 305
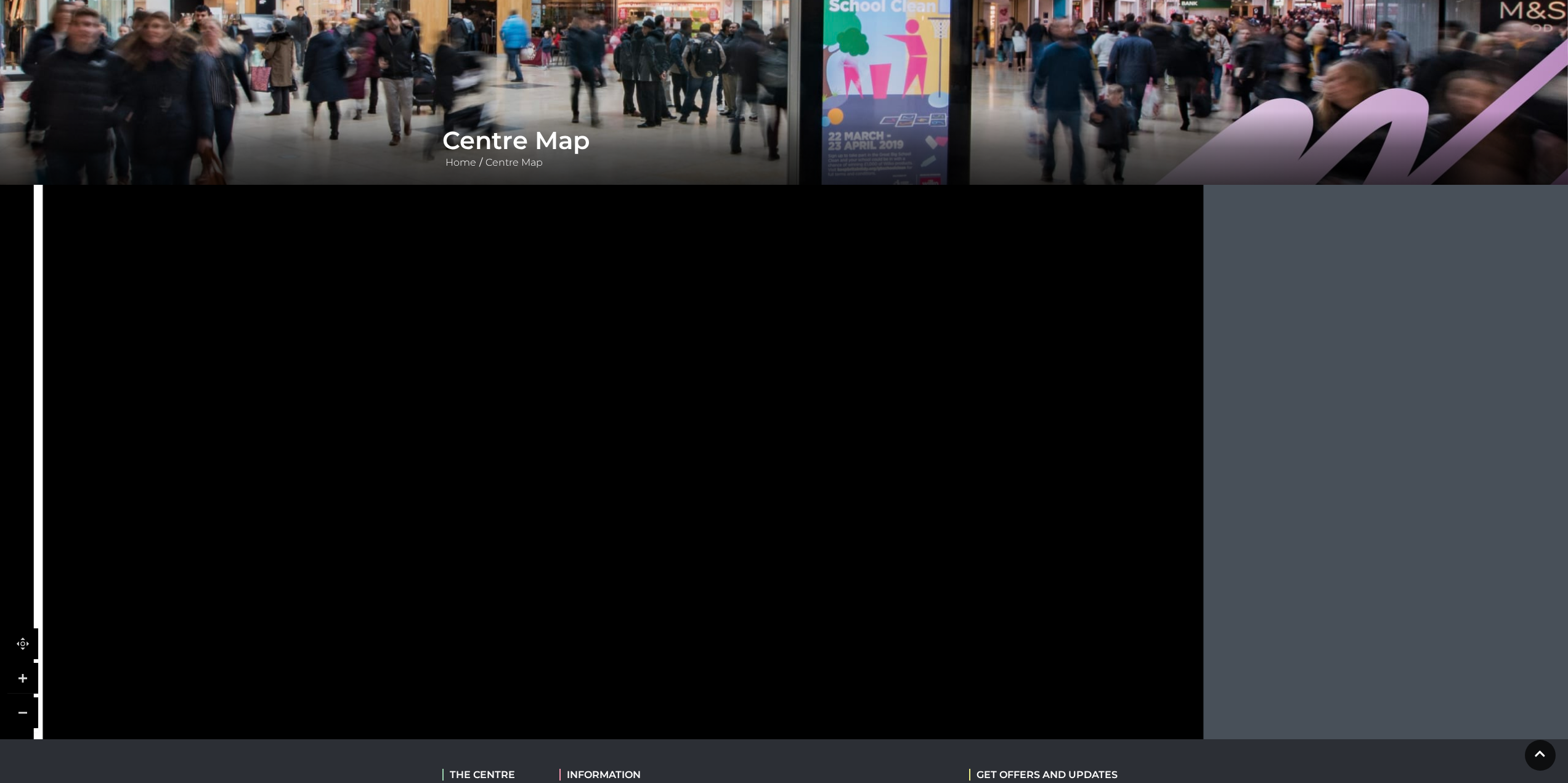
click at [772, 326] on tspan "Hans Buffet" at bounding box center [772, 326] width 0 height 0
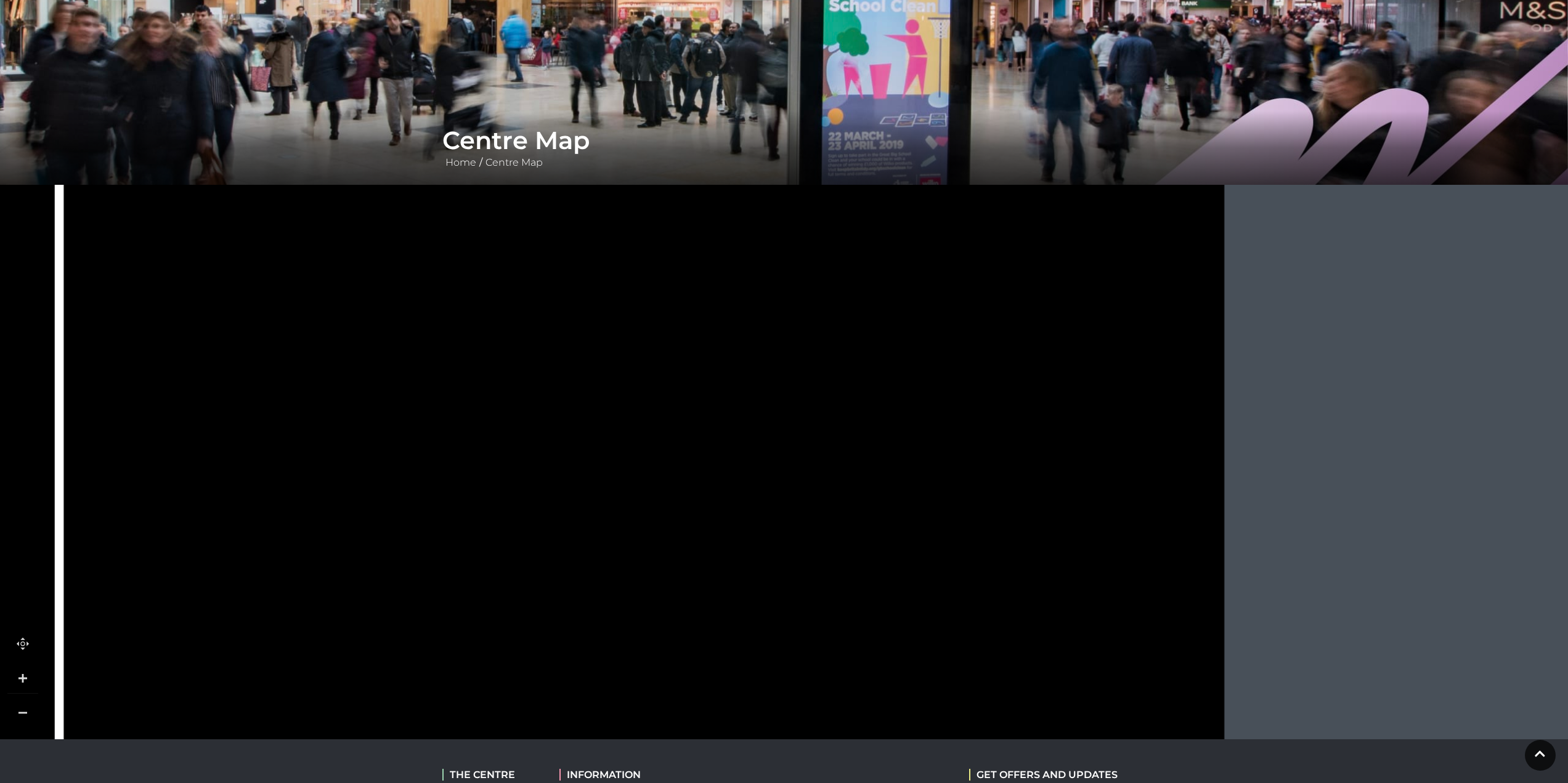
click at [730, 436] on icon at bounding box center [627, 57] width 605 height 1153
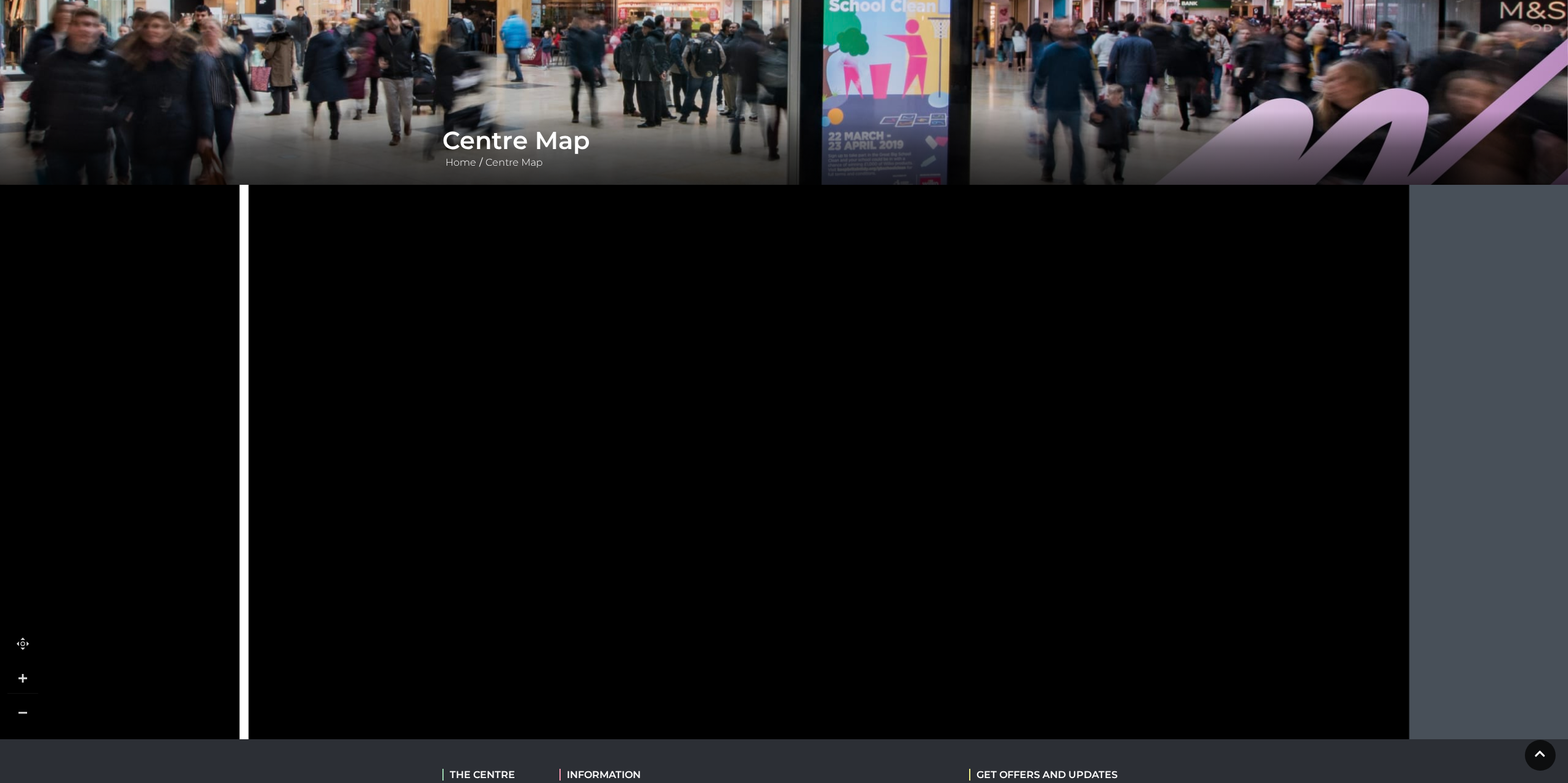
click at [739, 424] on icon at bounding box center [812, 53] width 605 height 1153
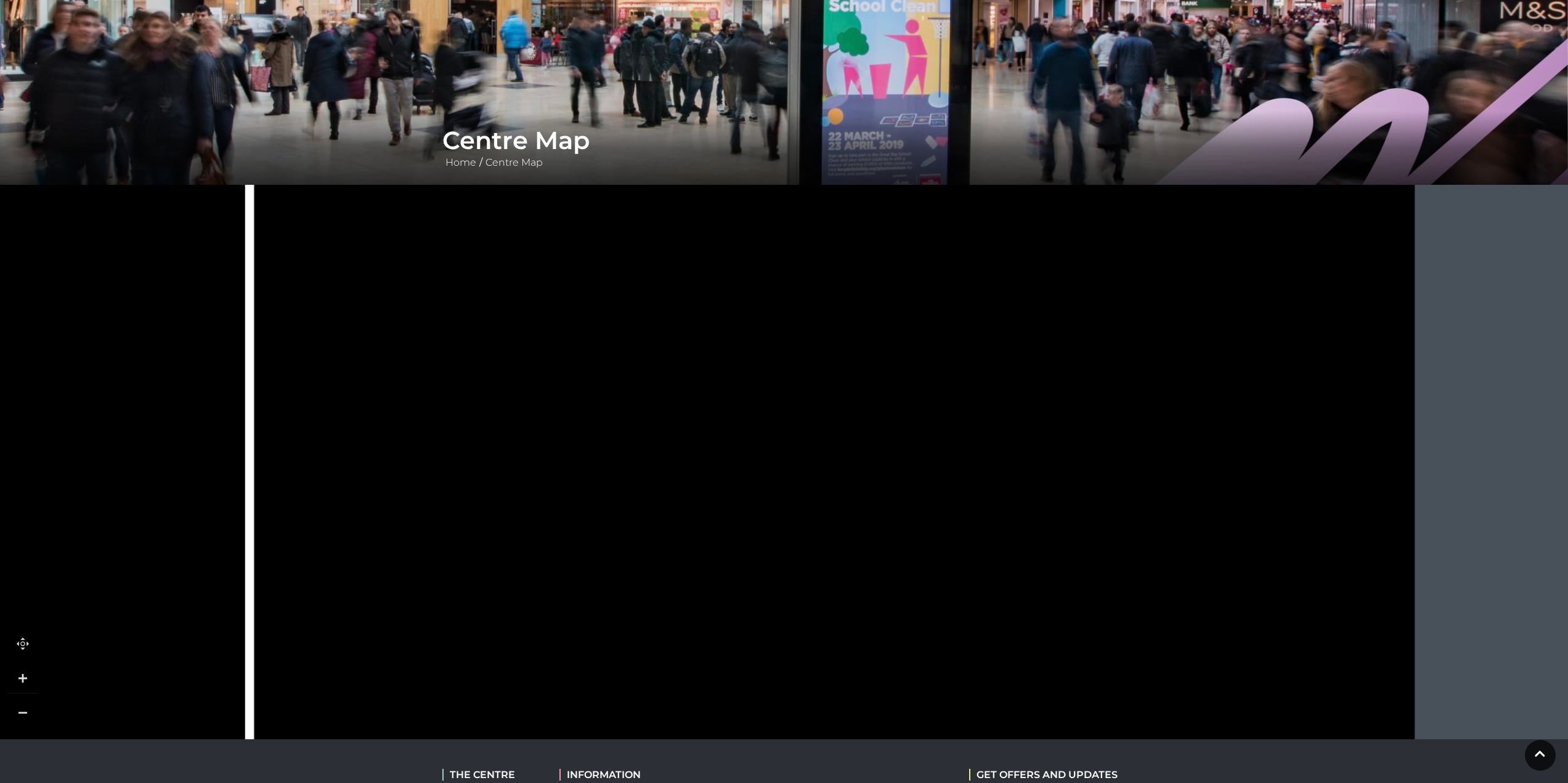
click at [543, 503] on rect at bounding box center [500, 472] width 216 height 82
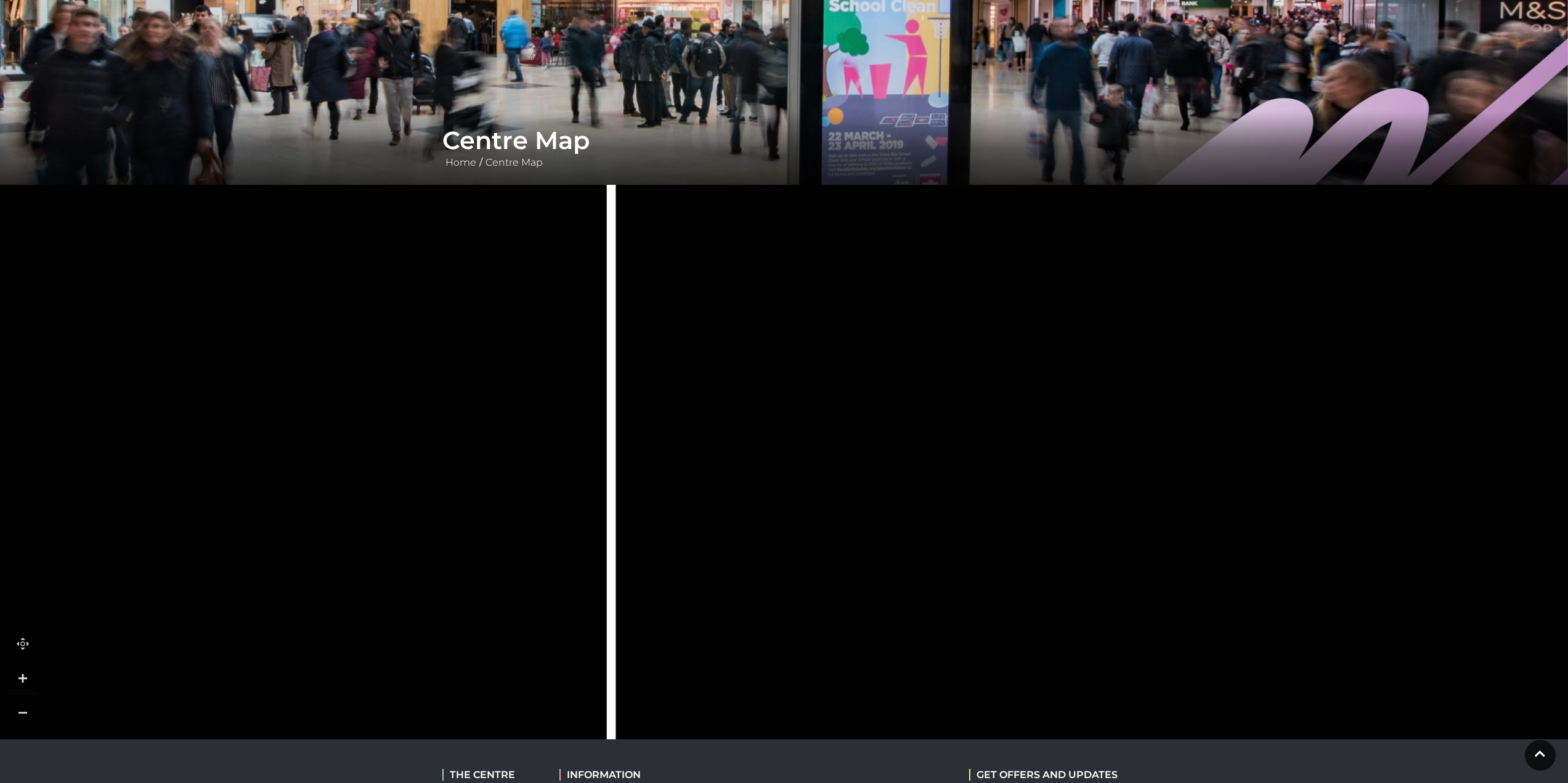
drag, startPoint x: 479, startPoint y: 284, endPoint x: 914, endPoint y: 568, distance: 519.5
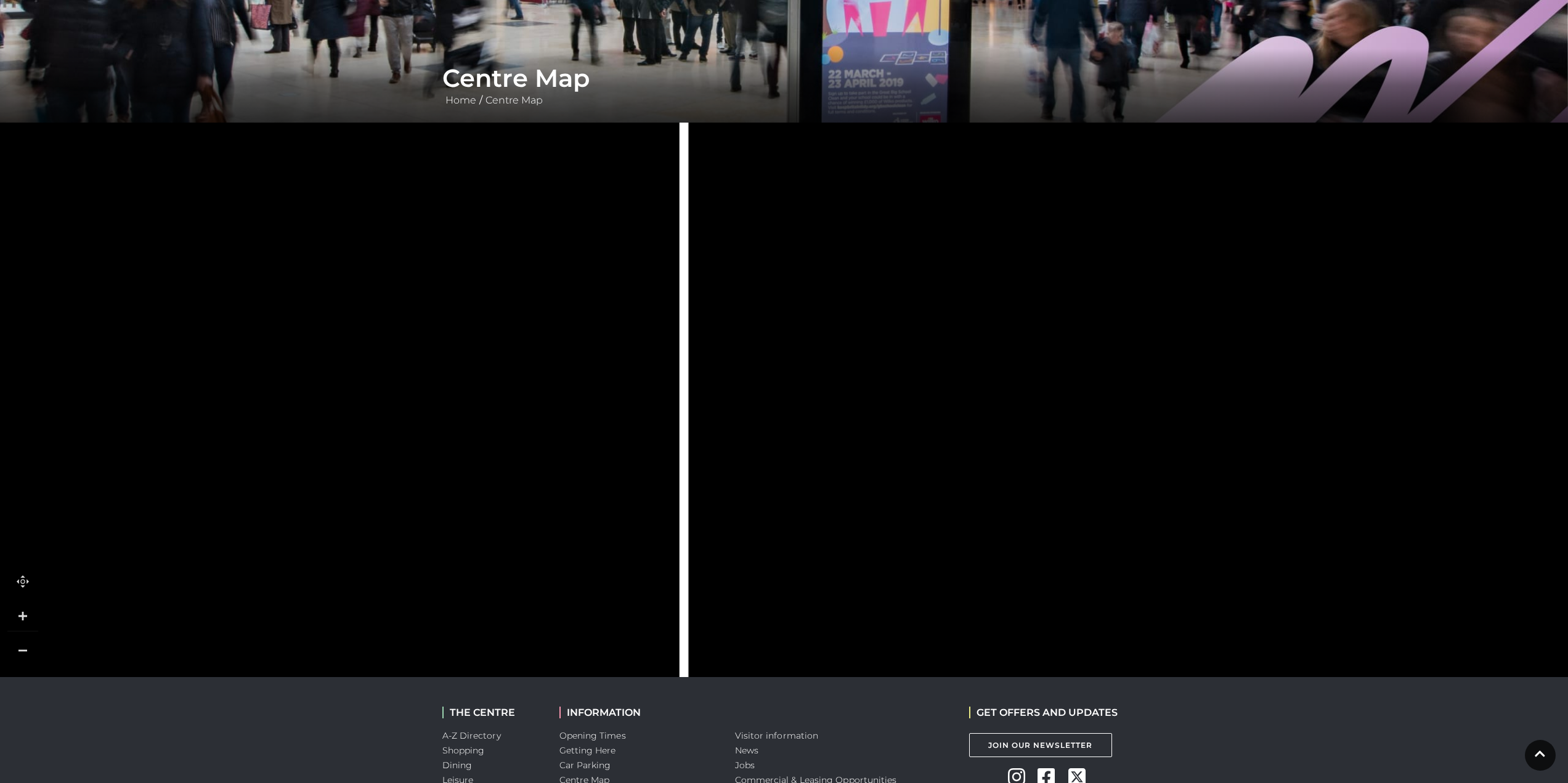
scroll to position [163, 0]
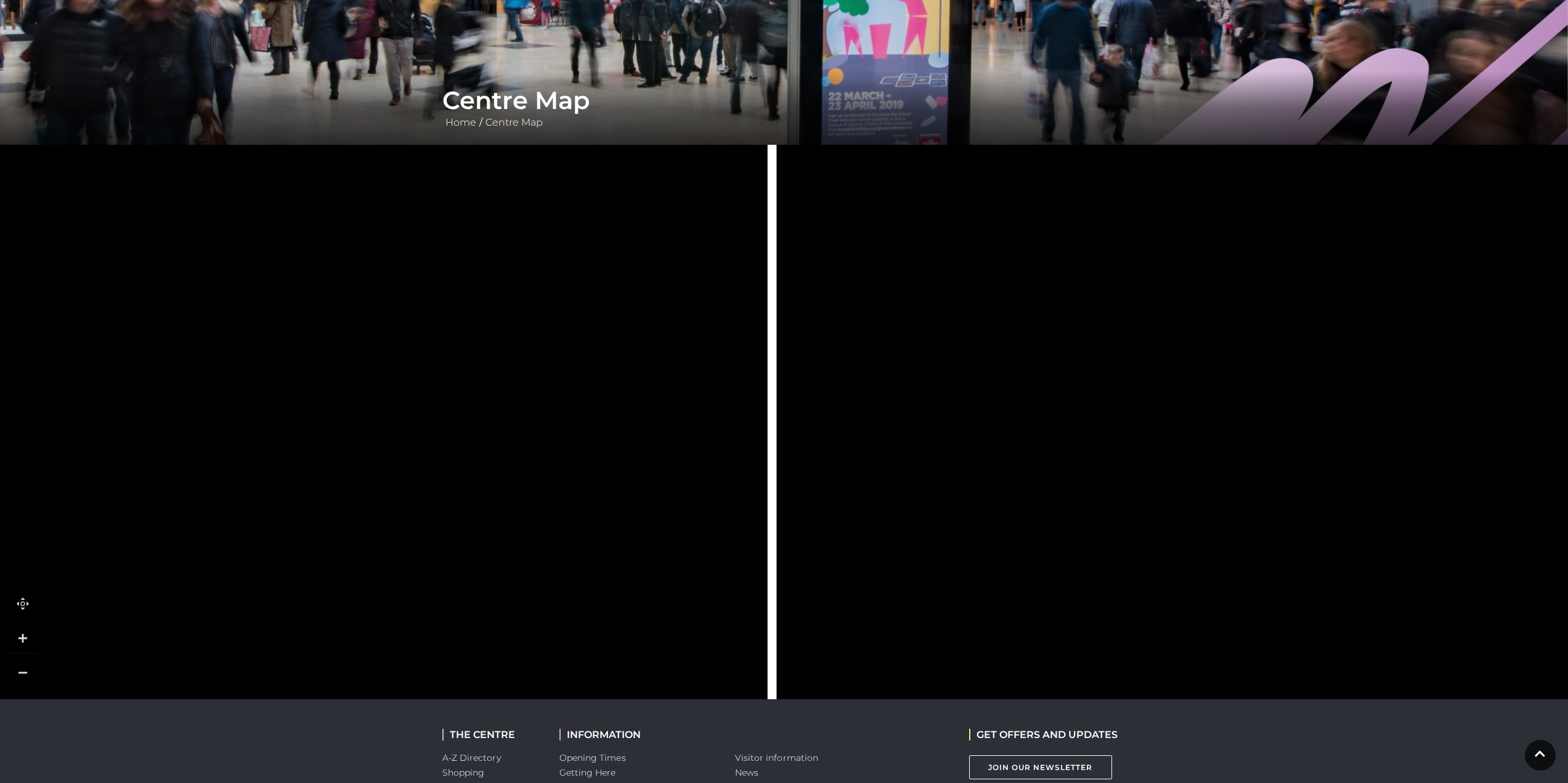
drag, startPoint x: 387, startPoint y: 412, endPoint x: 385, endPoint y: 455, distance: 43.0
click at [545, 511] on icon at bounding box center [50, 361] width 4733 height 2660
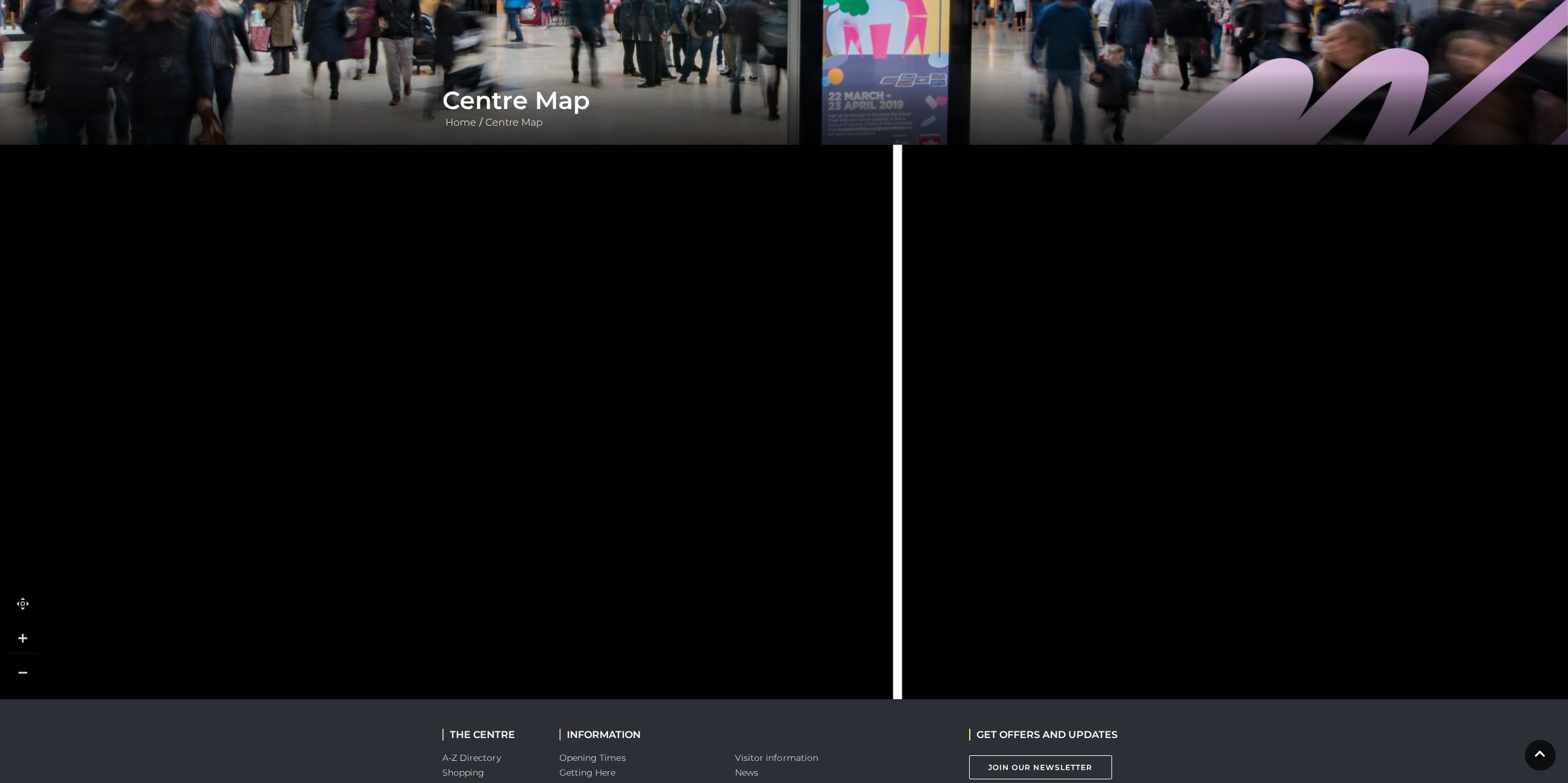
click at [28, 664] on link at bounding box center [23, 673] width 31 height 31
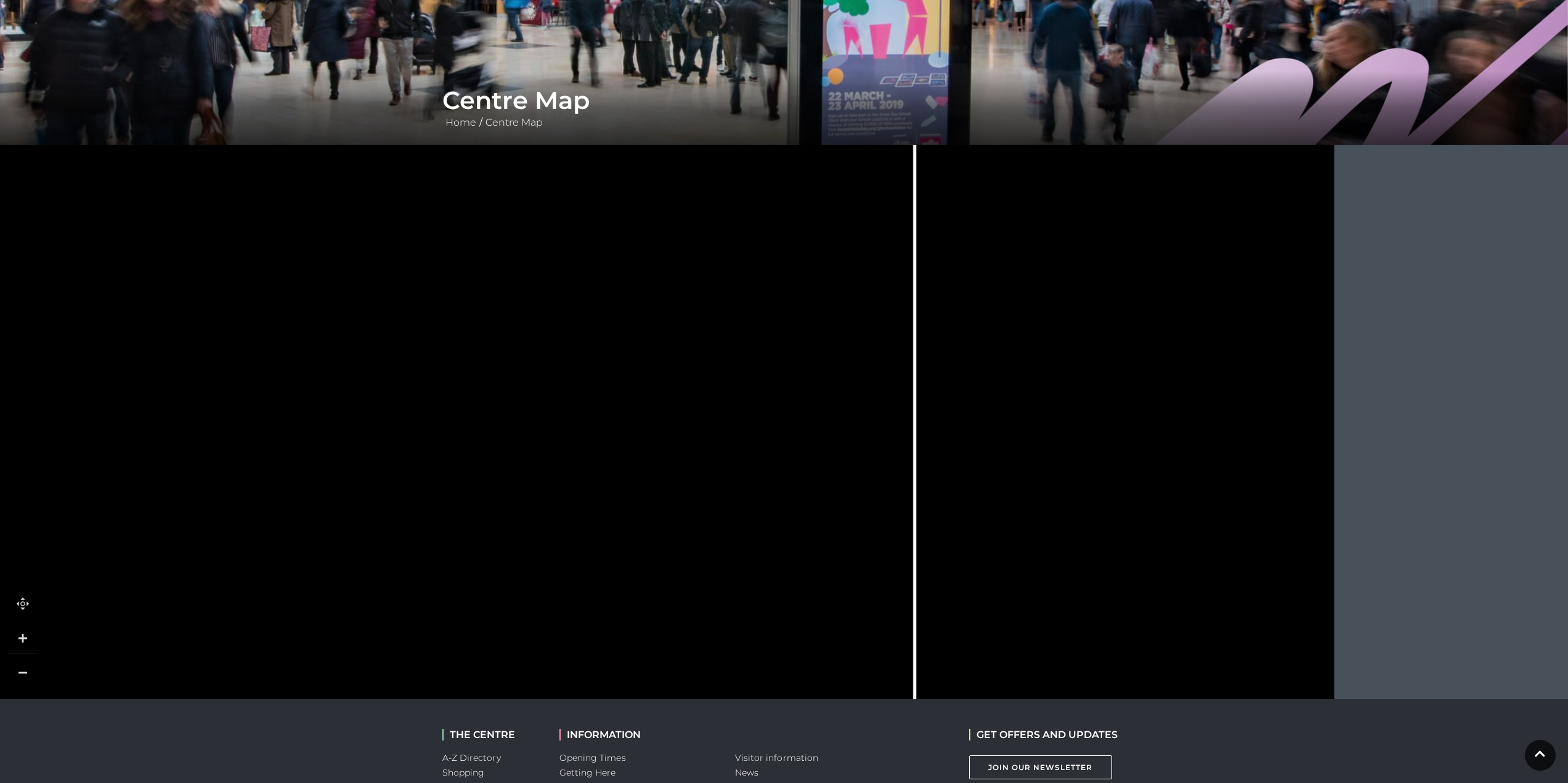
click at [28, 664] on link at bounding box center [23, 673] width 31 height 31
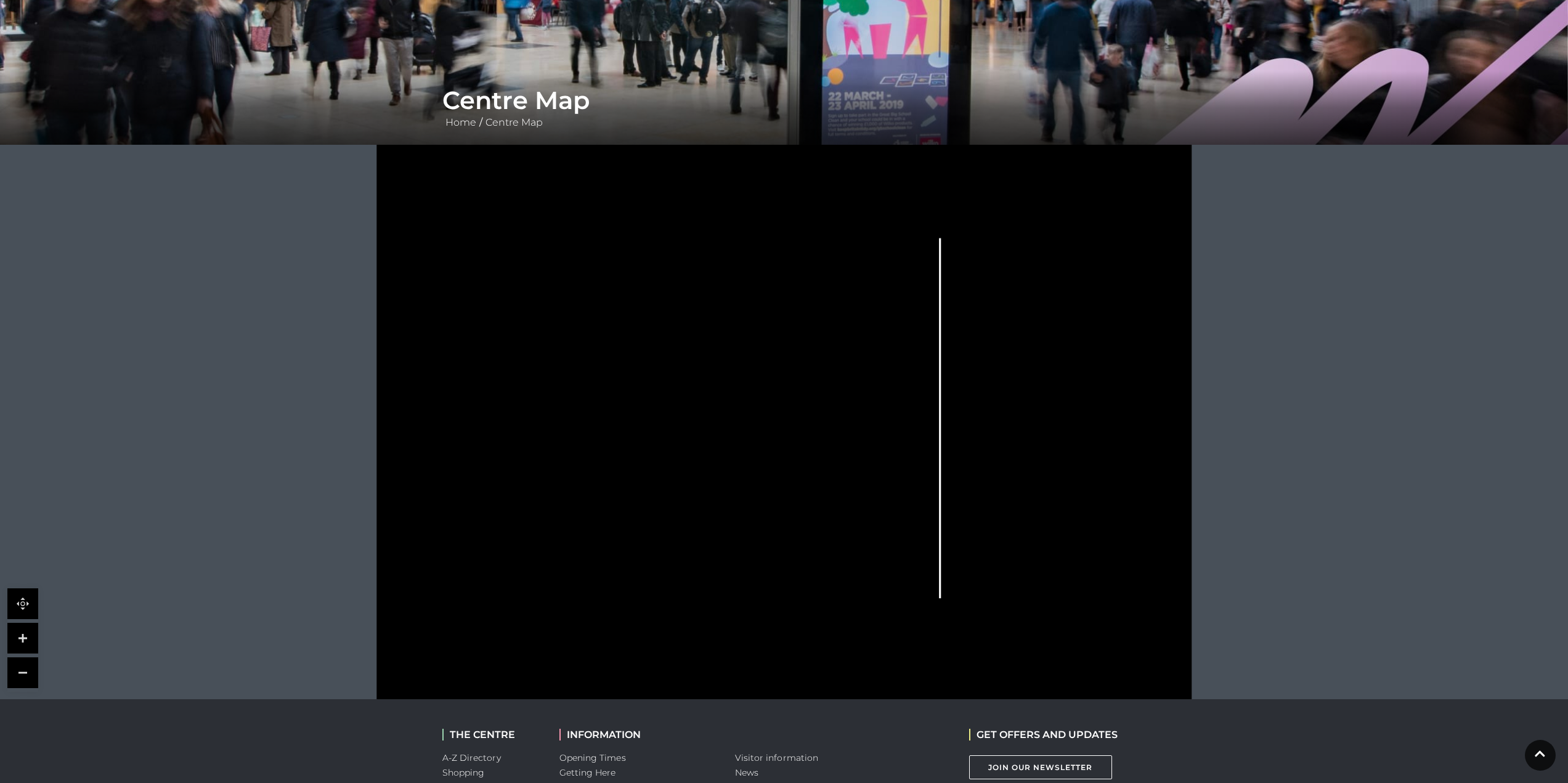
click at [28, 664] on link at bounding box center [23, 673] width 31 height 31
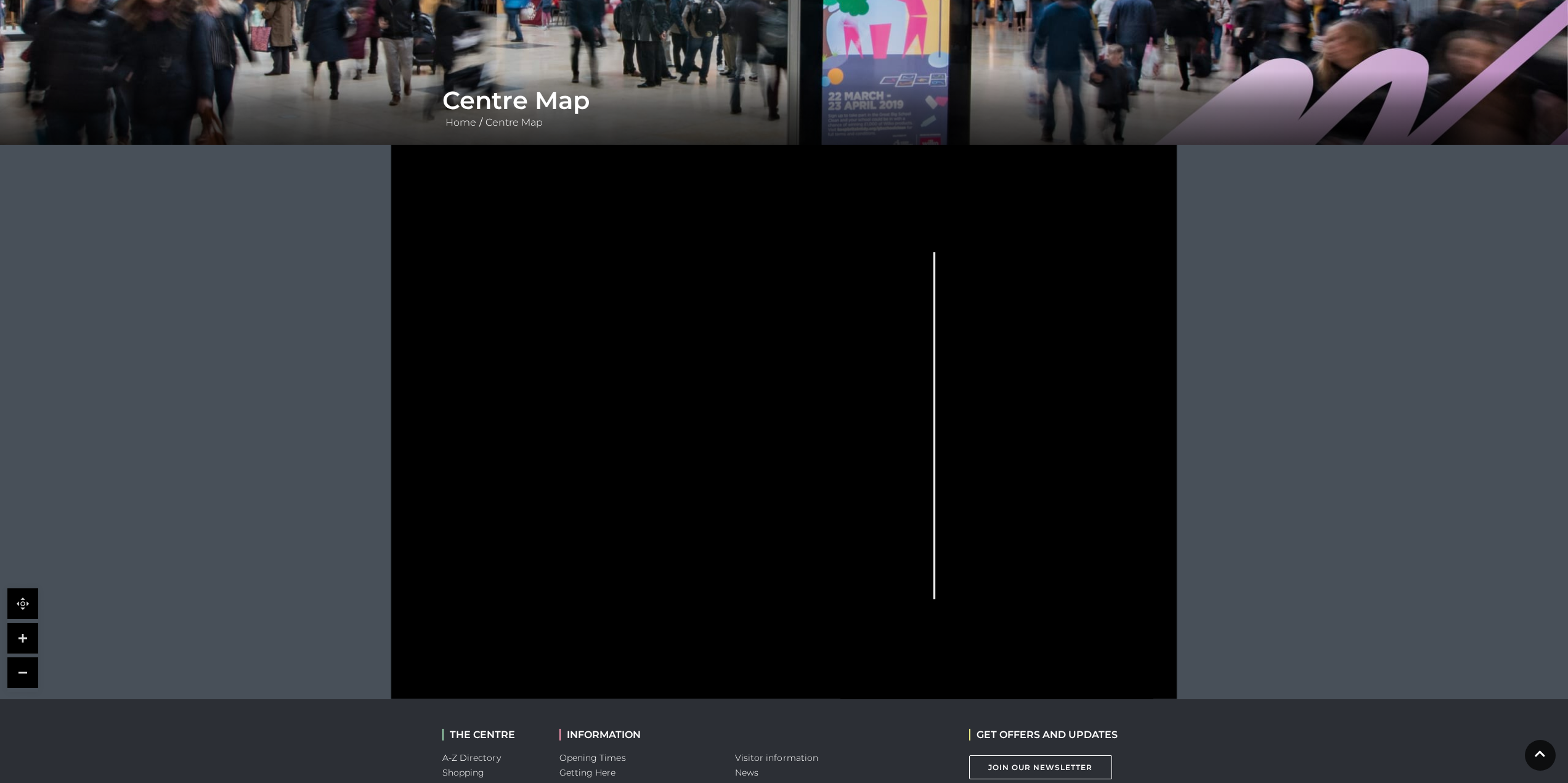
drag, startPoint x: 515, startPoint y: 497, endPoint x: 538, endPoint y: 463, distance: 41.0
click at [538, 463] on g at bounding box center [800, 426] width 683 height 438
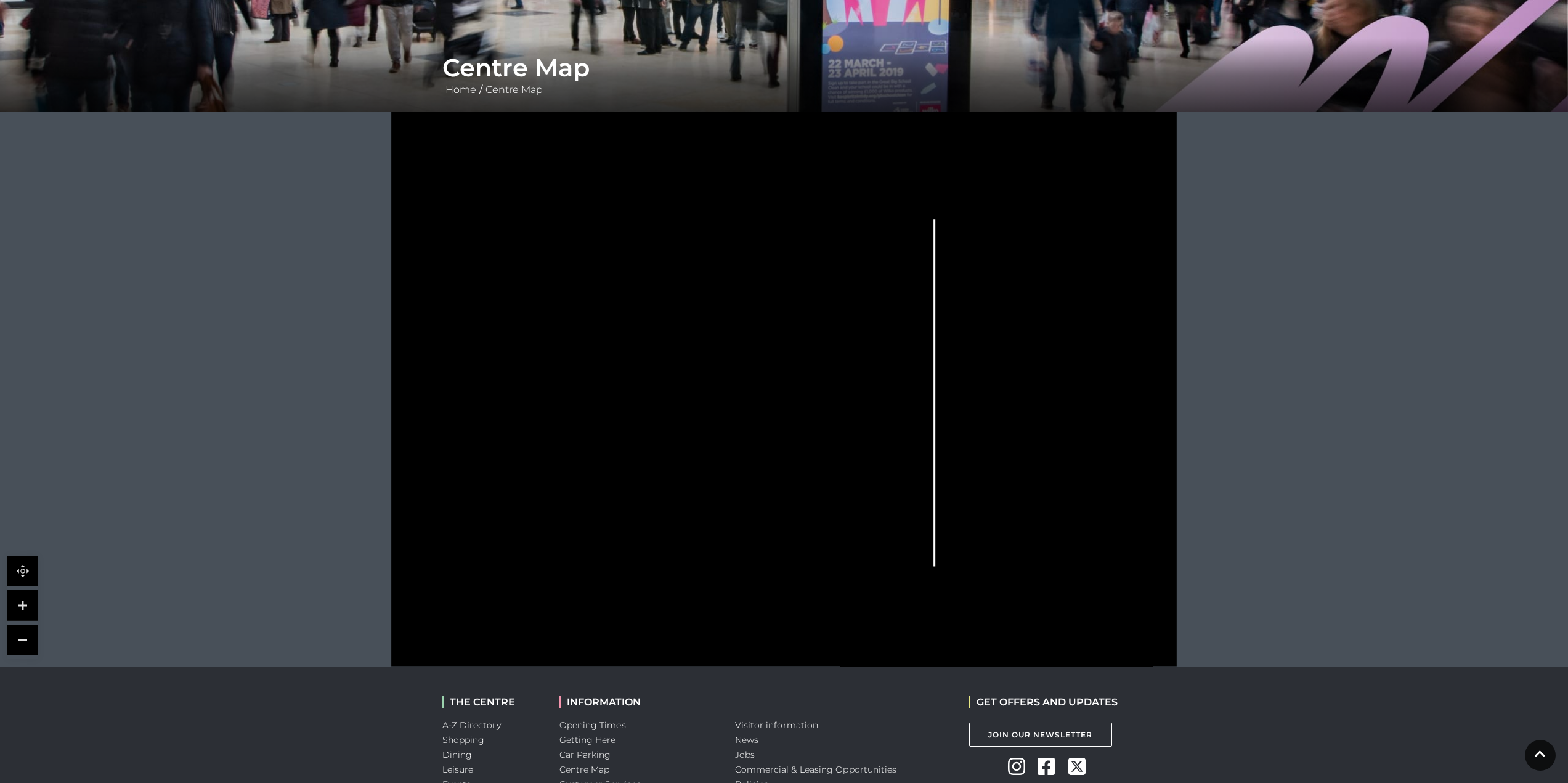
scroll to position [0, 0]
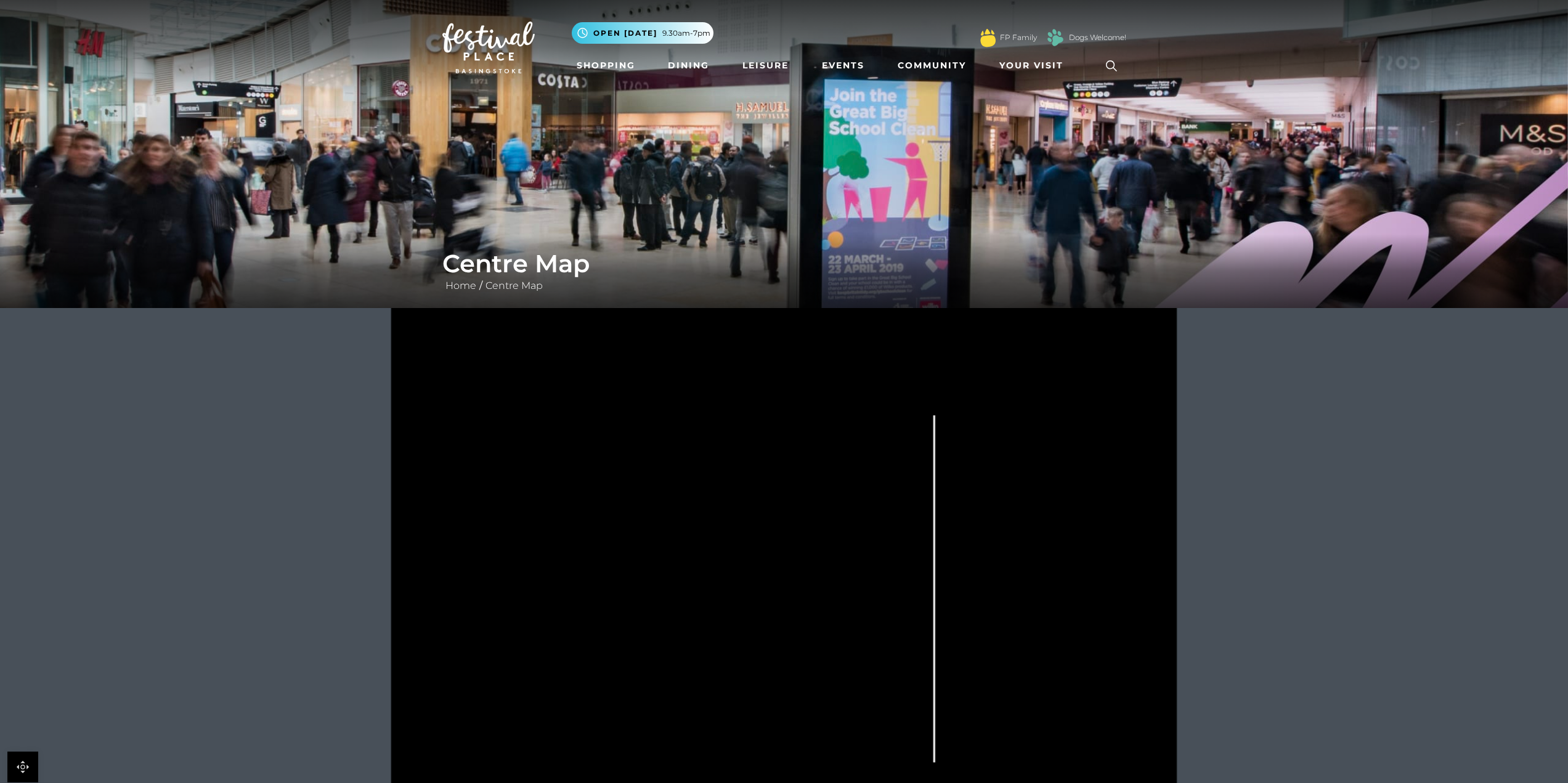
click at [491, 192] on img at bounding box center [784, 154] width 1568 height 308
